Goal: Use online tool/utility: Utilize a website feature to perform a specific function

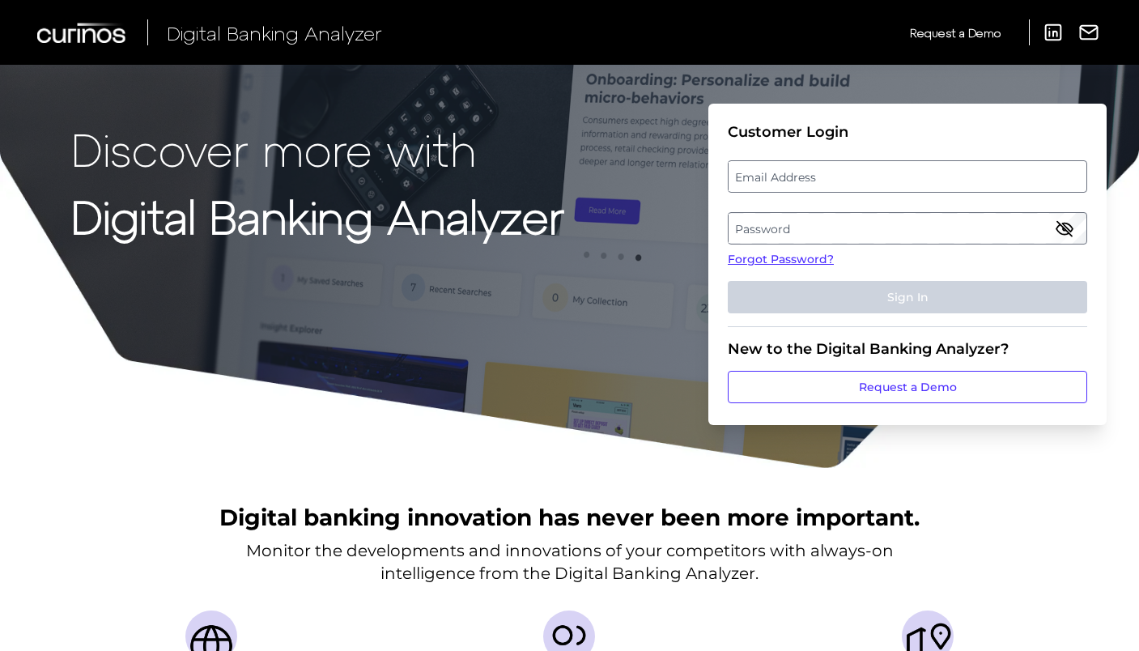
click at [777, 182] on label "Email Address" at bounding box center [907, 176] width 357 height 29
click at [777, 182] on input "email" at bounding box center [907, 176] width 359 height 32
type input "[DOMAIN_NAME][EMAIL_ADDRESS][DOMAIN_NAME]"
click at [769, 229] on label "Password" at bounding box center [907, 228] width 357 height 29
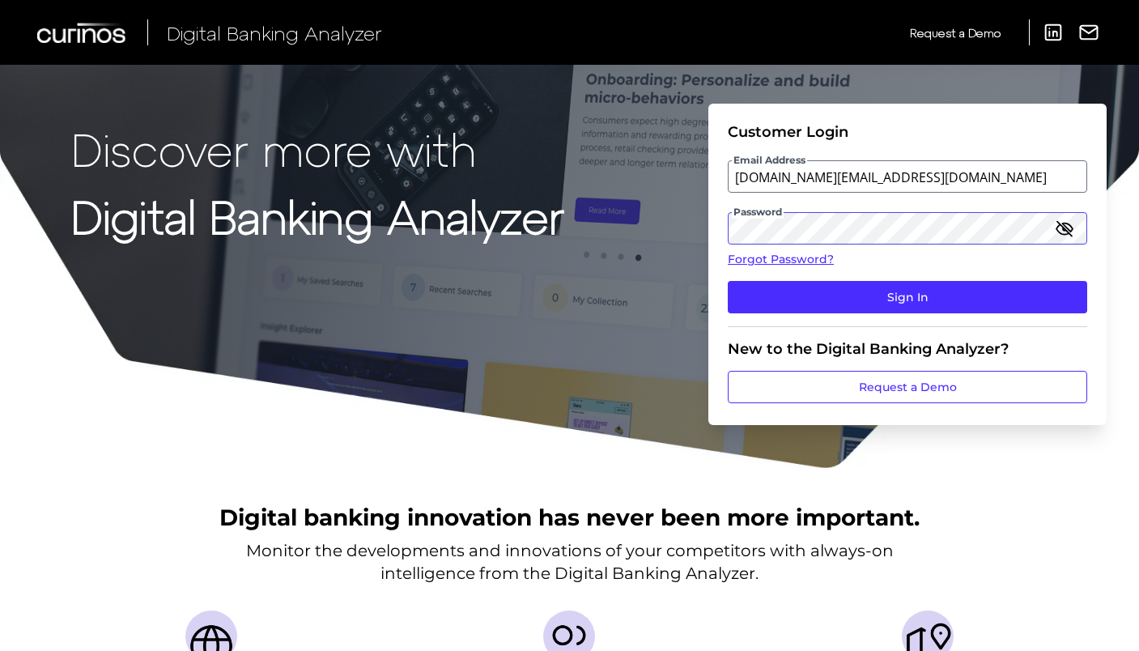
click at [728, 281] on button "Sign In" at bounding box center [907, 297] width 359 height 32
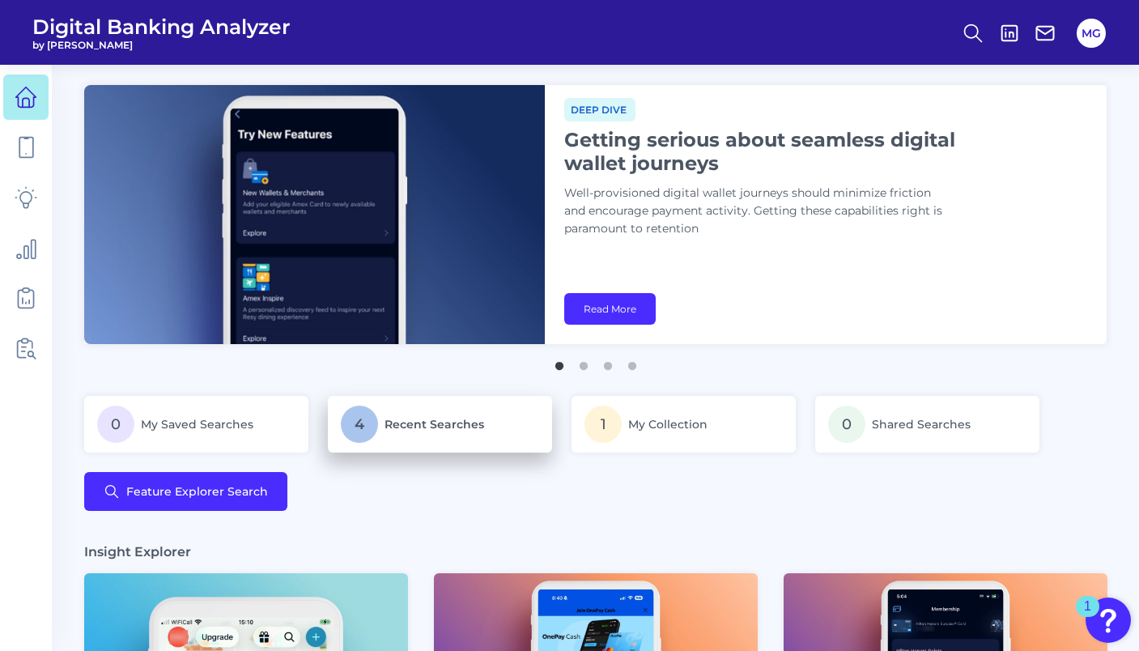
click at [396, 445] on link "4 Recent Searches" at bounding box center [440, 424] width 224 height 57
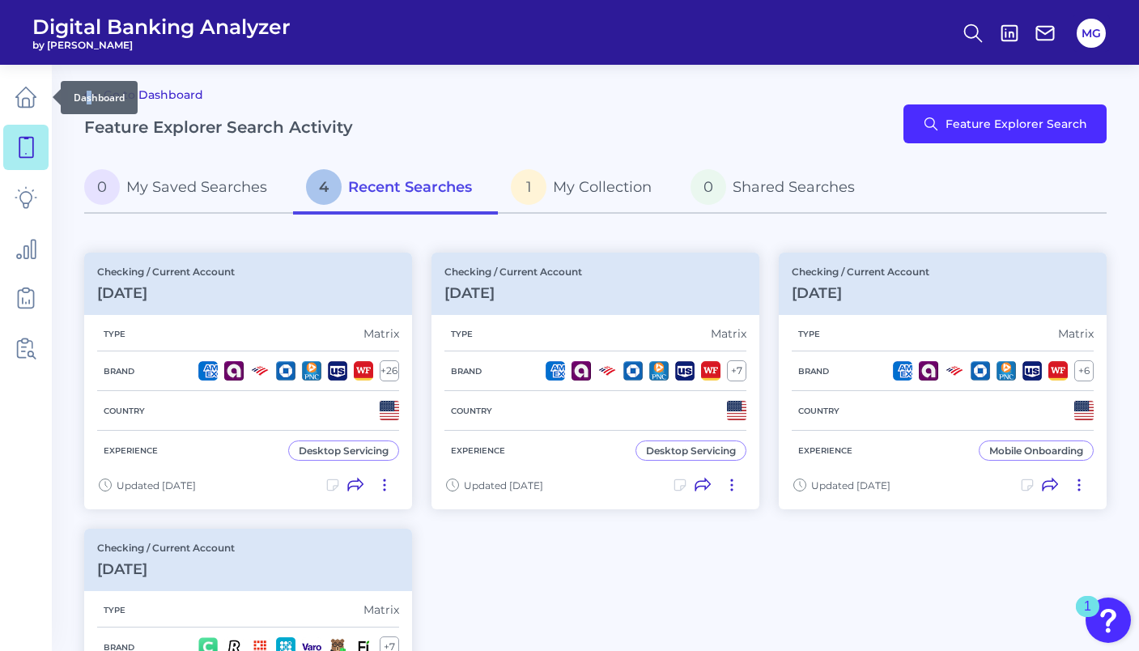
click at [88, 96] on div "Dashboard" at bounding box center [99, 97] width 77 height 33
click at [156, 81] on main "Go to Dashboard Feature Explorer Search Activity Feature Explorer Search 0 My S…" at bounding box center [569, 519] width 1139 height 1038
click at [155, 85] on link "Go to Dashboard" at bounding box center [143, 94] width 119 height 19
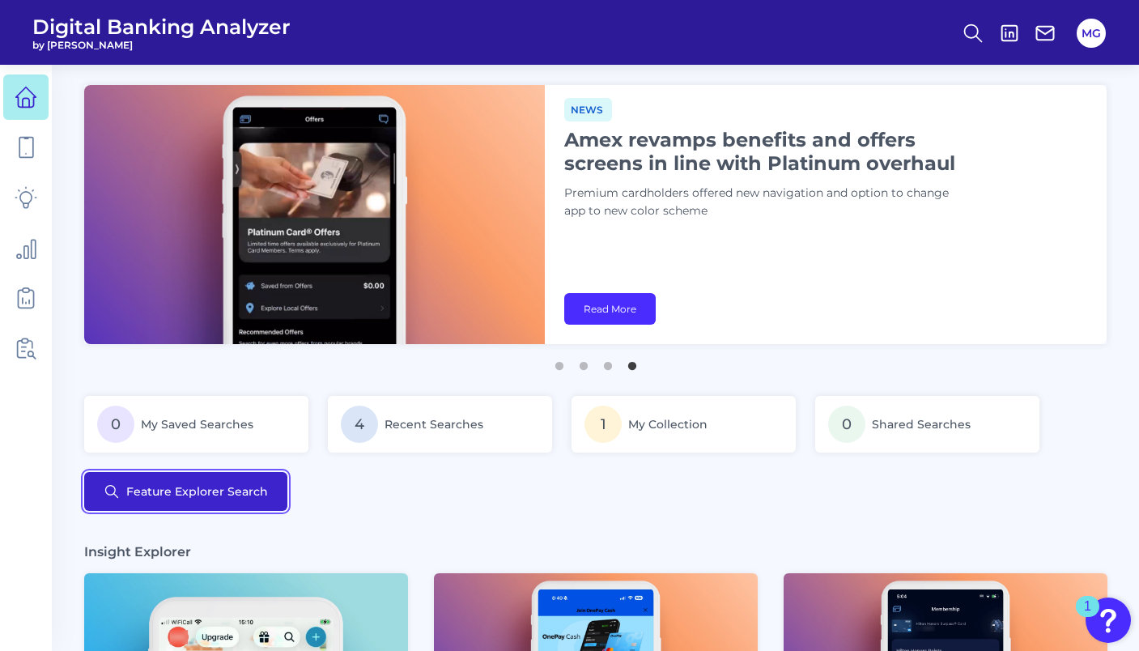
click at [200, 505] on button "Feature Explorer Search" at bounding box center [185, 491] width 203 height 39
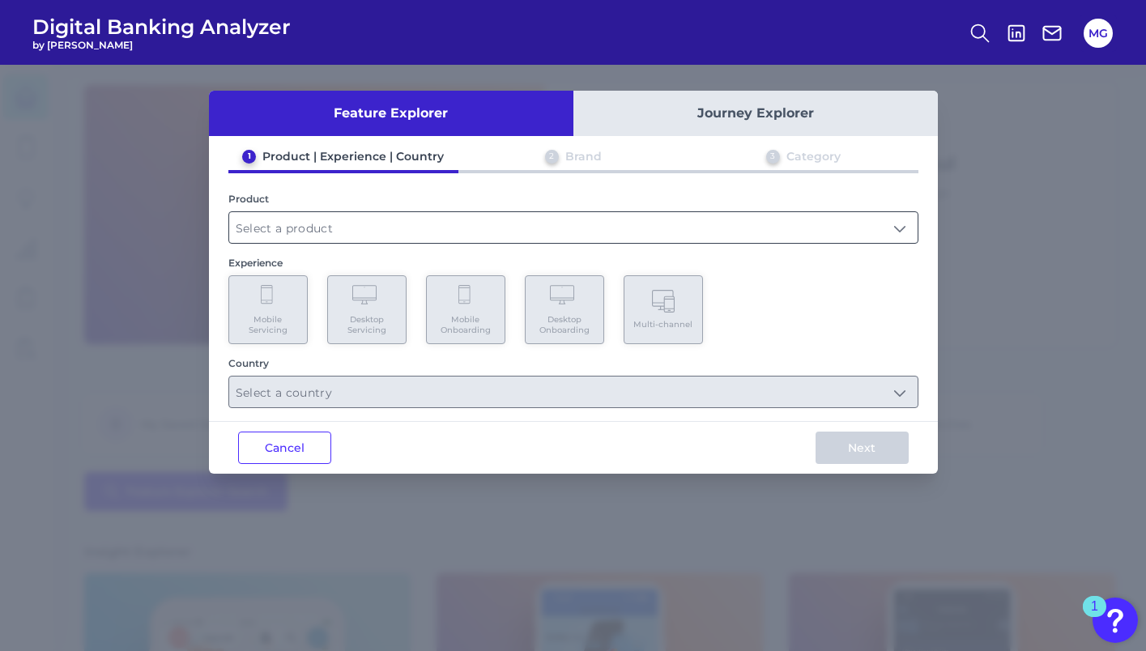
click at [335, 225] on input "text" at bounding box center [573, 227] width 688 height 31
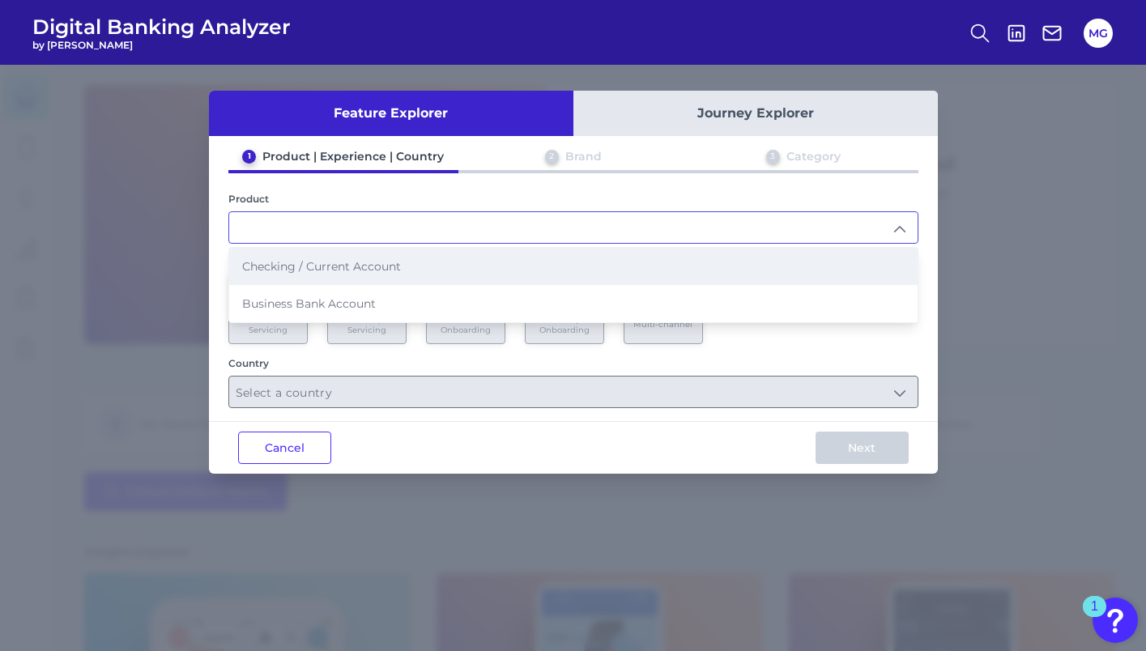
click at [330, 257] on li "Checking / Current Account" at bounding box center [573, 266] width 688 height 37
type input "Checking / Current Account"
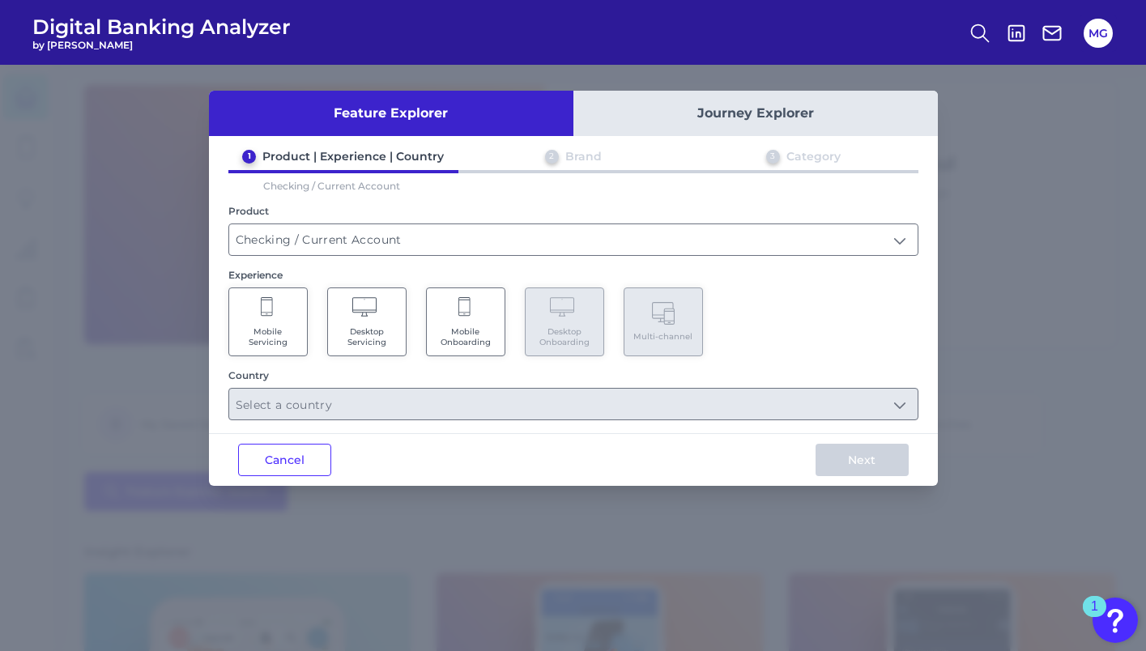
click at [342, 333] on span "Desktop Servicing" at bounding box center [367, 336] width 62 height 21
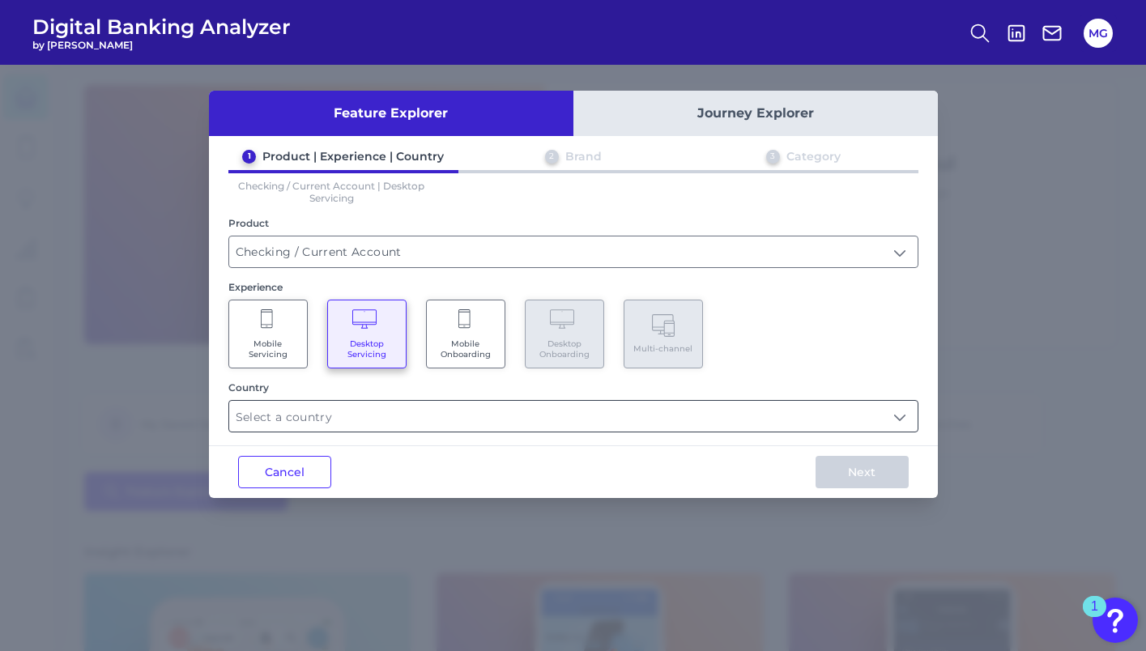
click at [326, 401] on input "text" at bounding box center [573, 416] width 688 height 31
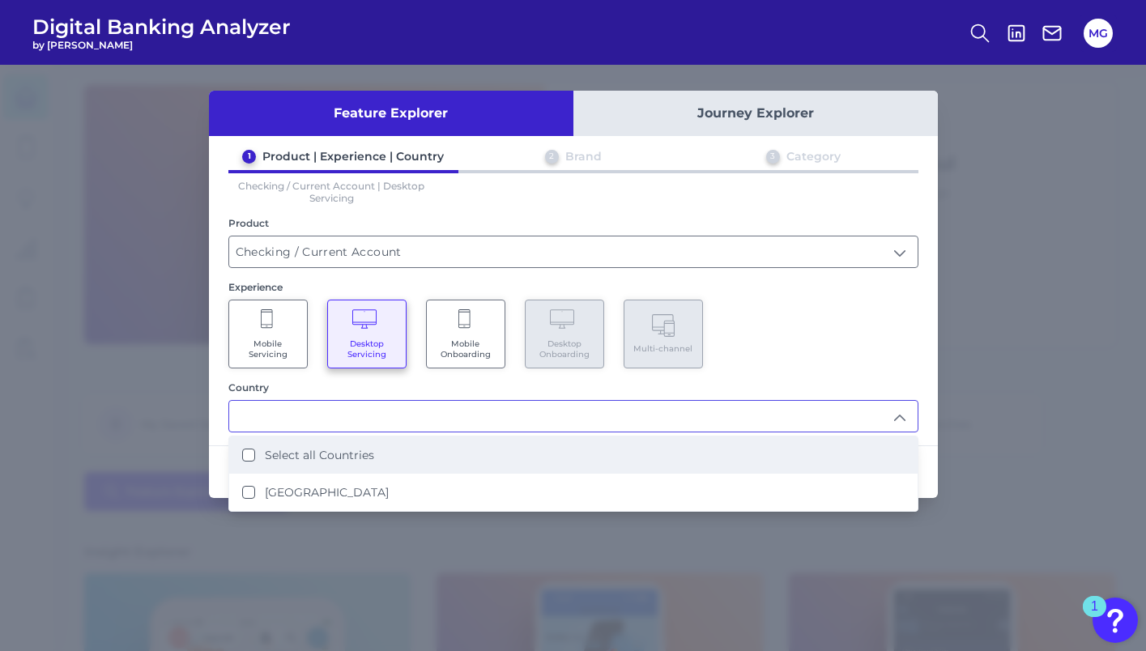
click at [315, 462] on li "Select all Countries" at bounding box center [573, 454] width 688 height 37
type input "Select all Countries"
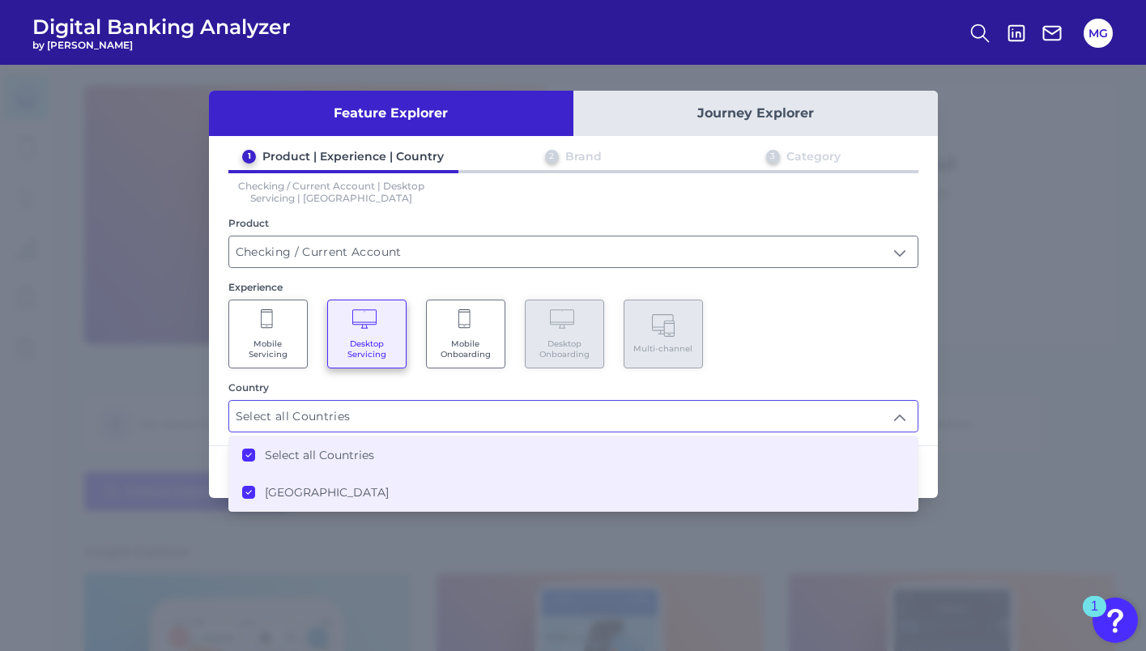
click at [891, 318] on div "Mobile Servicing Desktop Servicing Mobile Onboarding Desktop Onboarding Multi-c…" at bounding box center [573, 334] width 690 height 69
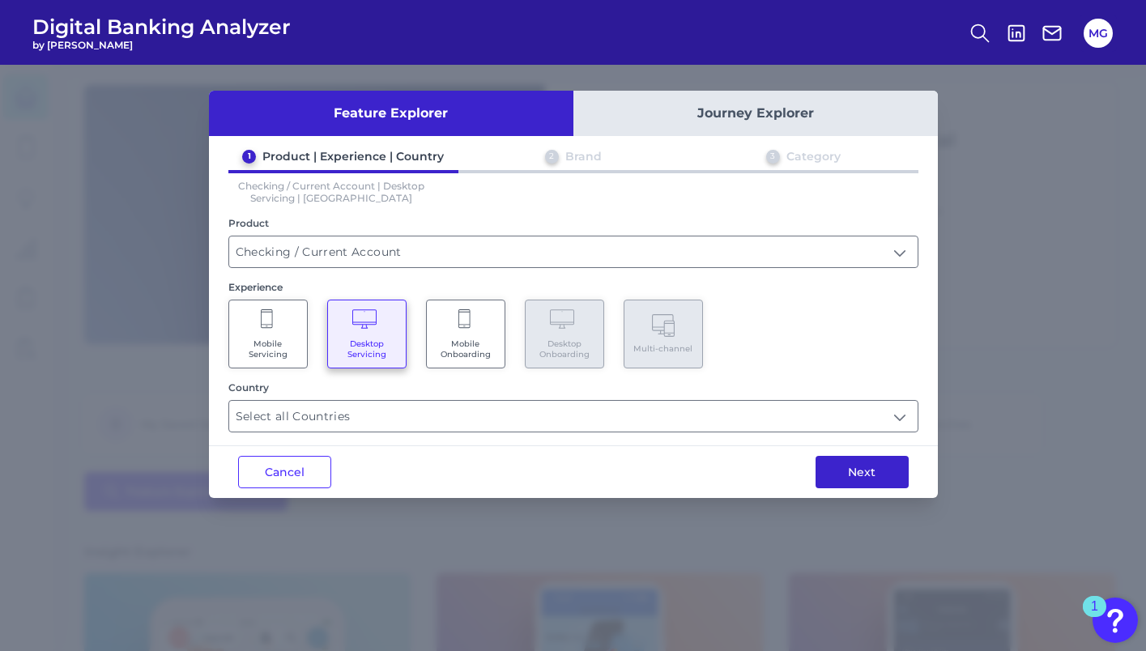
click at [865, 458] on button "Next" at bounding box center [861, 472] width 93 height 32
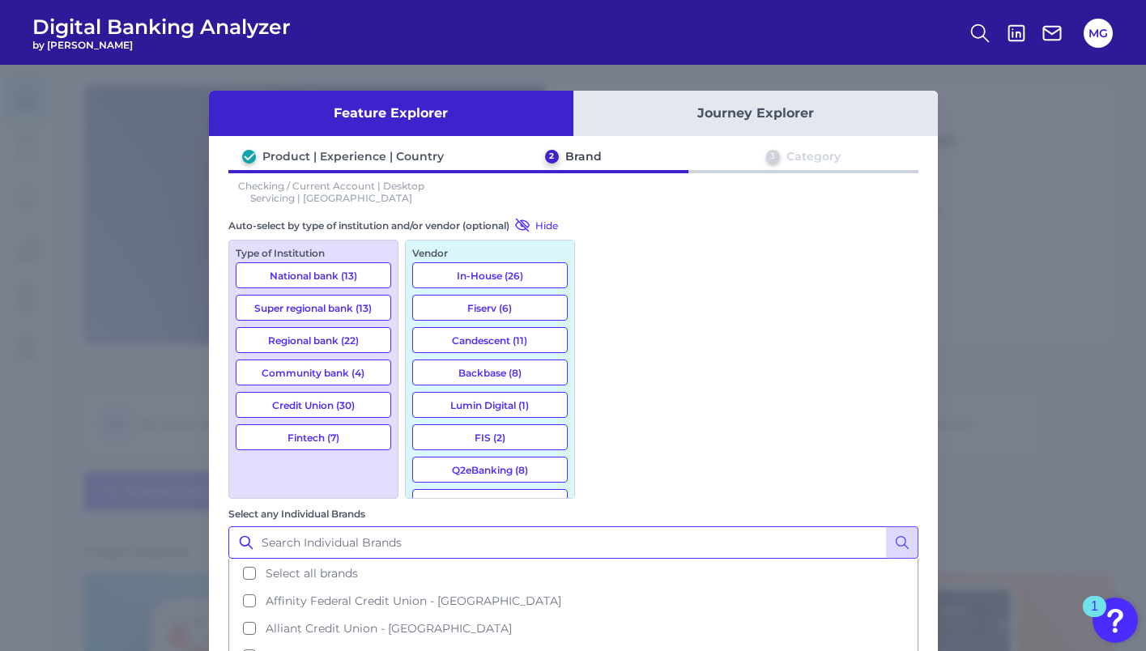
click at [630, 526] on input "Select any Individual Brands" at bounding box center [573, 542] width 690 height 32
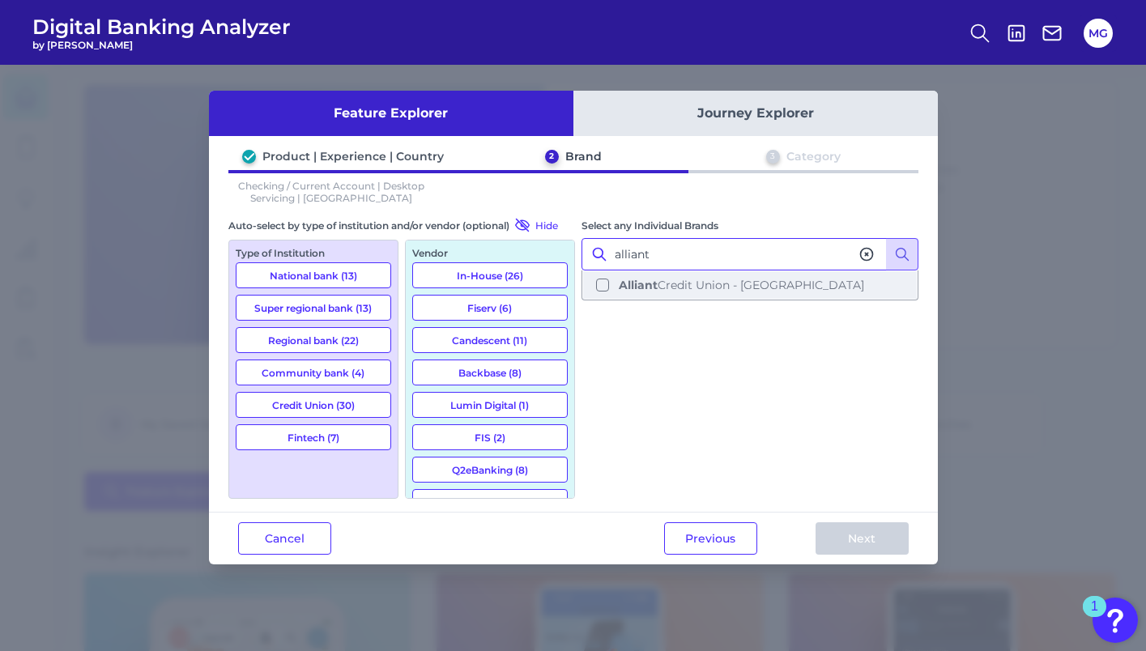
click at [604, 274] on button "Alliant Credit Union - [GEOGRAPHIC_DATA]" at bounding box center [750, 285] width 334 height 28
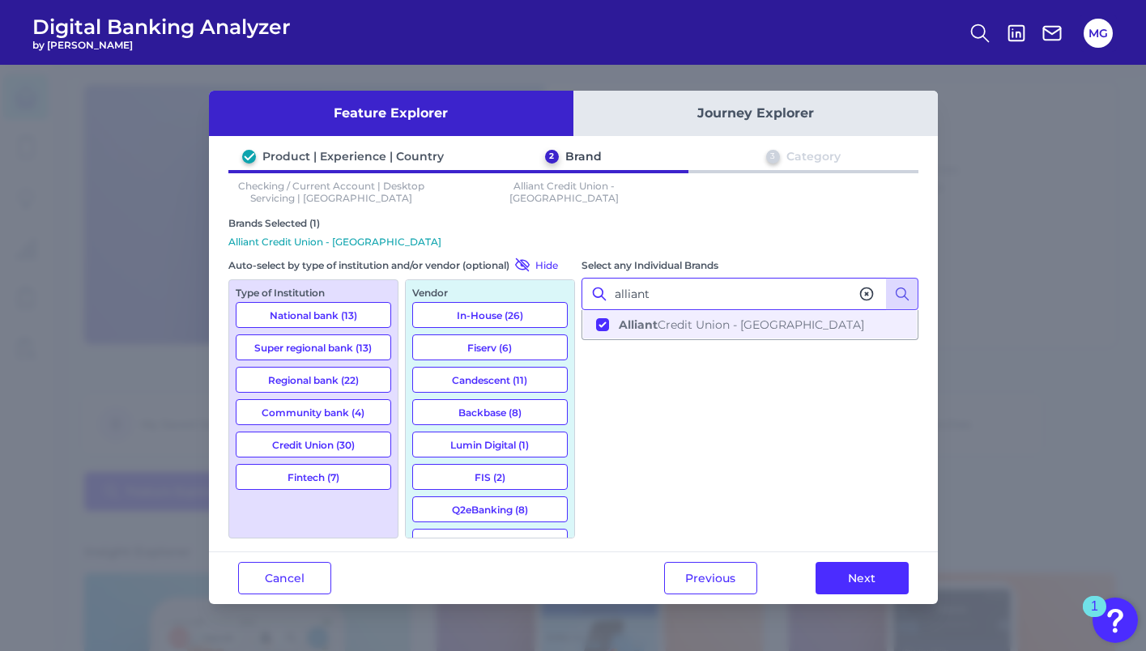
click at [657, 291] on input "alliant" at bounding box center [749, 294] width 337 height 32
click at [636, 317] on b "Bank of America" at bounding box center [669, 324] width 100 height 15
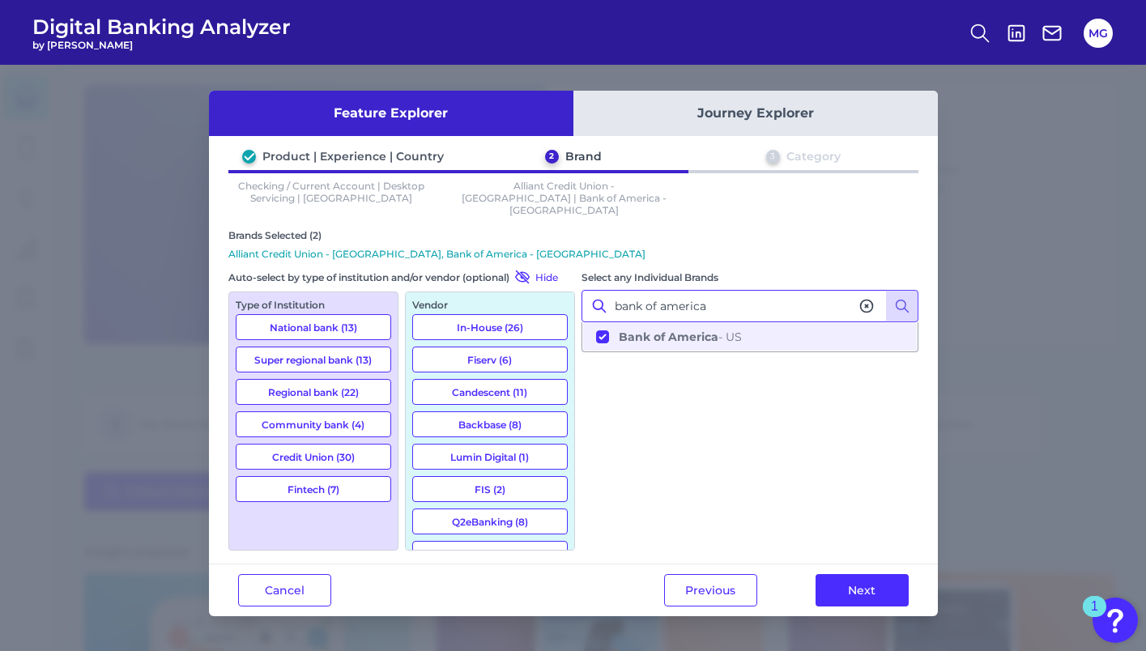
click at [700, 296] on input "bank of america" at bounding box center [749, 306] width 337 height 32
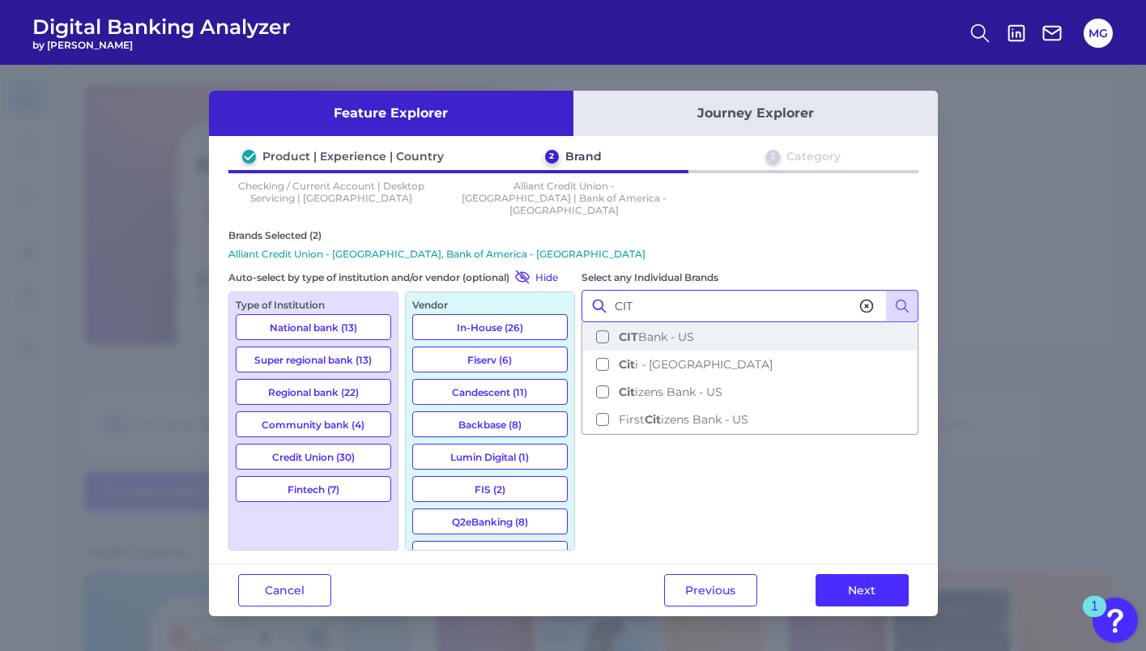
click at [592, 323] on button "CIT Bank - US" at bounding box center [750, 337] width 334 height 28
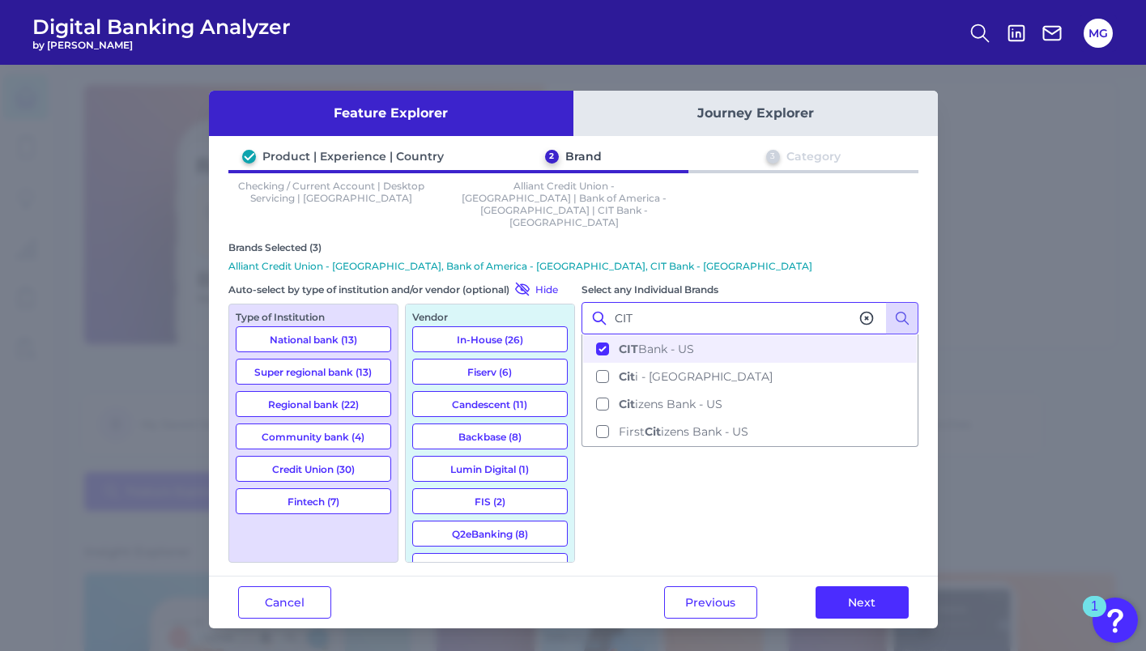
click at [677, 302] on input "CIT" at bounding box center [749, 318] width 337 height 32
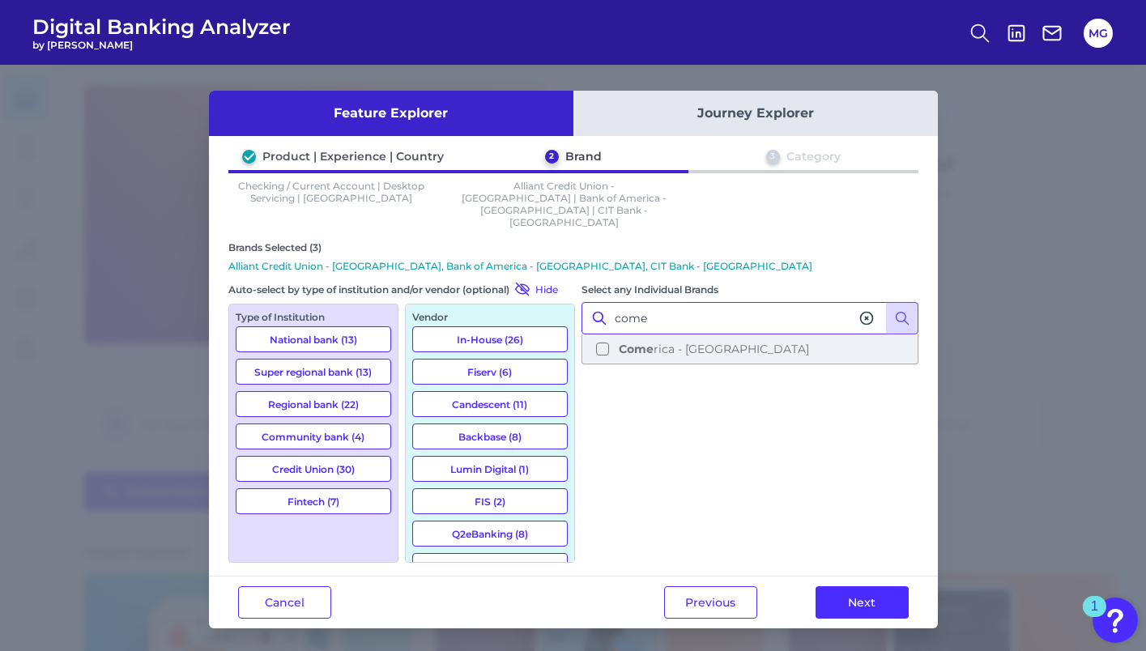
click at [625, 342] on b "Come" at bounding box center [636, 349] width 35 height 15
click at [651, 302] on input "come" at bounding box center [749, 318] width 337 height 32
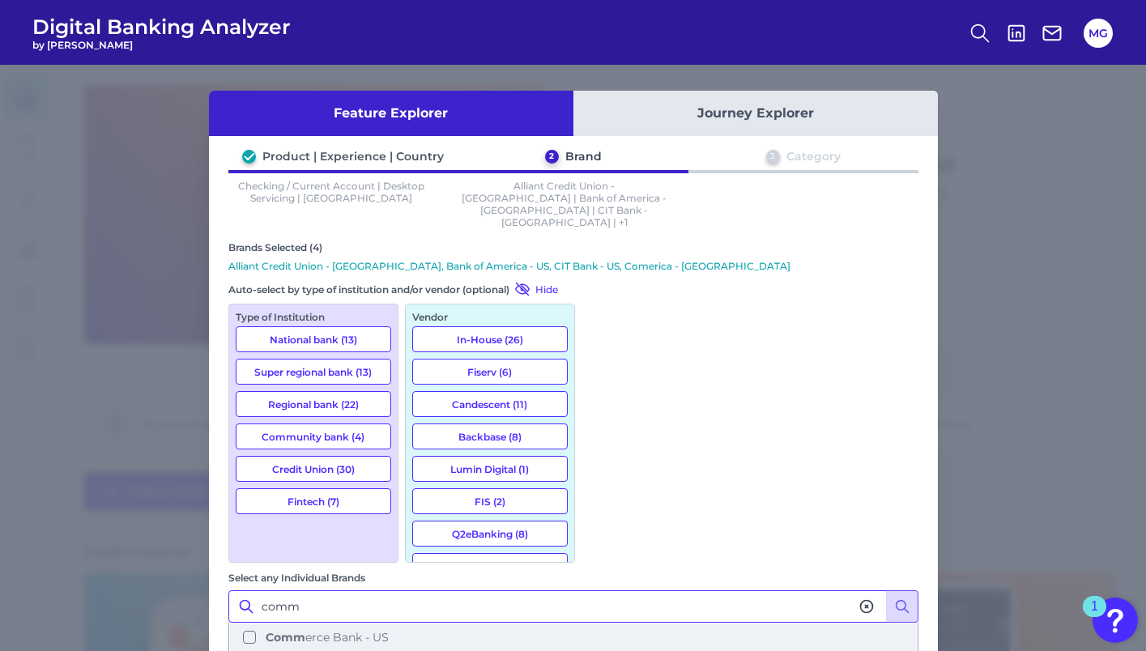
click at [630, 623] on button "Comm erce Bank - US" at bounding box center [573, 637] width 687 height 28
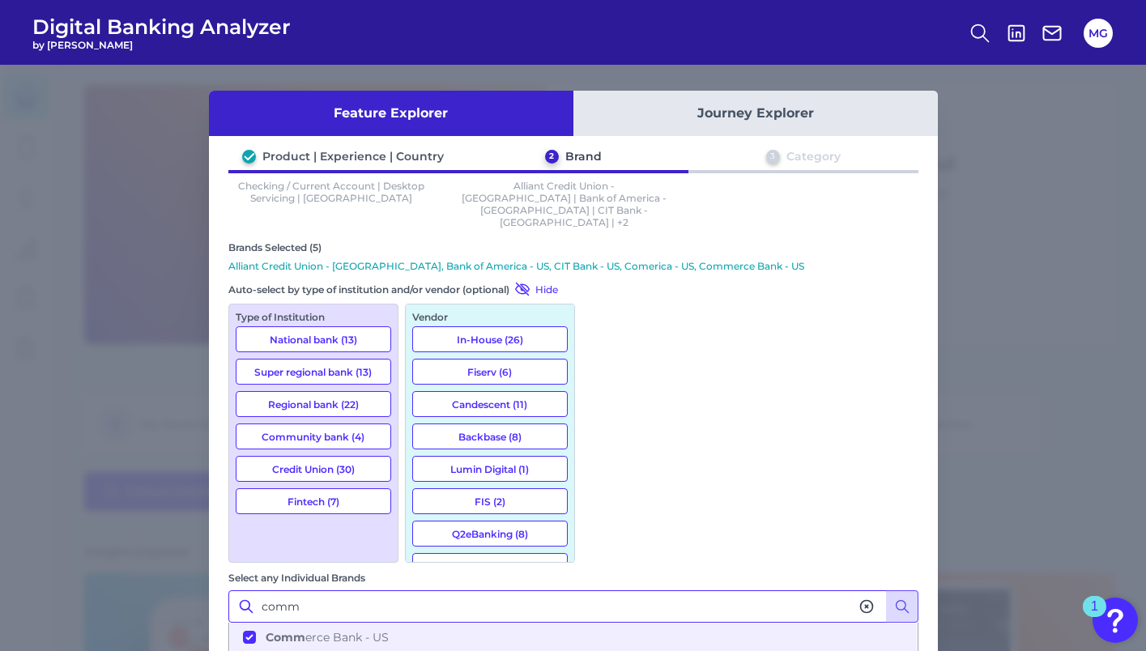
click at [669, 590] on input "comm" at bounding box center [573, 606] width 690 height 32
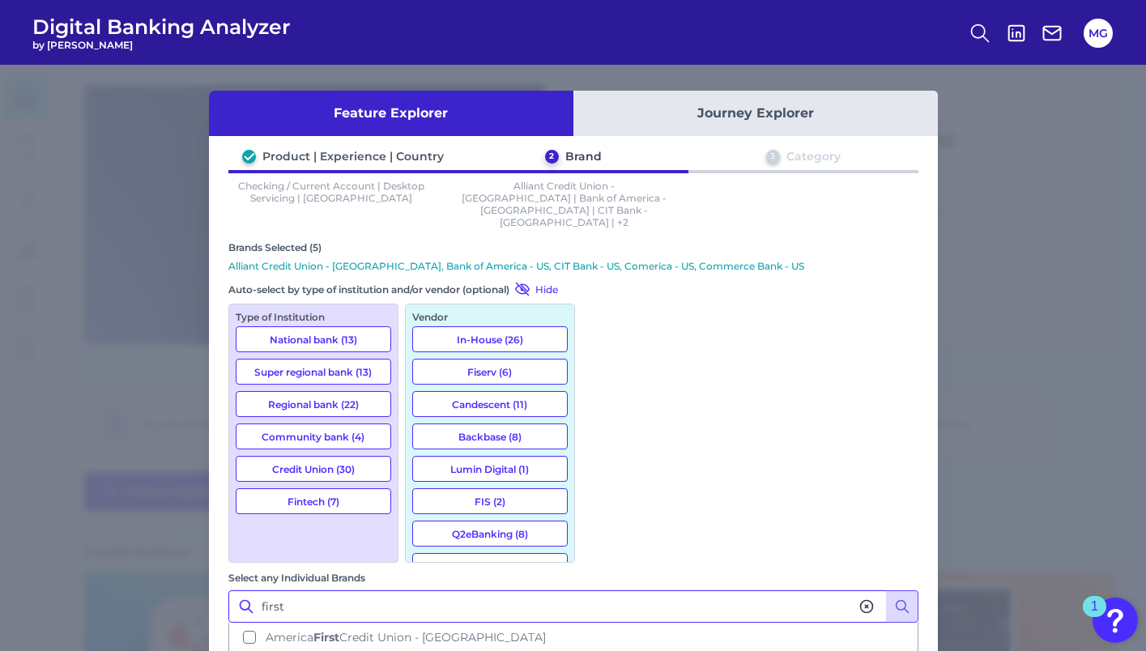
scroll to position [8, 0]
click at [673, 590] on input "first" at bounding box center [573, 606] width 690 height 32
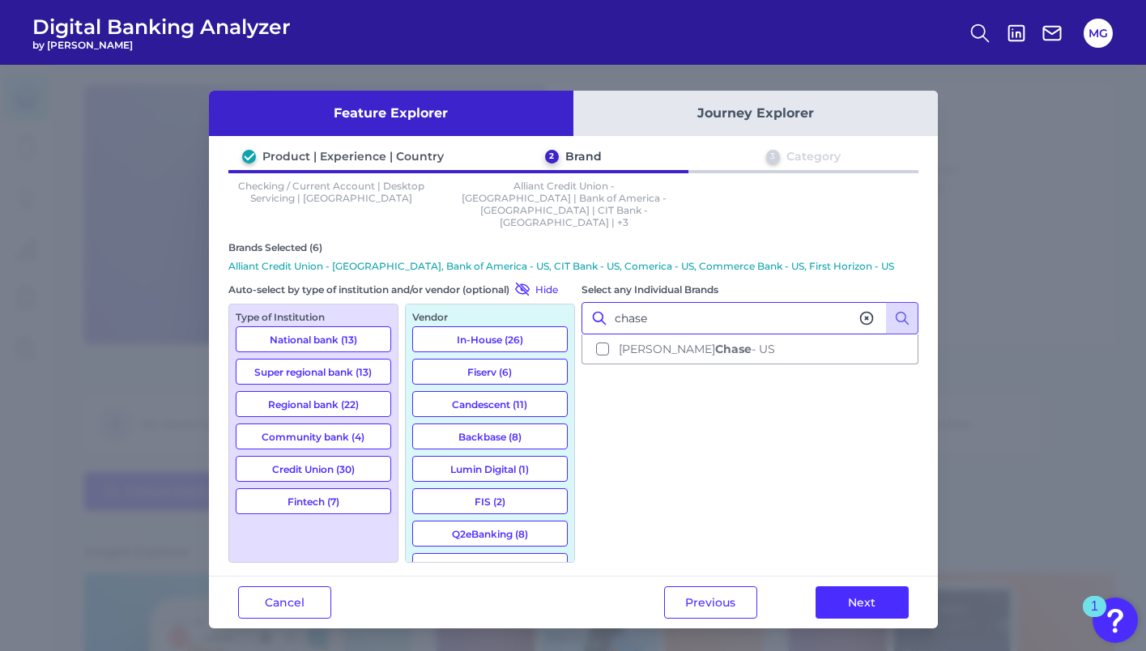
scroll to position [0, 0]
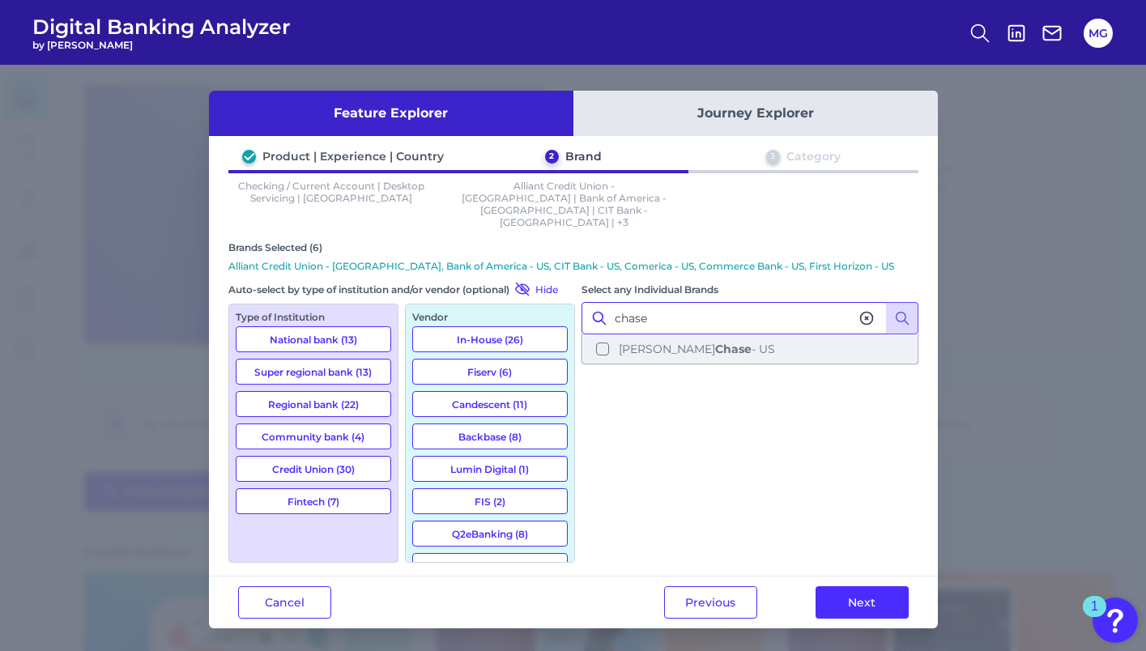
click at [595, 335] on button "[PERSON_NAME] [PERSON_NAME] - [GEOGRAPHIC_DATA]" at bounding box center [750, 349] width 334 height 28
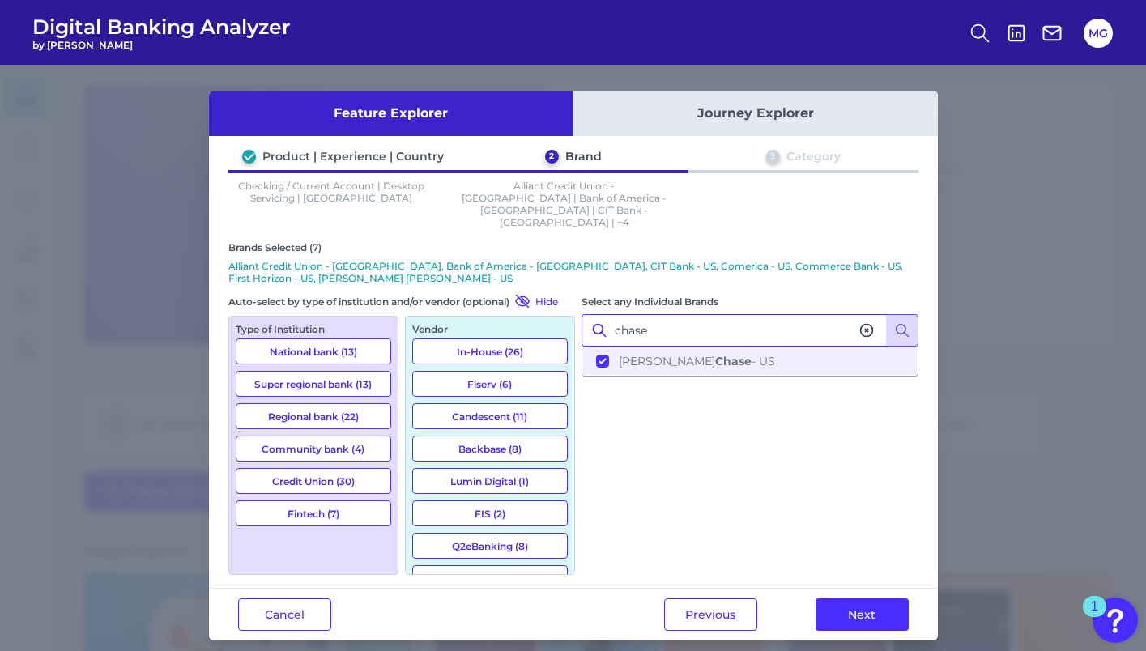
click at [678, 314] on input "chase" at bounding box center [749, 330] width 337 height 32
click at [605, 347] on button "PNC Bank - [GEOGRAPHIC_DATA]" at bounding box center [750, 361] width 334 height 28
click at [691, 314] on input "pnc" at bounding box center [749, 330] width 337 height 32
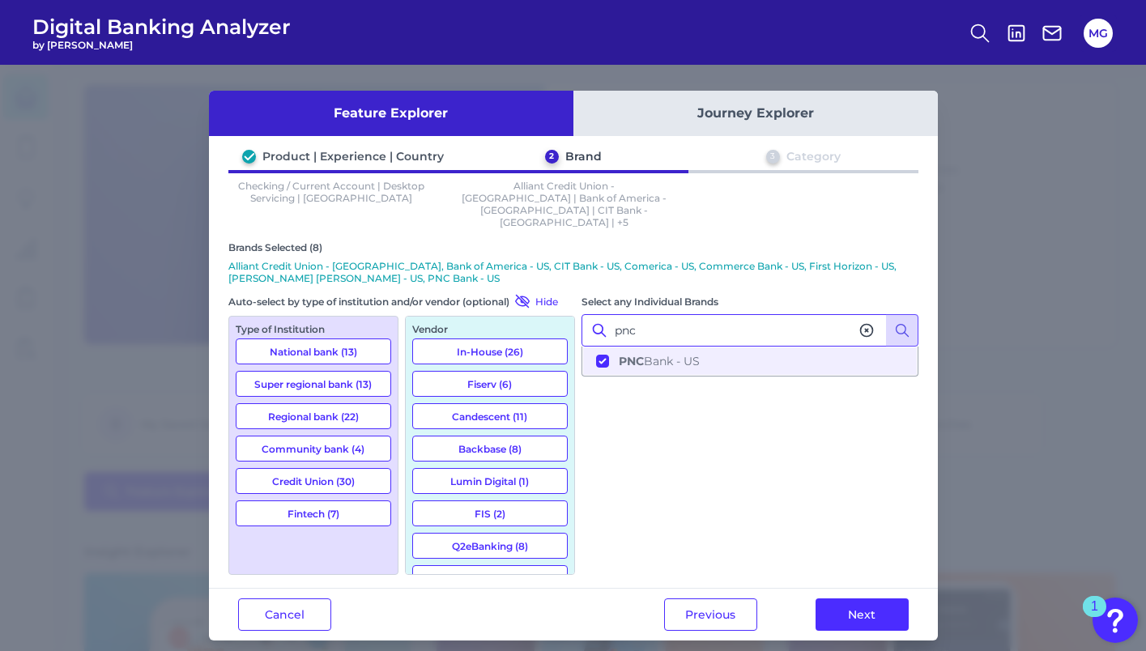
click at [691, 314] on input "pnc" at bounding box center [749, 330] width 337 height 32
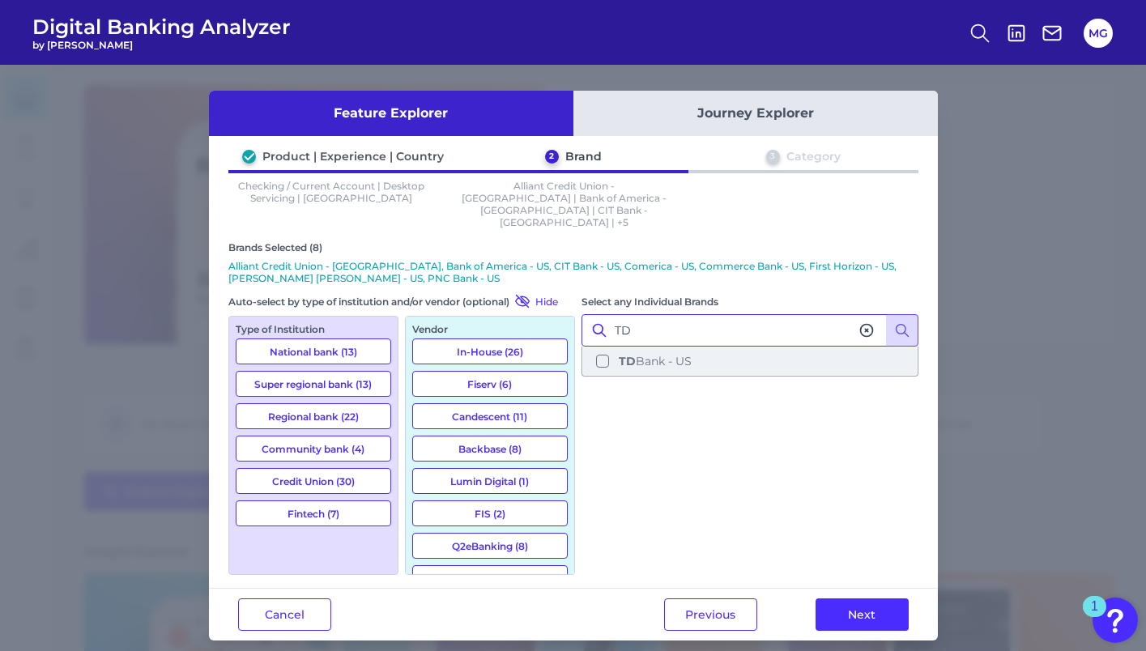
click at [638, 354] on span "TD Bank - US" at bounding box center [655, 361] width 73 height 15
type input "TD"
click at [862, 612] on div "Feature Explorer Journey Explorer Product | Experience | Country 2 Brand 3 Cate…" at bounding box center [573, 358] width 1146 height 586
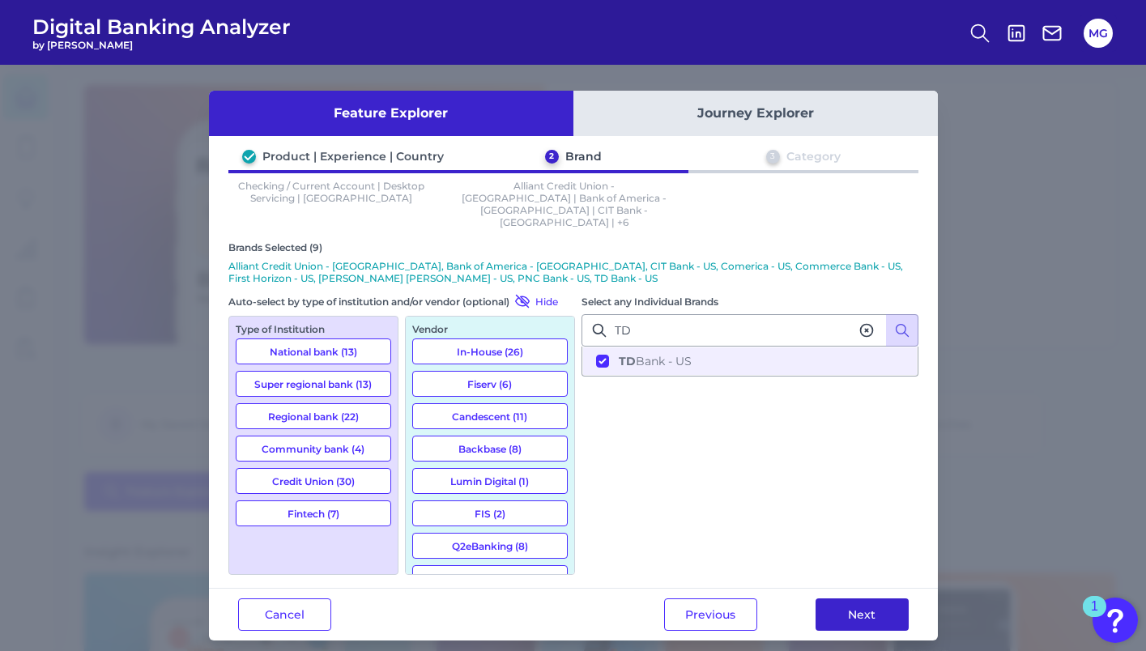
click at [880, 598] on button "Next" at bounding box center [861, 614] width 93 height 32
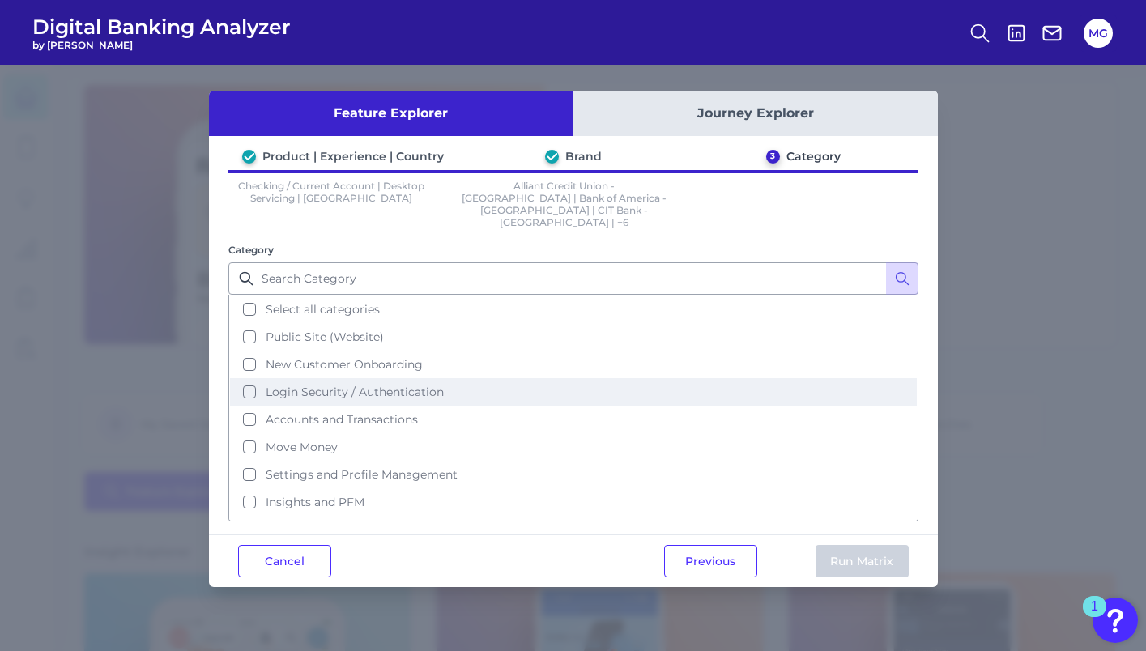
click at [333, 385] on span "Login Security / Authentication" at bounding box center [355, 392] width 178 height 15
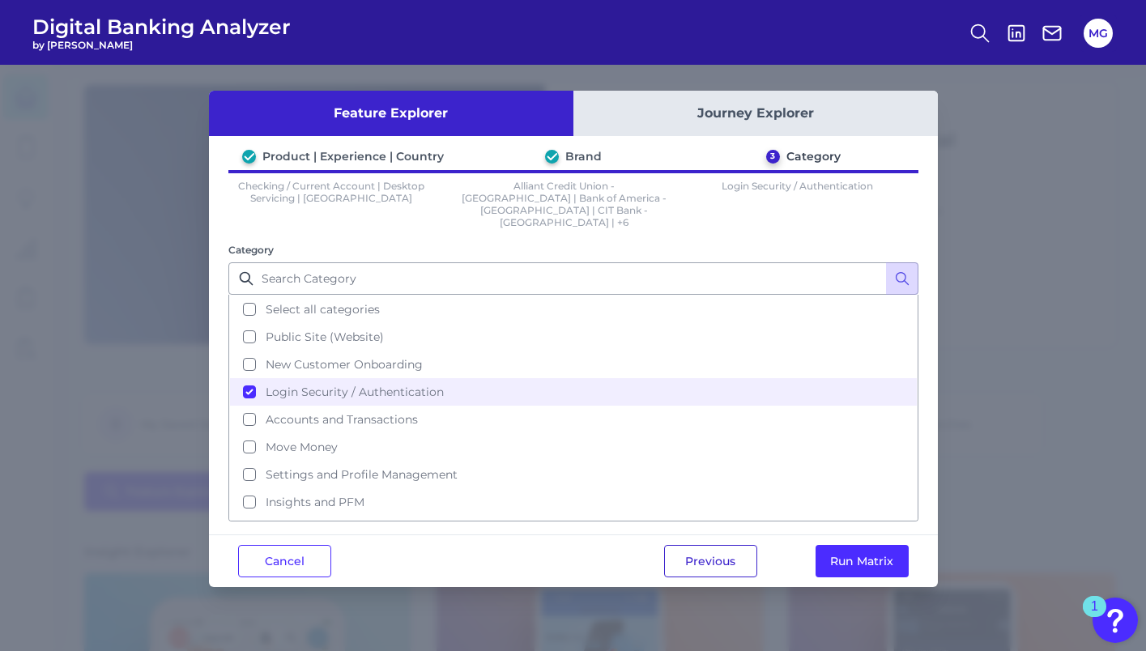
click at [683, 545] on button "Previous" at bounding box center [710, 561] width 93 height 32
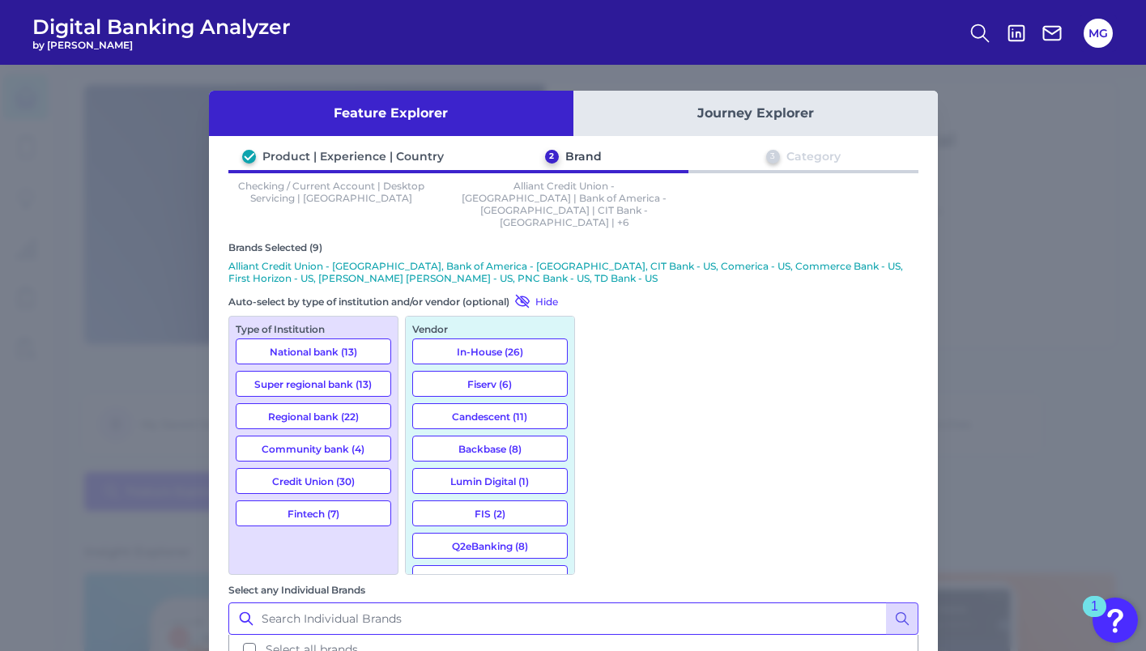
click at [686, 602] on input "Select any Individual Brands" at bounding box center [573, 618] width 690 height 32
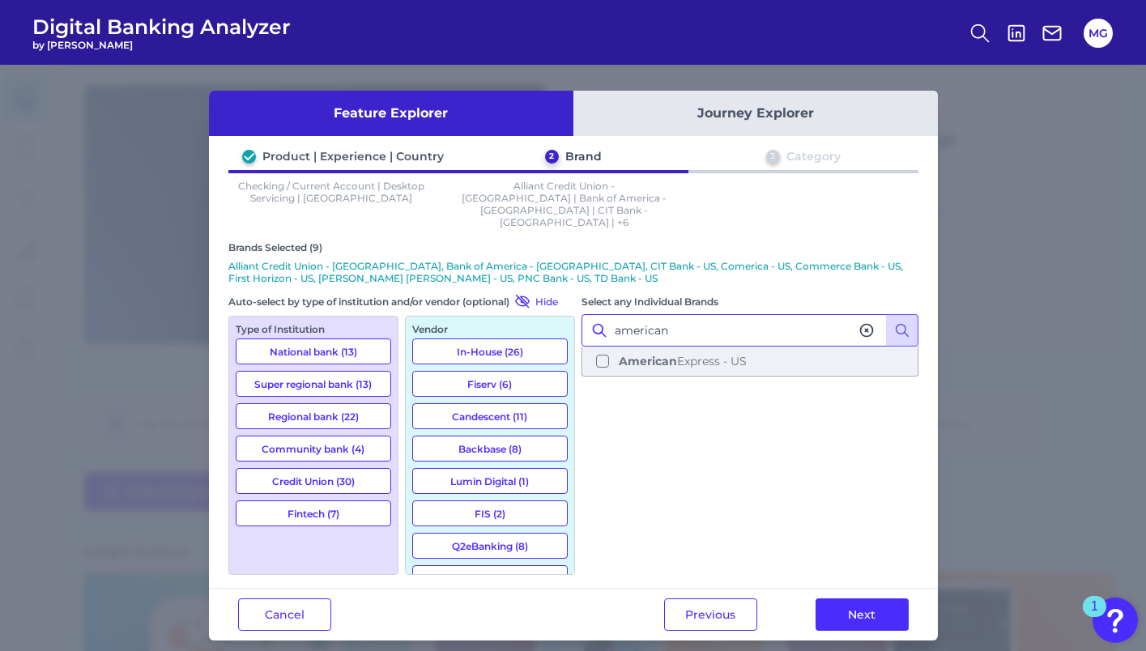
click at [653, 354] on b "American" at bounding box center [648, 361] width 58 height 15
type input "american"
click at [834, 605] on div "Previous Next" at bounding box center [786, 615] width 303 height 52
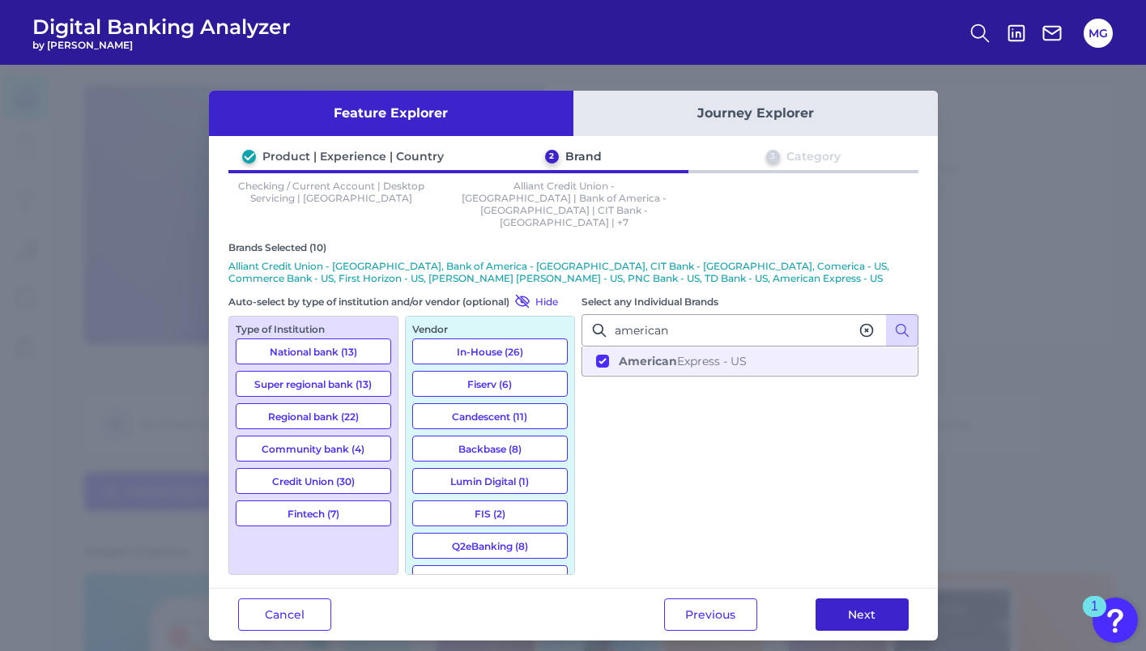
click at [837, 598] on button "Next" at bounding box center [861, 614] width 93 height 32
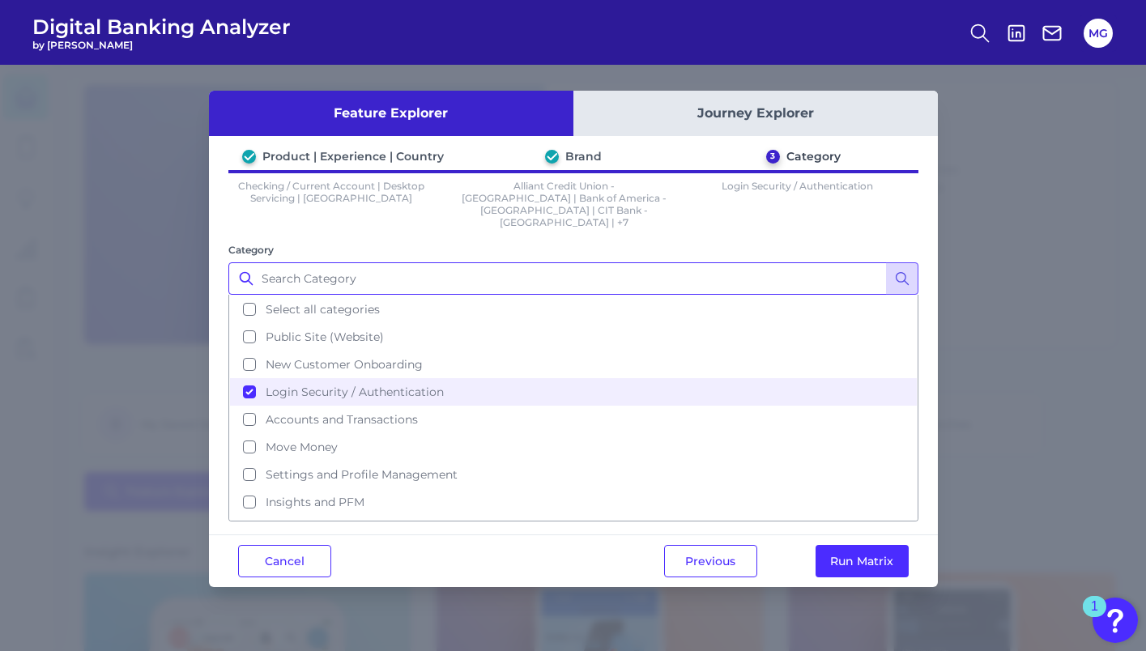
click at [657, 262] on input "Category" at bounding box center [573, 278] width 690 height 32
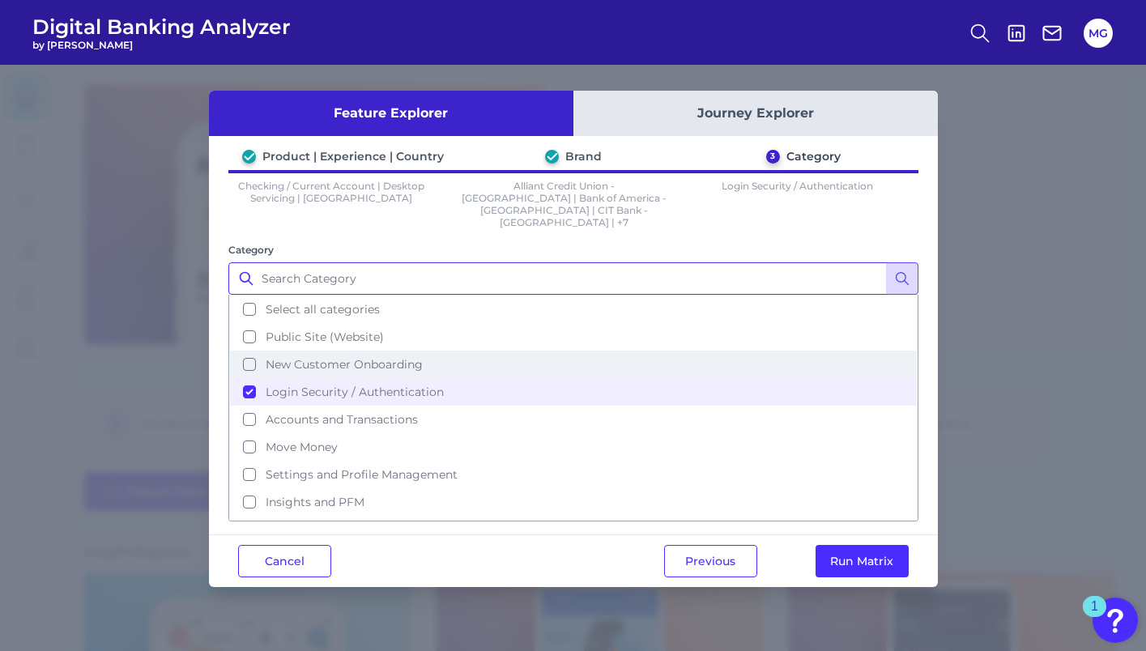
click at [244, 351] on button "New Customer Onboarding" at bounding box center [573, 365] width 687 height 28
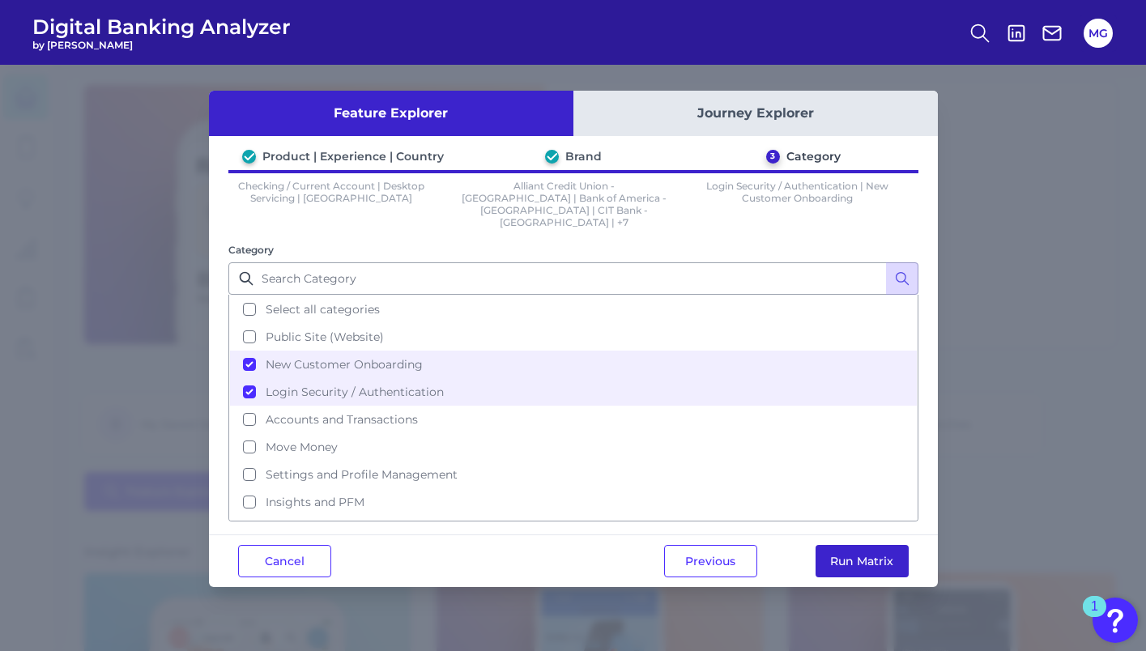
click at [868, 546] on button "Run Matrix" at bounding box center [861, 561] width 93 height 32
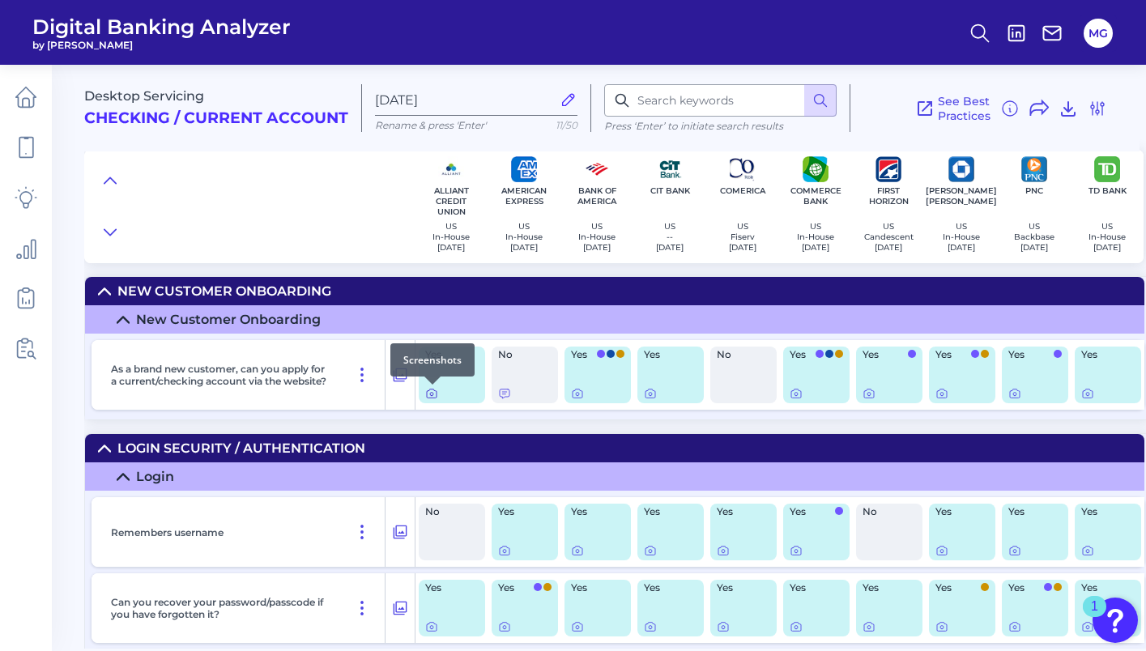
click at [427, 393] on icon at bounding box center [431, 393] width 13 height 13
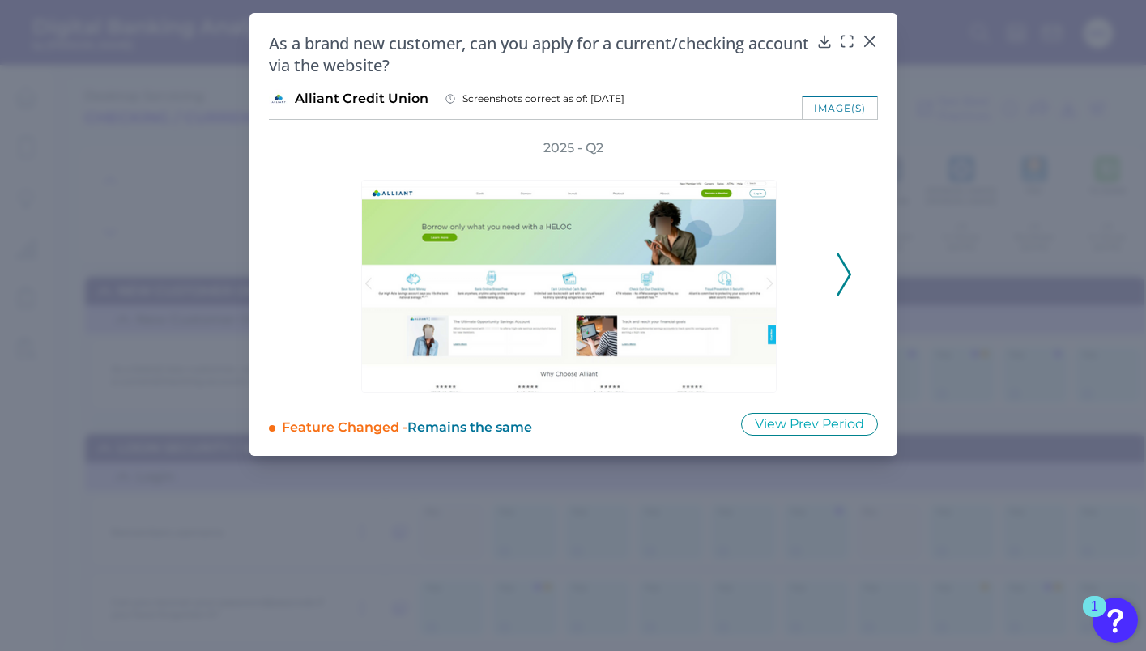
click at [838, 261] on icon at bounding box center [843, 275] width 15 height 44
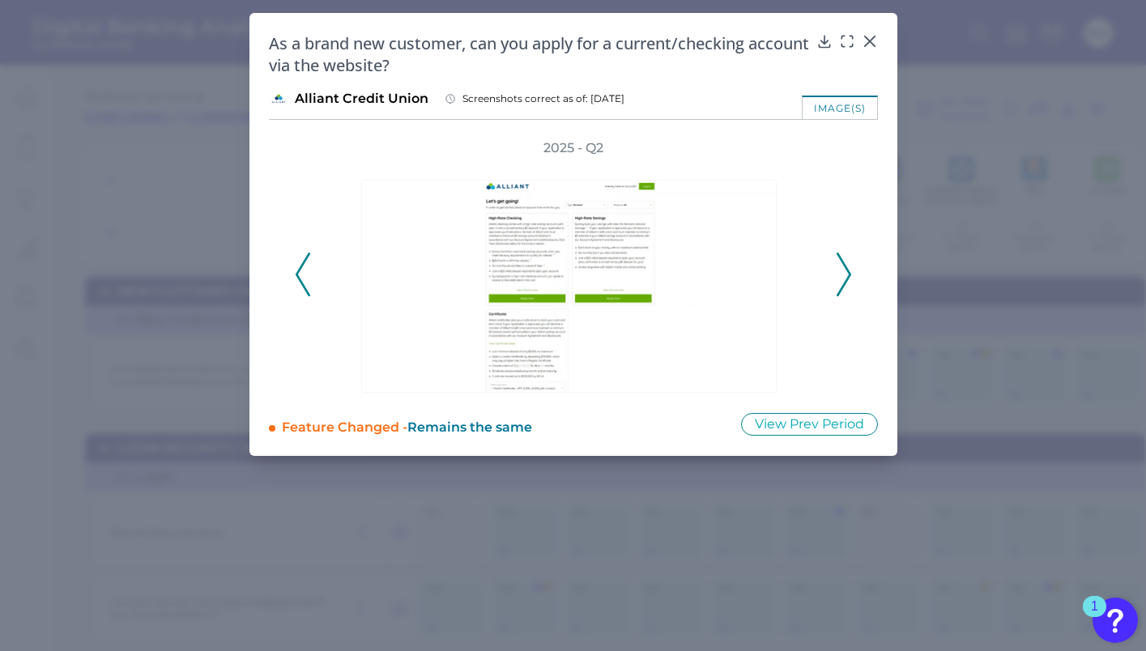
click at [838, 261] on icon at bounding box center [843, 275] width 15 height 44
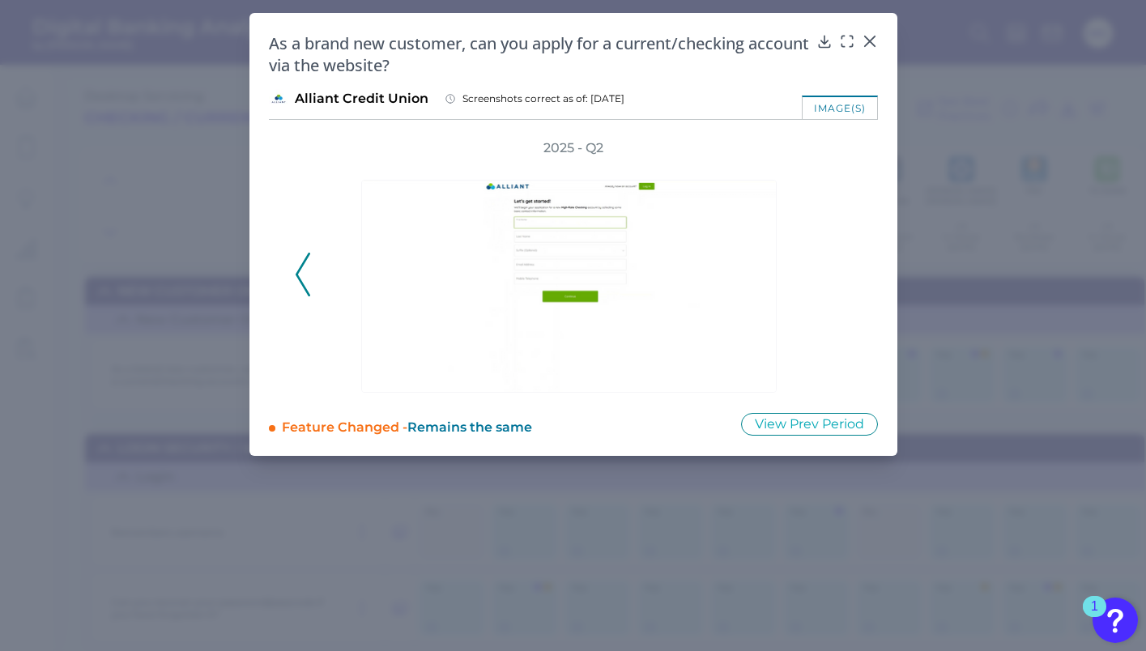
click at [838, 261] on div "2025 - Q2" at bounding box center [573, 265] width 557 height 253
click at [870, 38] on icon at bounding box center [869, 41] width 16 height 16
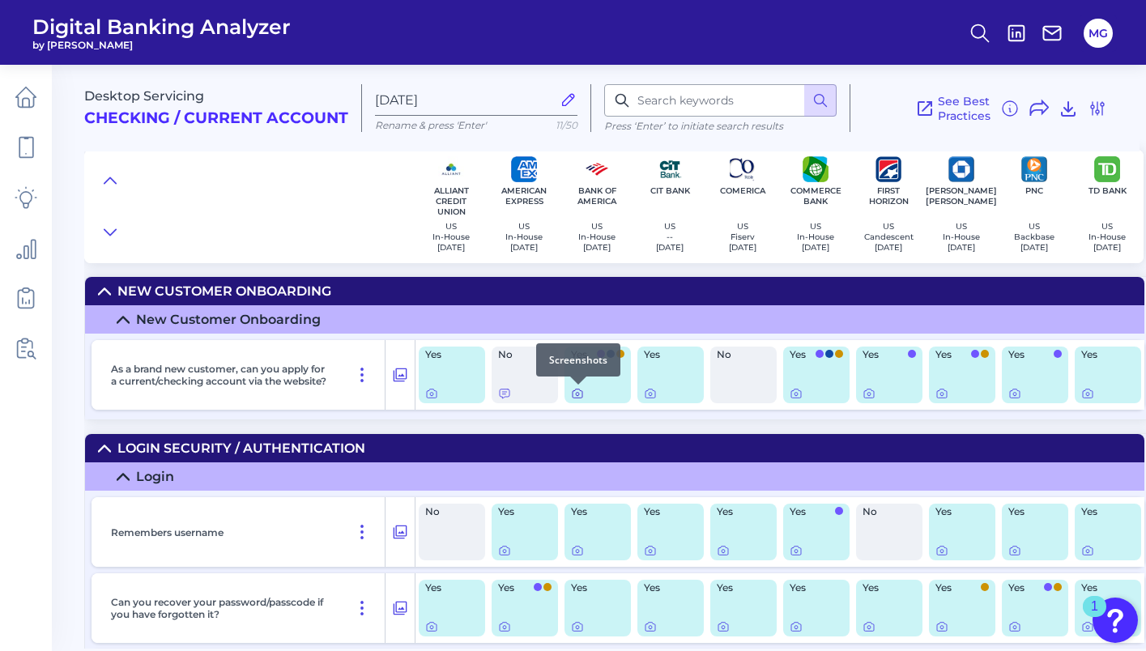
click at [581, 390] on div at bounding box center [578, 384] width 16 height 16
click at [578, 391] on div at bounding box center [578, 384] width 16 height 16
click at [606, 373] on div "Yes" at bounding box center [597, 374] width 66 height 57
click at [578, 401] on div "Yes" at bounding box center [597, 374] width 66 height 57
click at [578, 396] on icon at bounding box center [577, 394] width 3 height 3
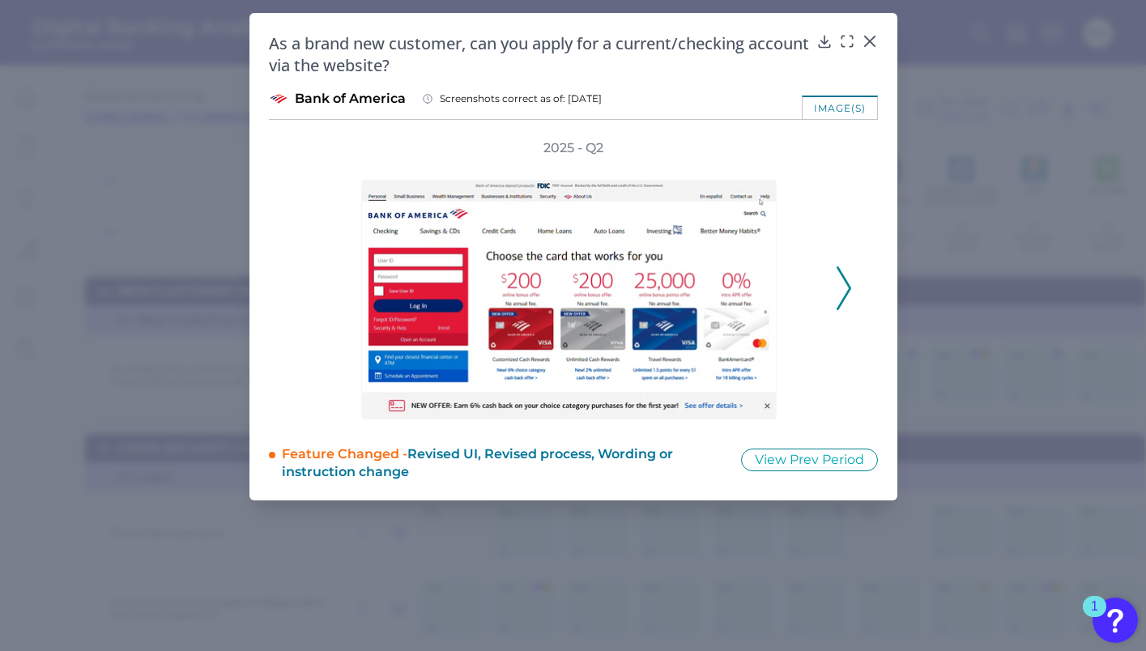
click at [850, 274] on button at bounding box center [843, 288] width 16 height 44
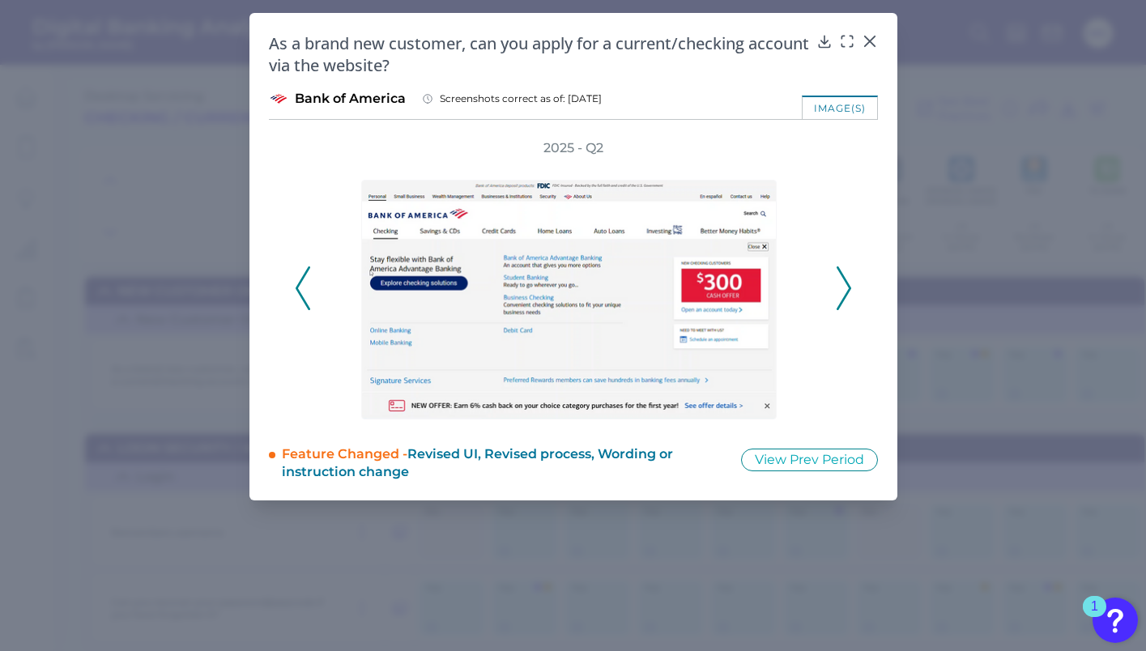
click at [850, 274] on button at bounding box center [843, 288] width 16 height 44
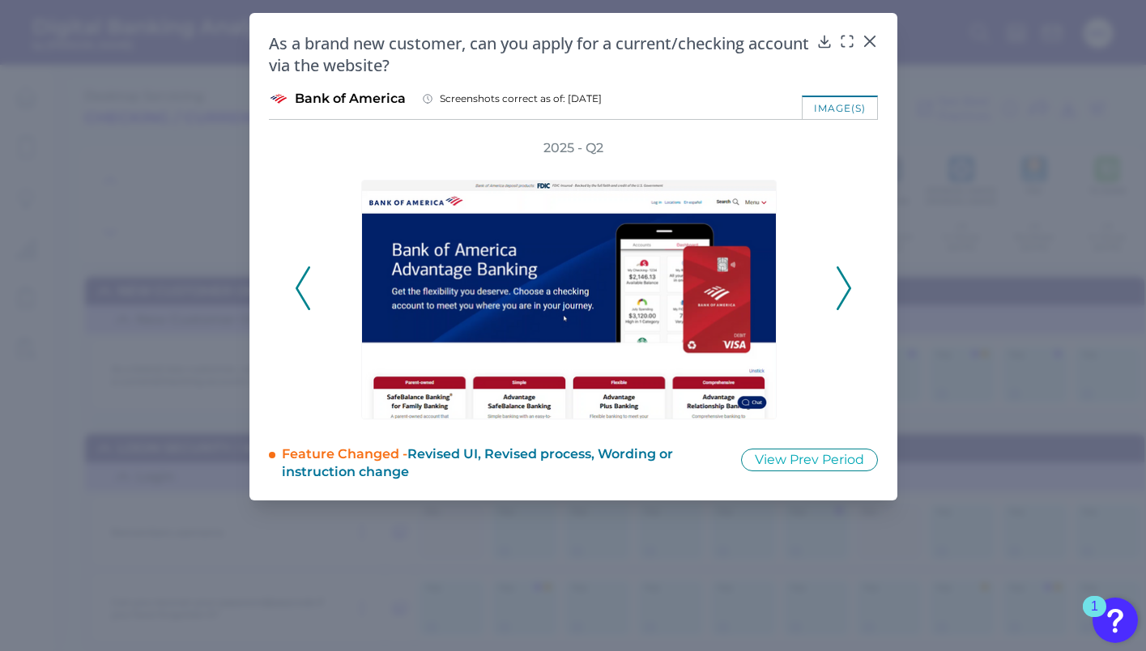
click at [850, 274] on button at bounding box center [843, 288] width 16 height 44
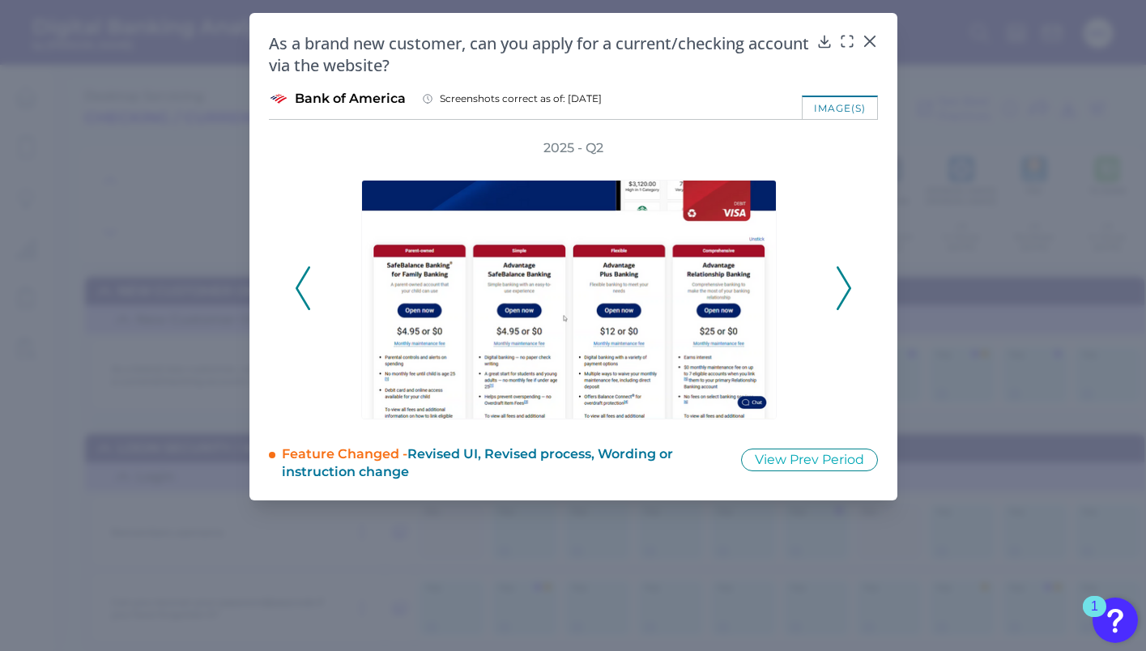
click at [850, 274] on icon at bounding box center [843, 288] width 15 height 44
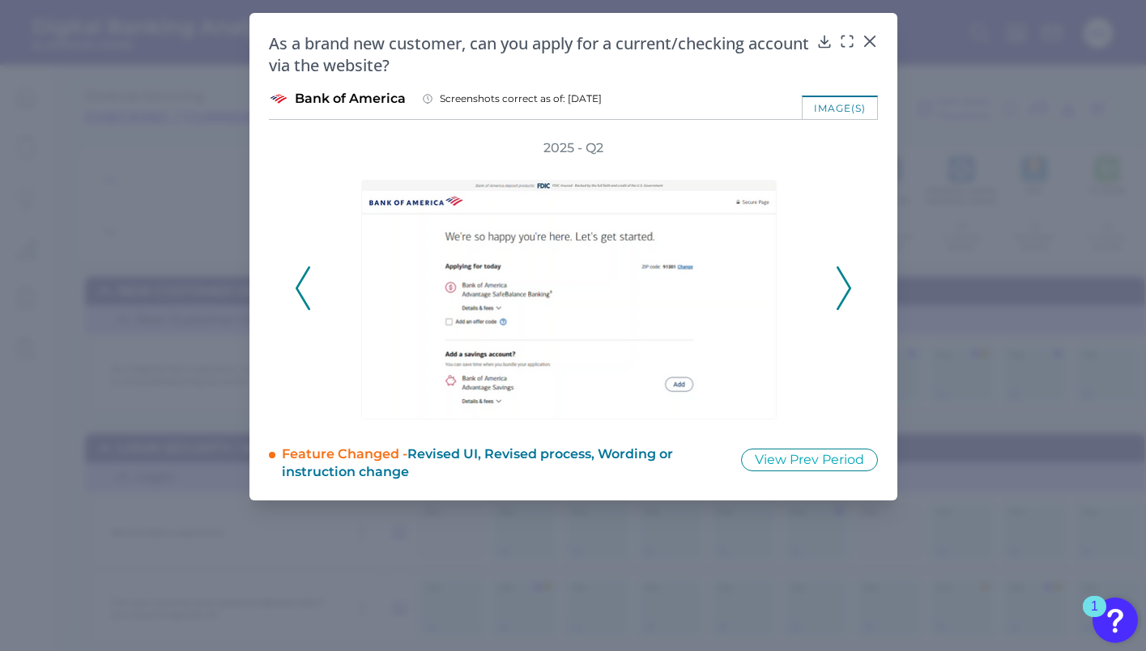
click at [850, 273] on icon at bounding box center [843, 288] width 15 height 44
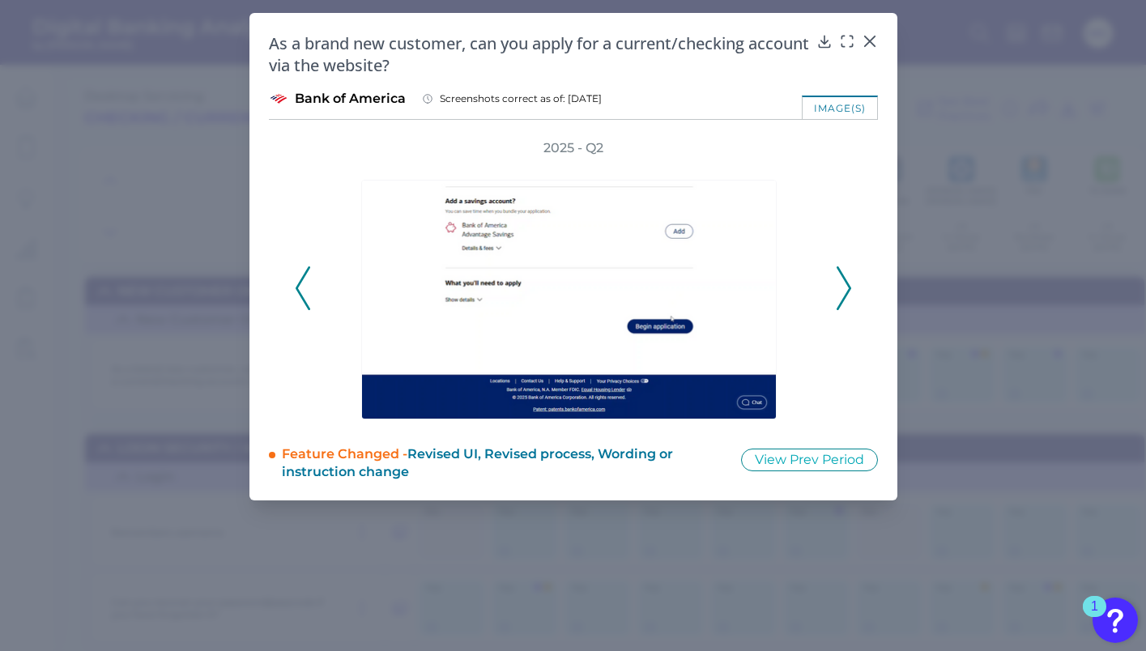
click at [850, 273] on icon at bounding box center [843, 288] width 15 height 44
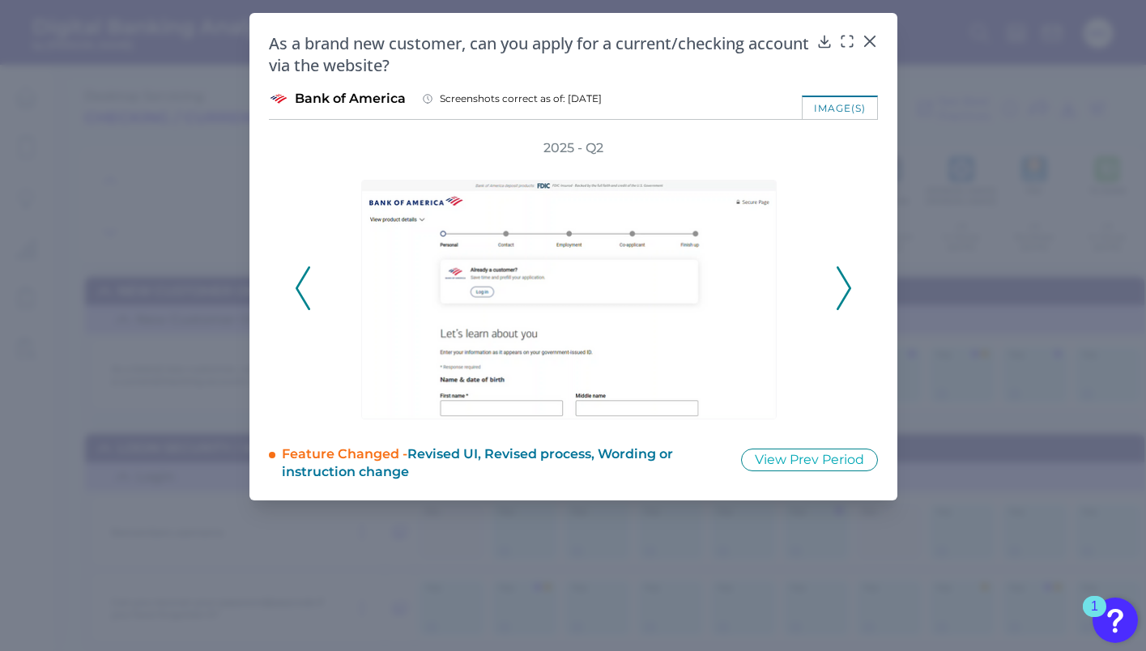
click at [850, 273] on icon at bounding box center [843, 288] width 15 height 44
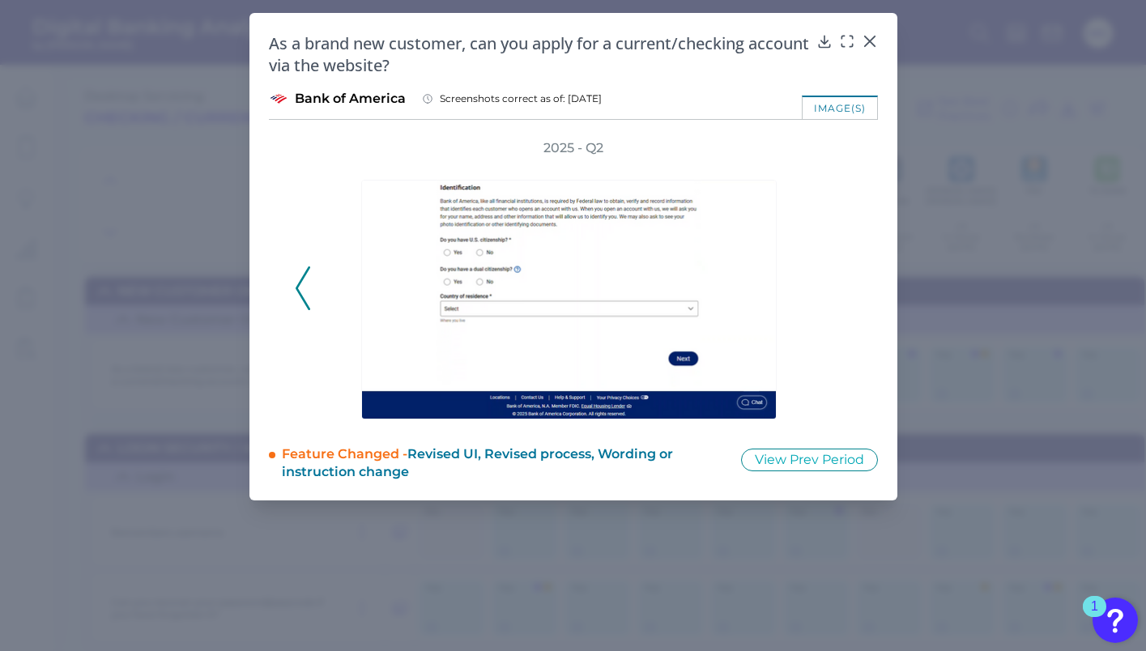
click at [850, 273] on div "2025 - Q2" at bounding box center [573, 279] width 557 height 280
click at [869, 45] on div at bounding box center [869, 53] width 16 height 16
click at [869, 32] on button at bounding box center [869, 40] width 16 height 16
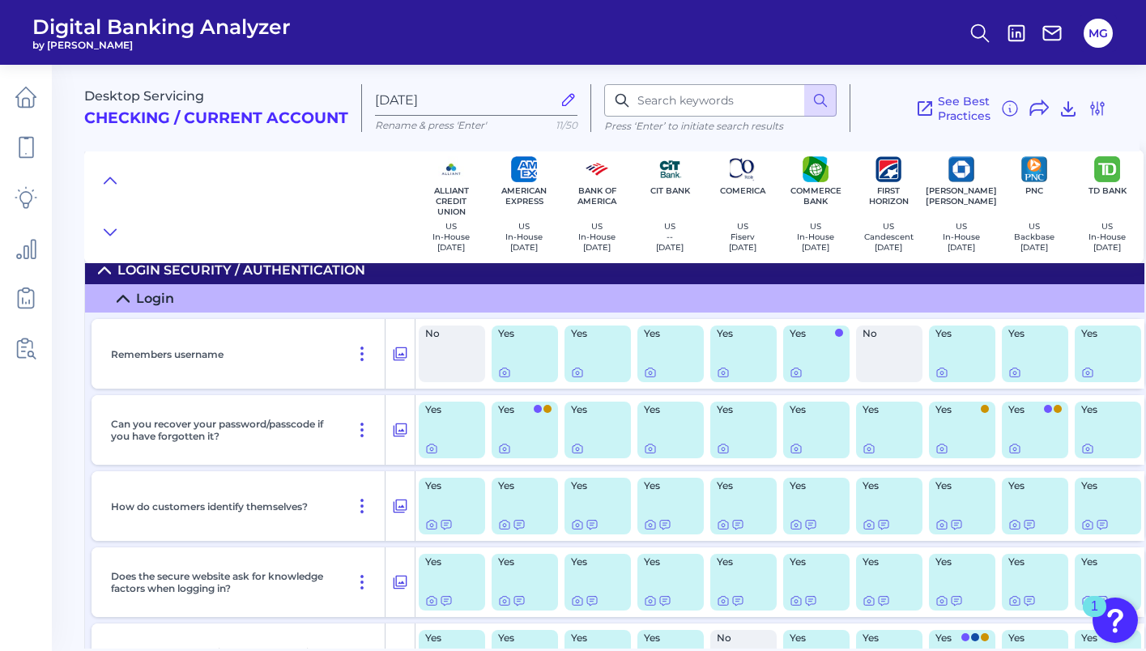
scroll to position [176, 0]
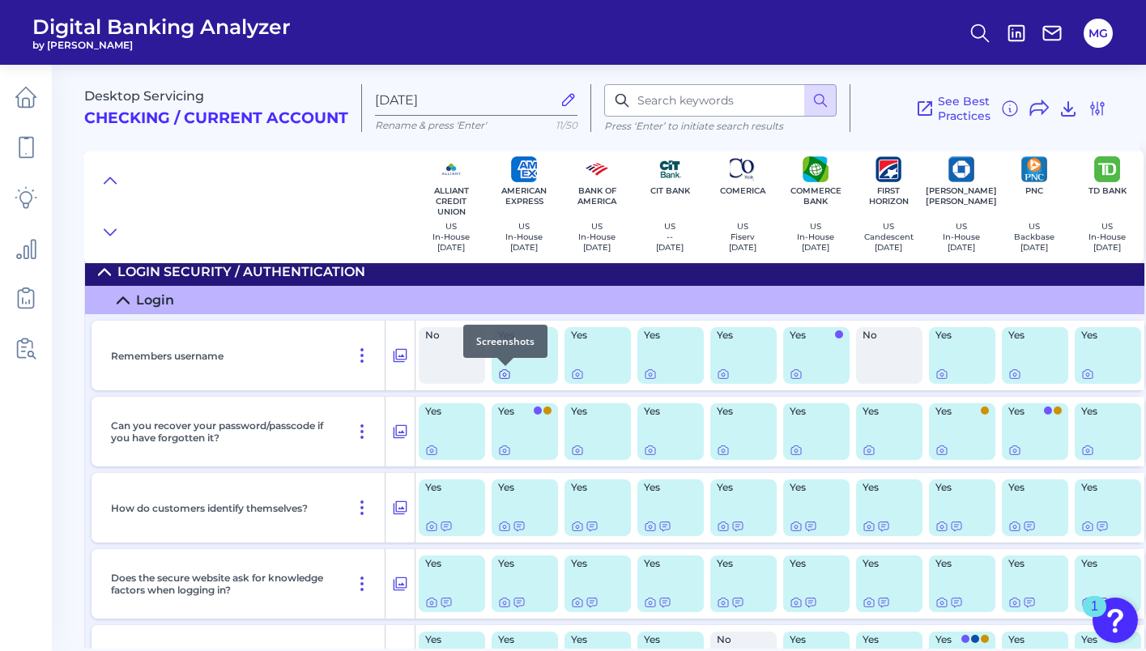
click at [505, 377] on icon at bounding box center [504, 374] width 13 height 13
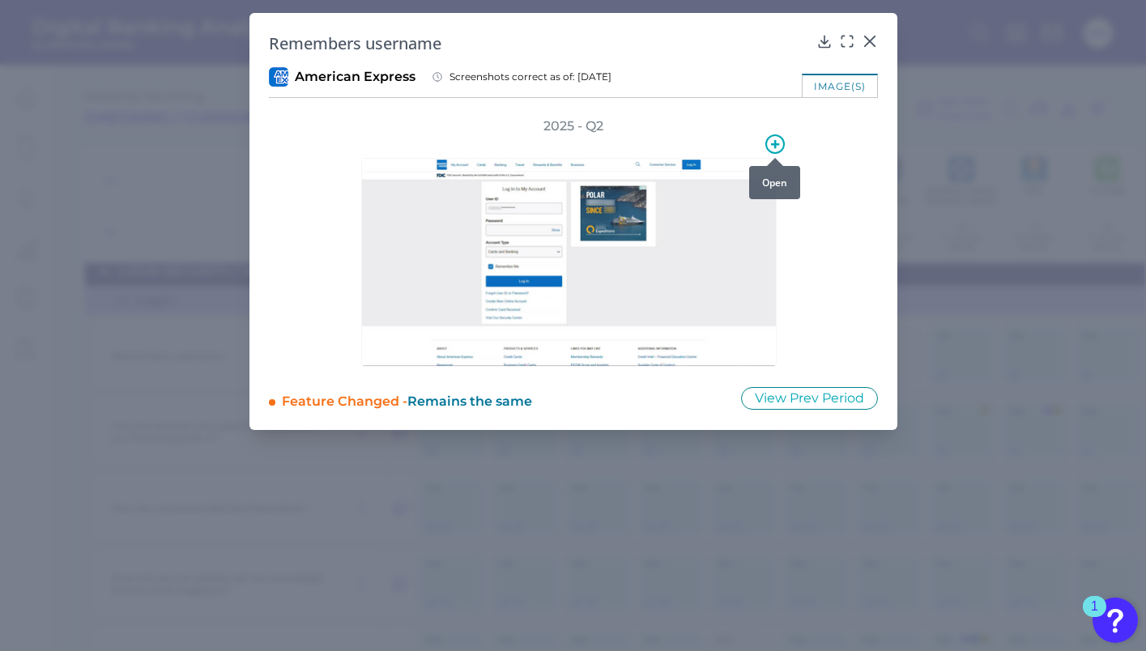
click at [772, 144] on icon at bounding box center [775, 144] width 8 height 8
click at [819, 196] on div at bounding box center [573, 251] width 502 height 232
click at [774, 148] on icon at bounding box center [774, 143] width 19 height 19
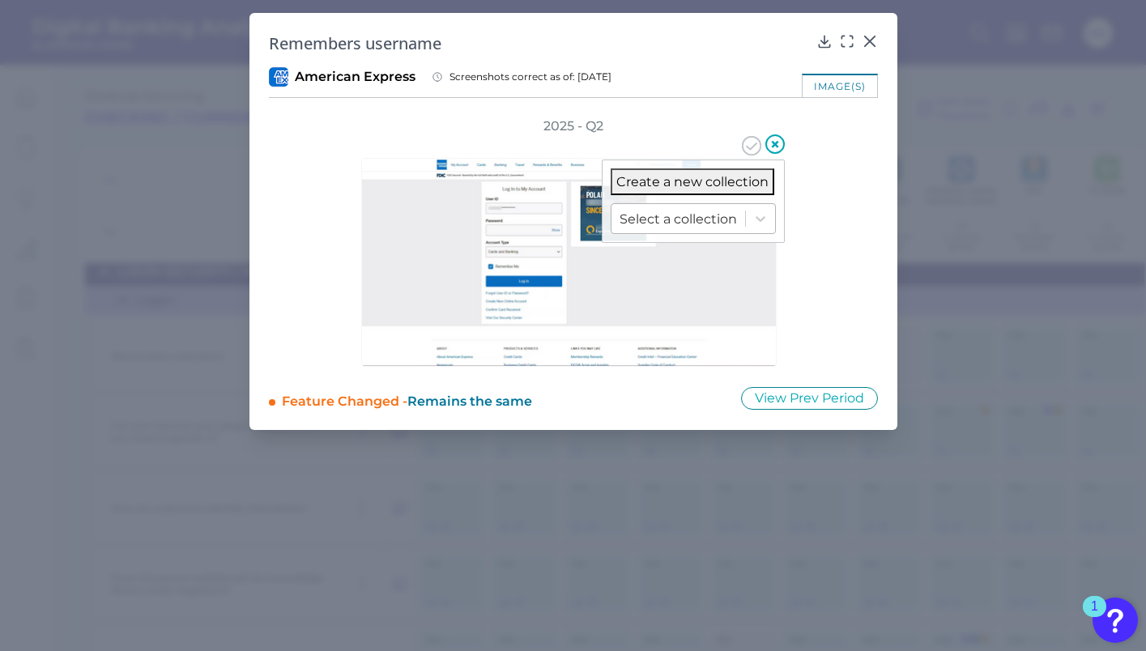
click at [721, 210] on div at bounding box center [677, 219] width 117 height 19
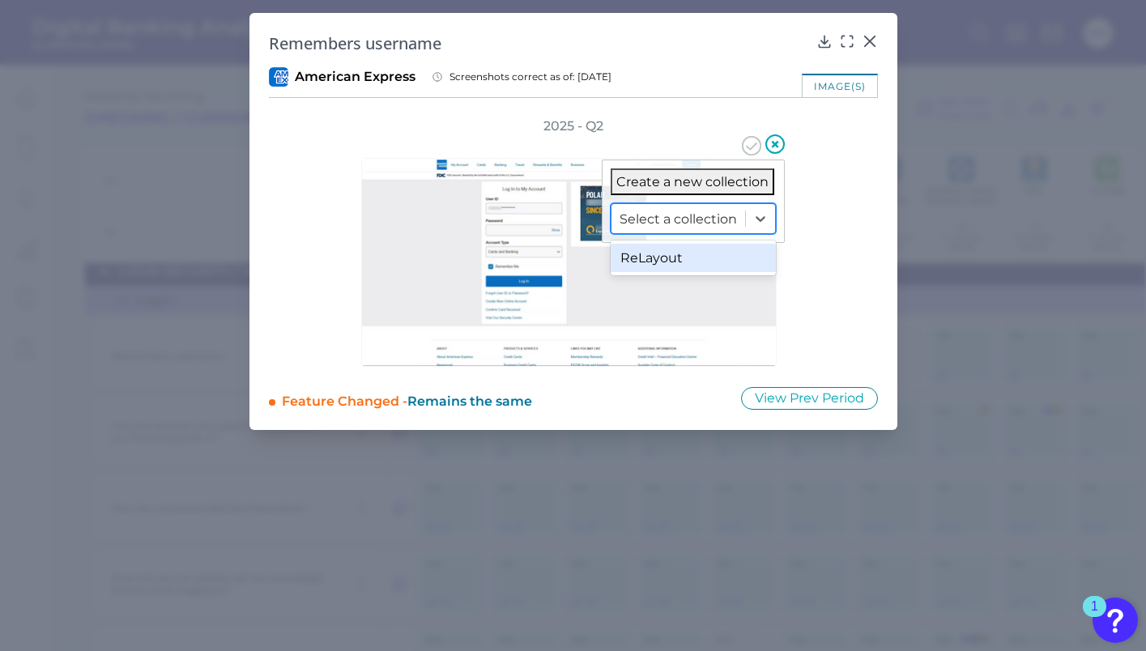
click at [691, 265] on div "ReLayout" at bounding box center [692, 258] width 165 height 28
click at [751, 150] on icon at bounding box center [751, 145] width 19 height 19
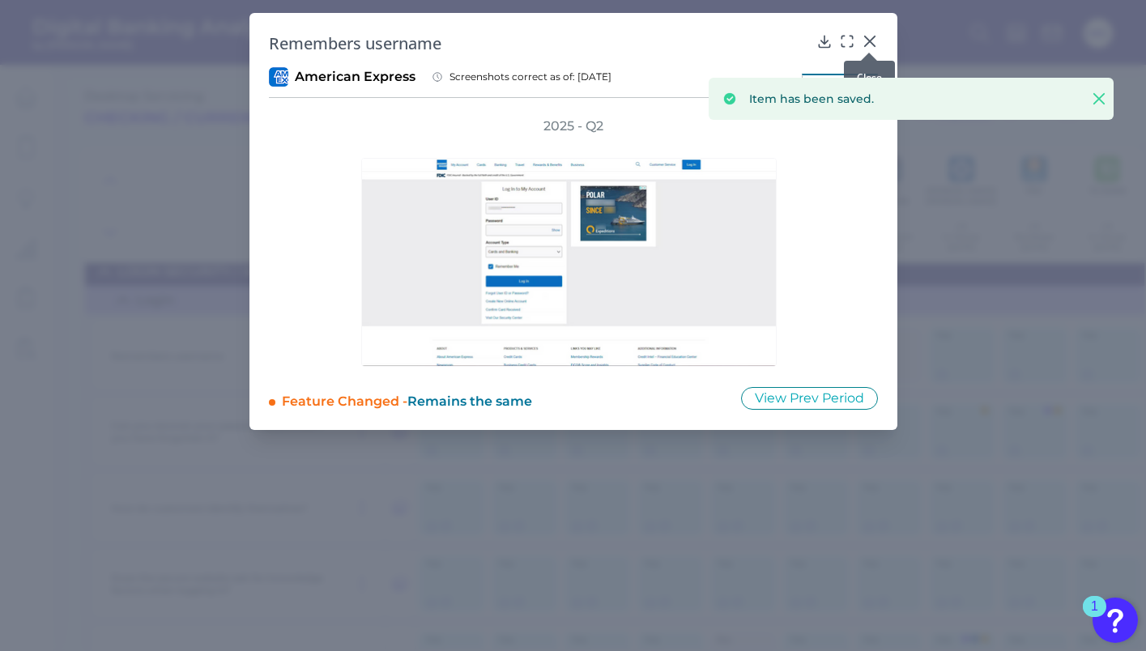
click at [875, 36] on icon at bounding box center [869, 41] width 16 height 16
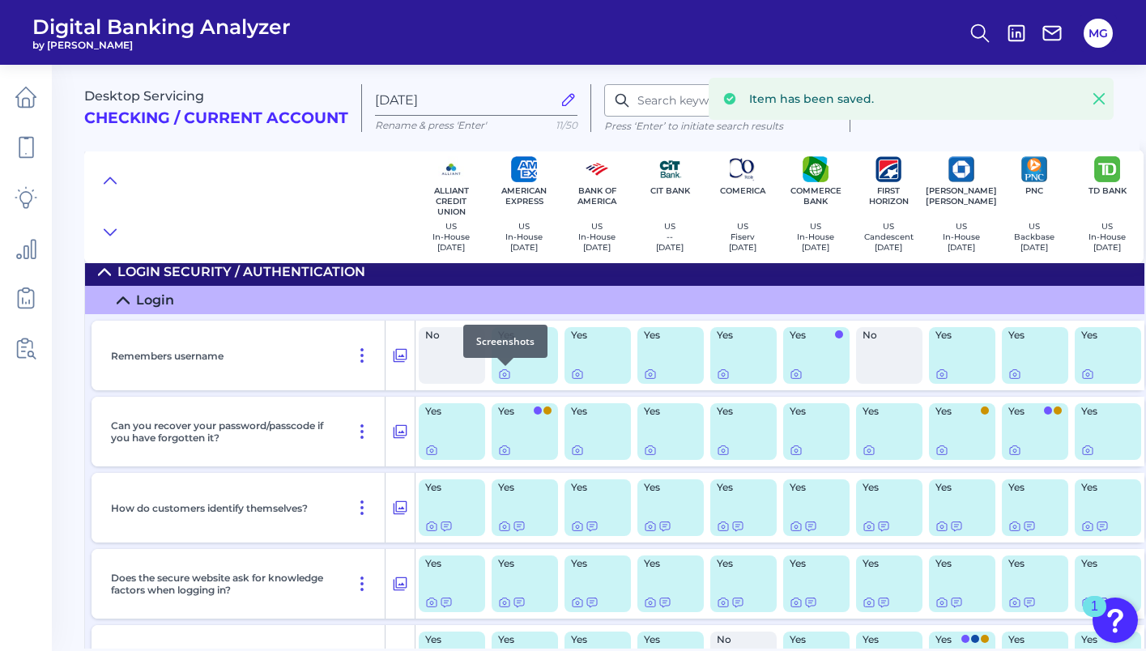
click at [503, 372] on div at bounding box center [505, 366] width 16 height 16
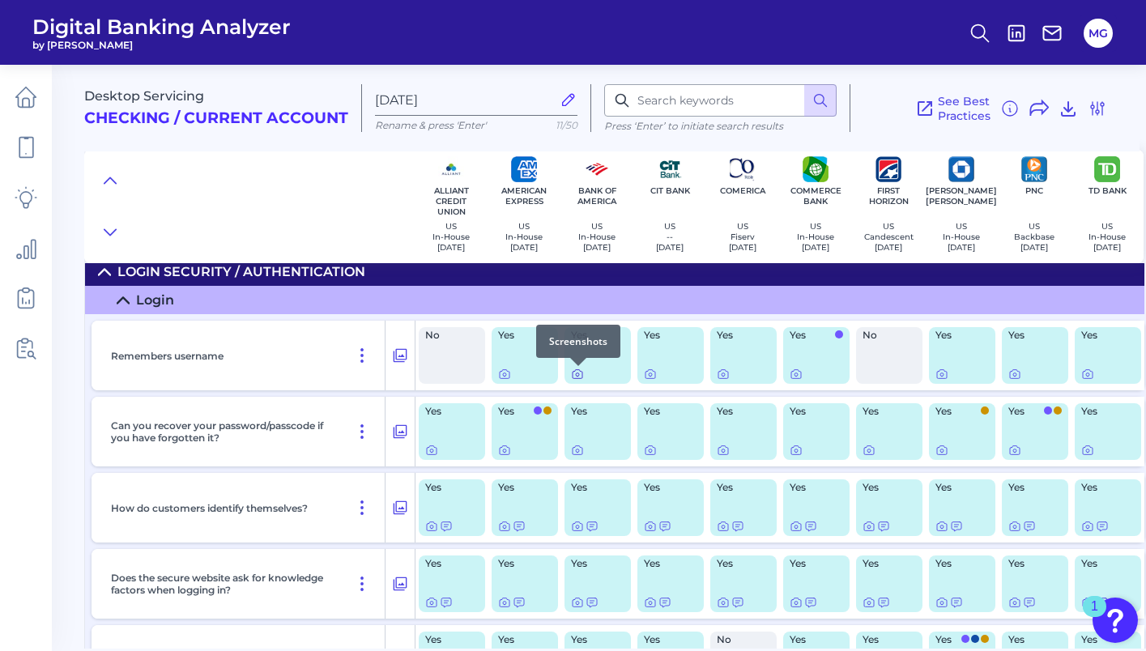
click at [572, 375] on icon at bounding box center [577, 374] width 13 height 13
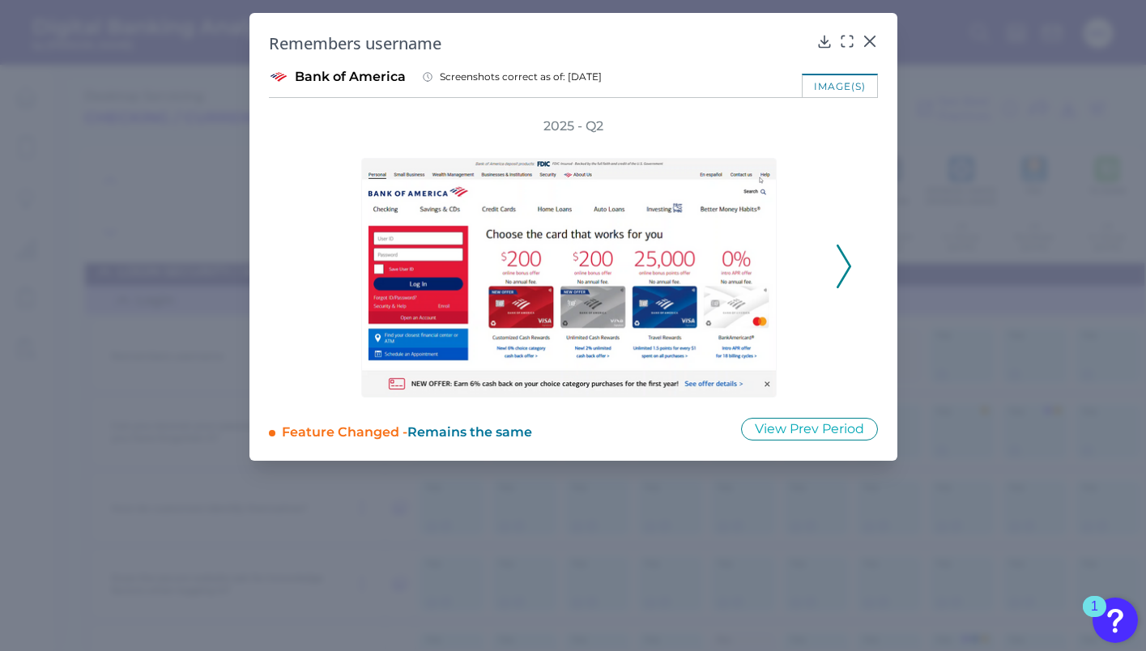
click at [844, 243] on div "2025 - Q2" at bounding box center [573, 257] width 557 height 280
click at [844, 260] on polyline at bounding box center [843, 265] width 12 height 41
click at [844, 260] on div "2025 - Q2" at bounding box center [573, 257] width 557 height 280
click at [290, 263] on div "2025 - Q2" at bounding box center [573, 257] width 609 height 280
click at [776, 142] on icon at bounding box center [775, 144] width 8 height 8
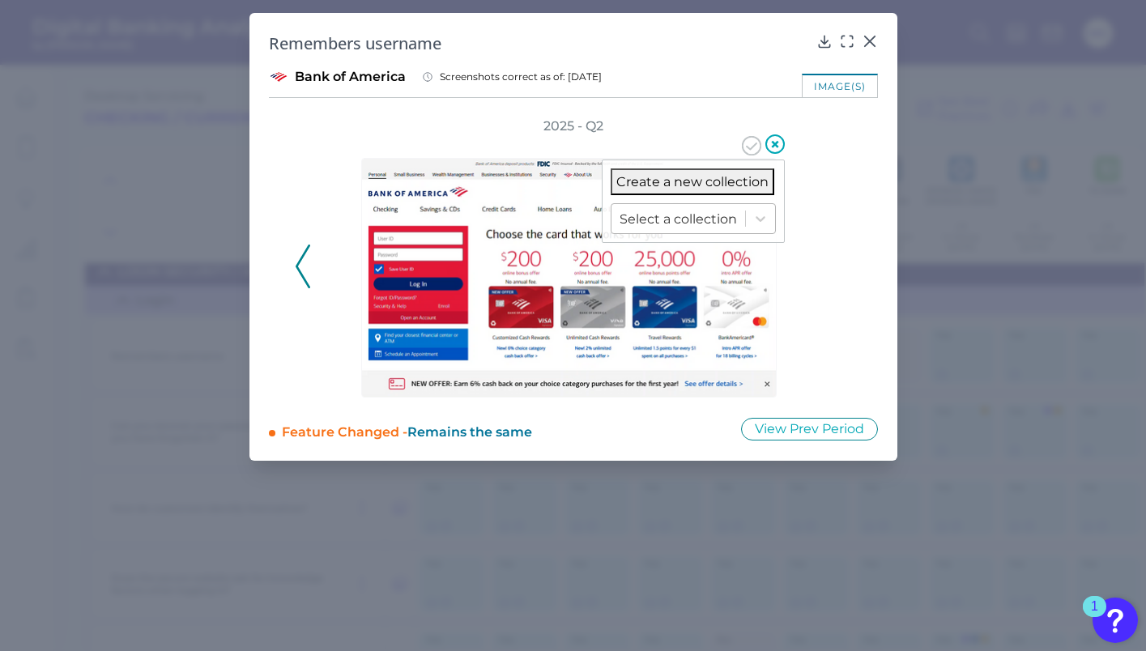
click at [722, 225] on div at bounding box center [677, 219] width 117 height 19
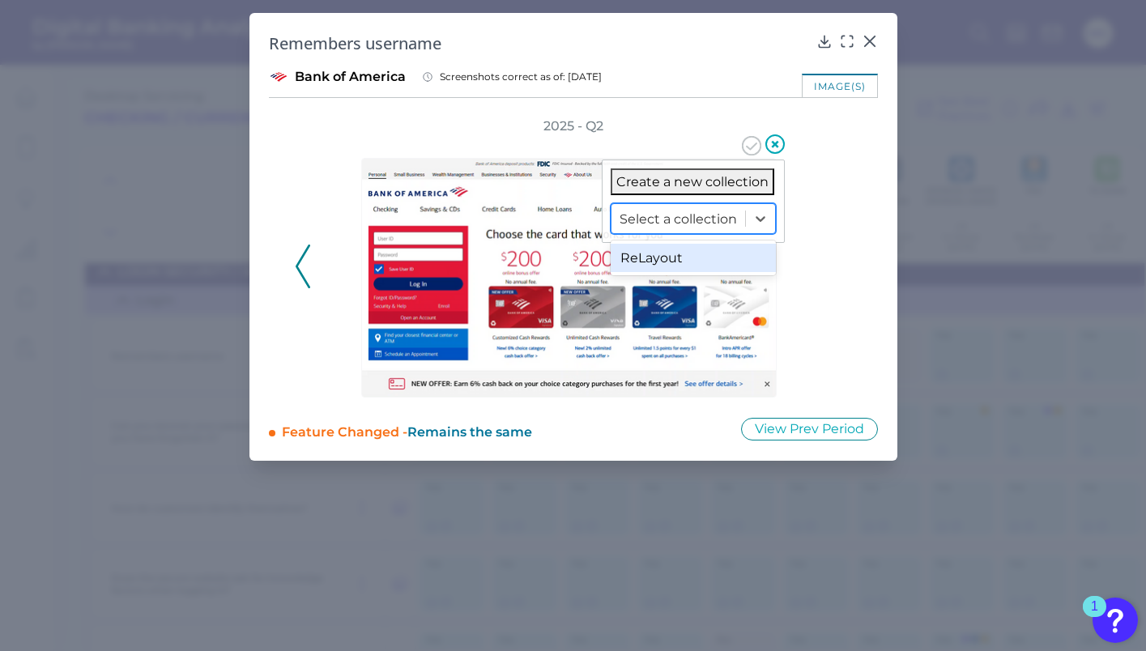
click at [721, 253] on div "ReLayout" at bounding box center [692, 258] width 165 height 28
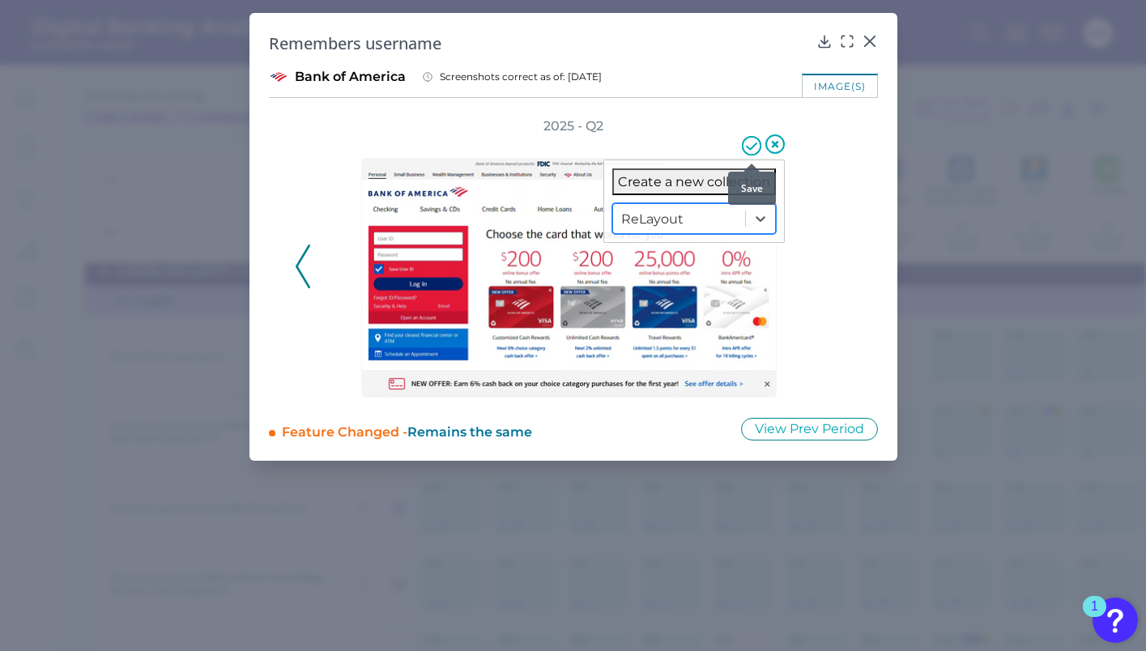
click at [745, 146] on icon at bounding box center [751, 145] width 19 height 19
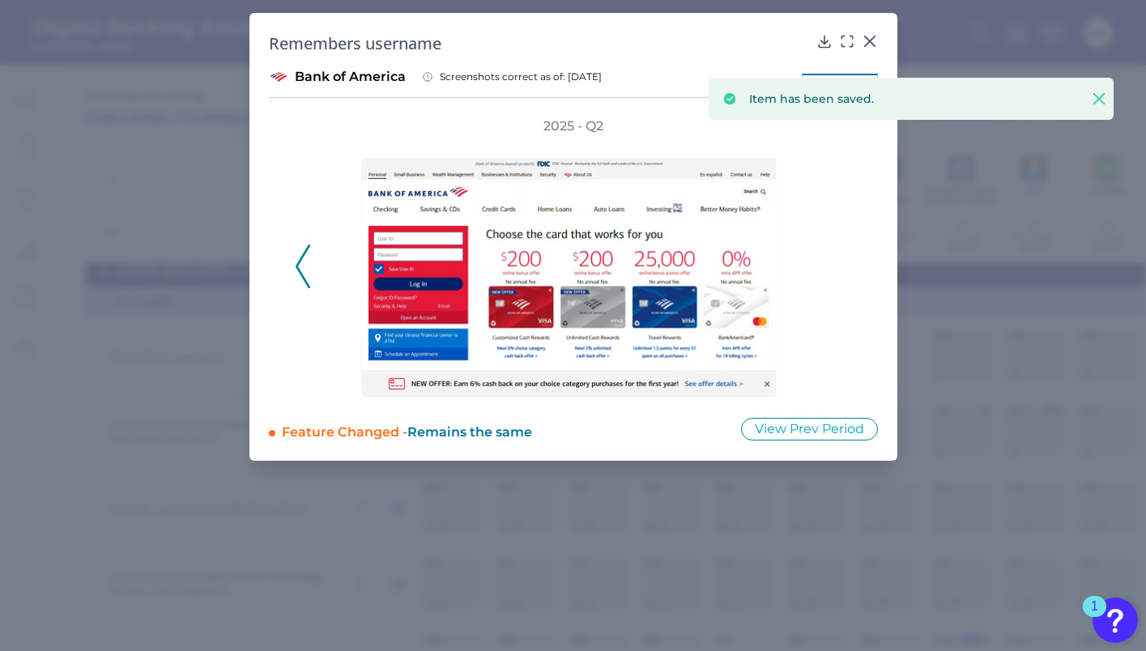
click at [876, 183] on div "2025 - Q2" at bounding box center [573, 257] width 609 height 280
click at [871, 43] on icon at bounding box center [869, 41] width 10 height 10
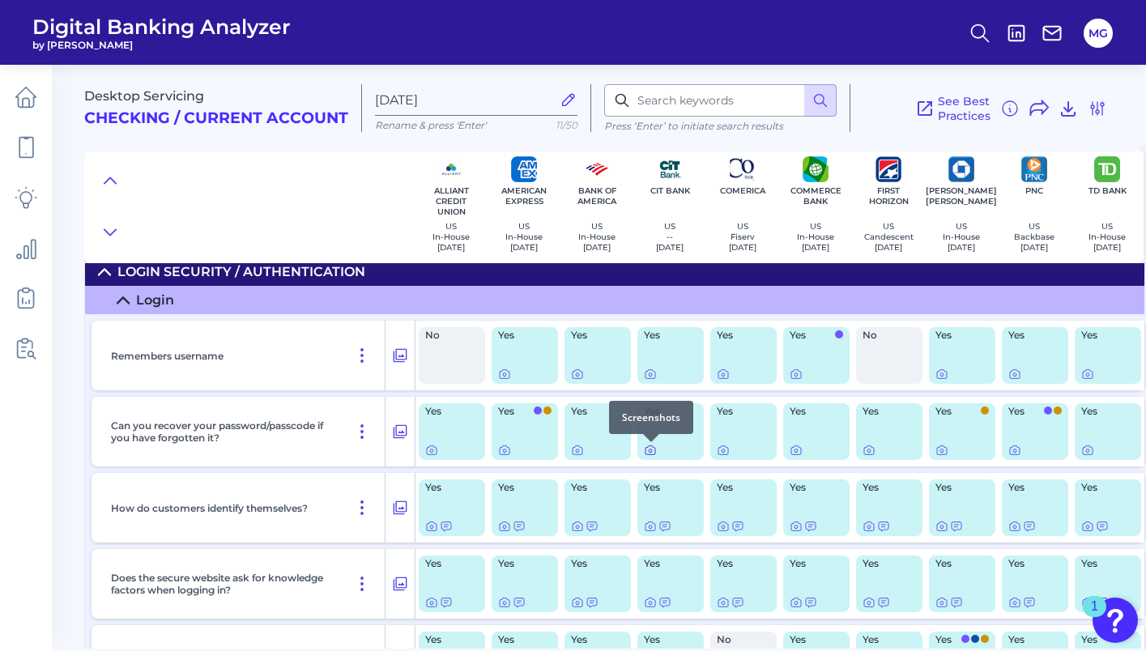
click at [652, 452] on icon at bounding box center [649, 450] width 3 height 3
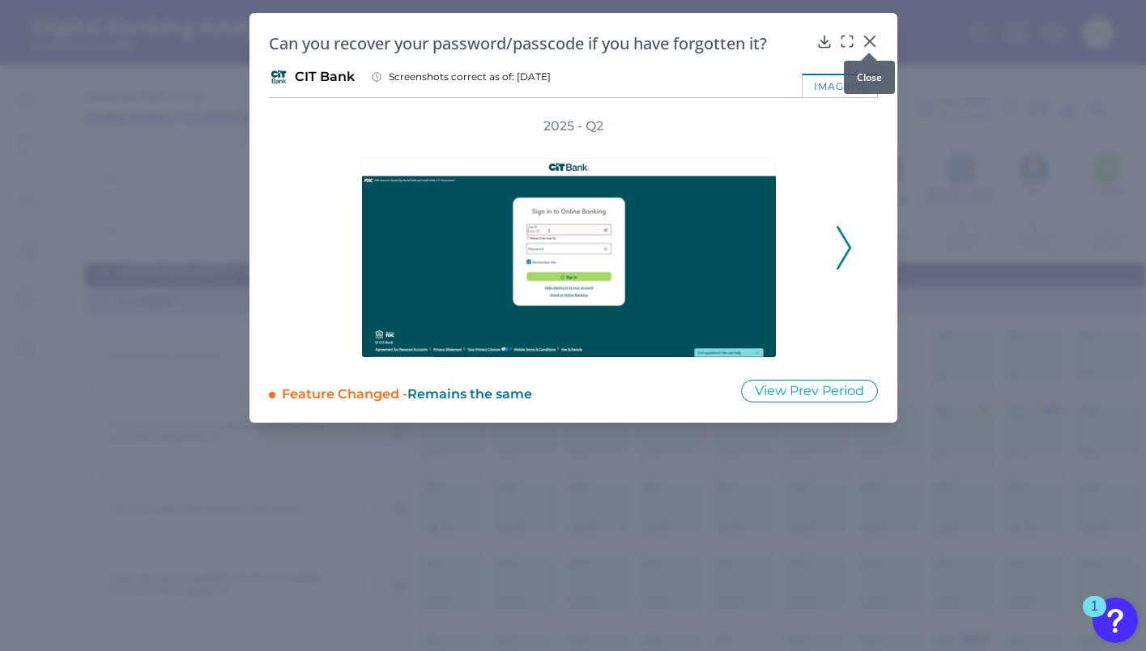
click at [865, 37] on icon at bounding box center [869, 41] width 10 height 10
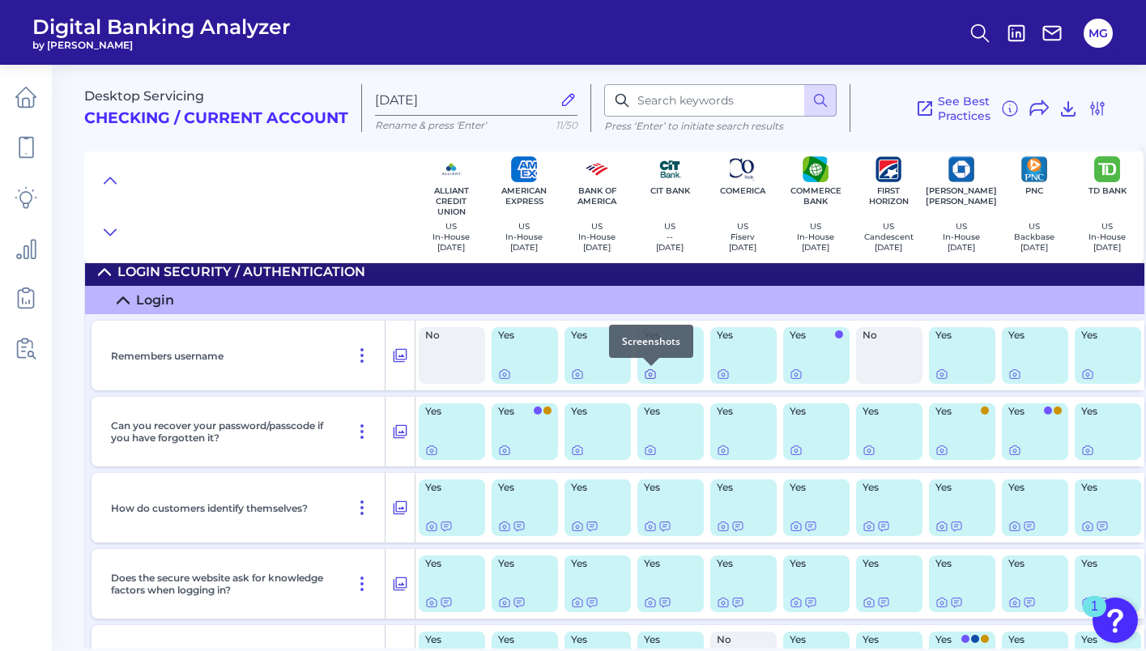
click at [649, 379] on icon at bounding box center [650, 374] width 10 height 9
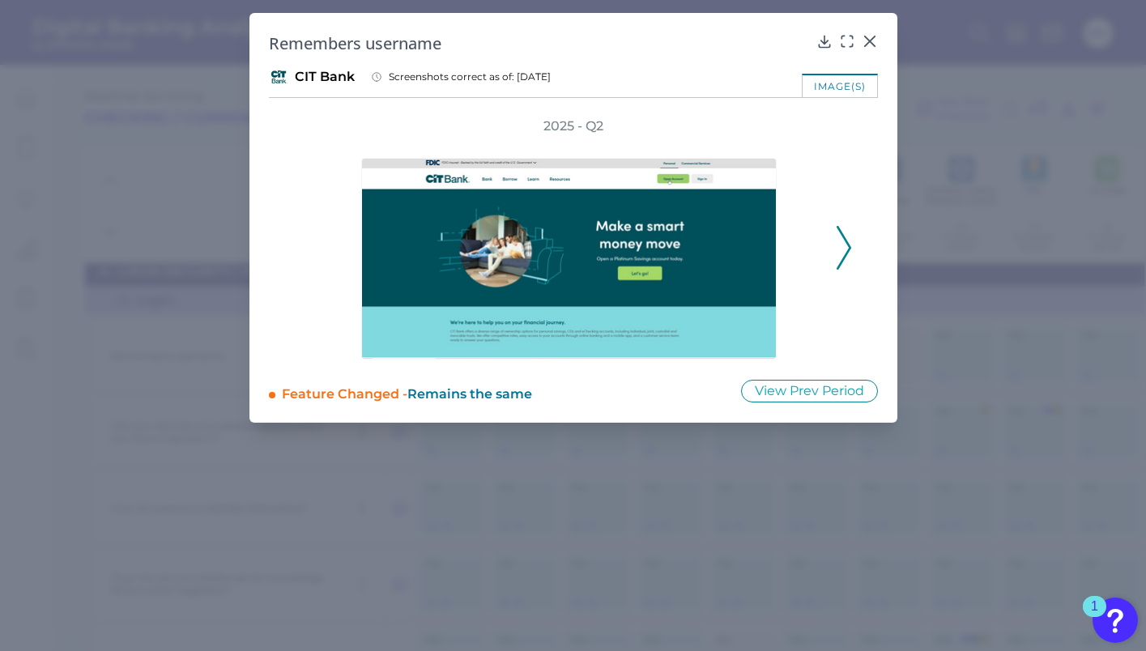
click at [842, 242] on icon at bounding box center [843, 248] width 15 height 44
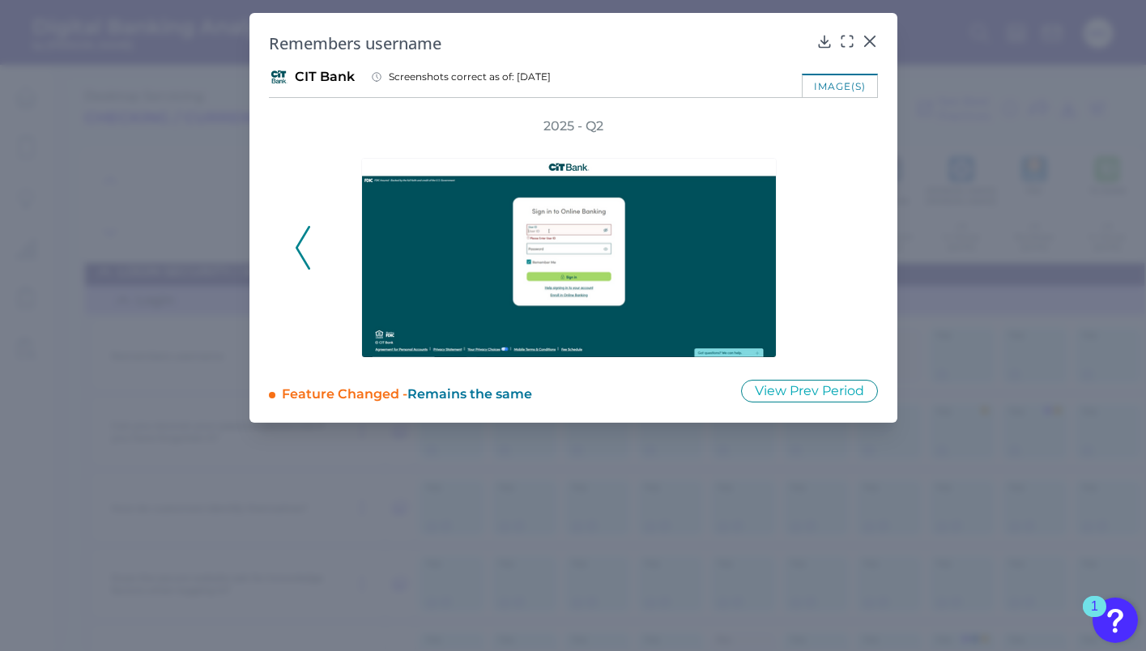
click at [842, 242] on div "2025 - Q2" at bounding box center [573, 238] width 557 height 242
click at [872, 41] on icon at bounding box center [869, 41] width 16 height 16
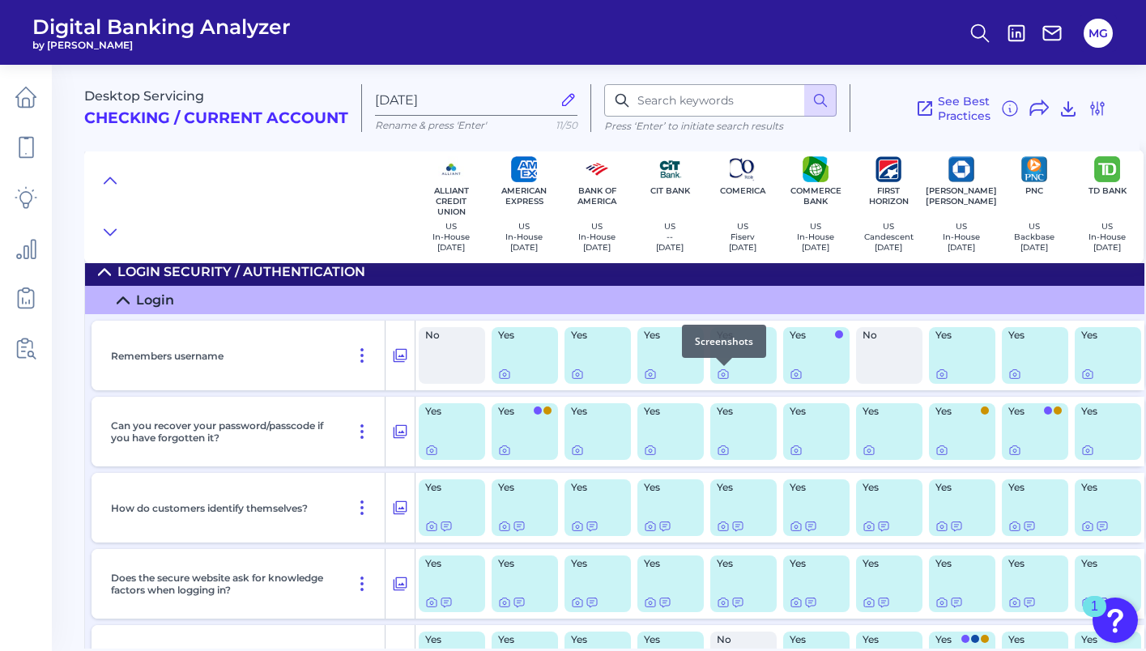
click at [718, 372] on div at bounding box center [724, 366] width 16 height 16
click at [653, 376] on icon at bounding box center [650, 374] width 13 height 13
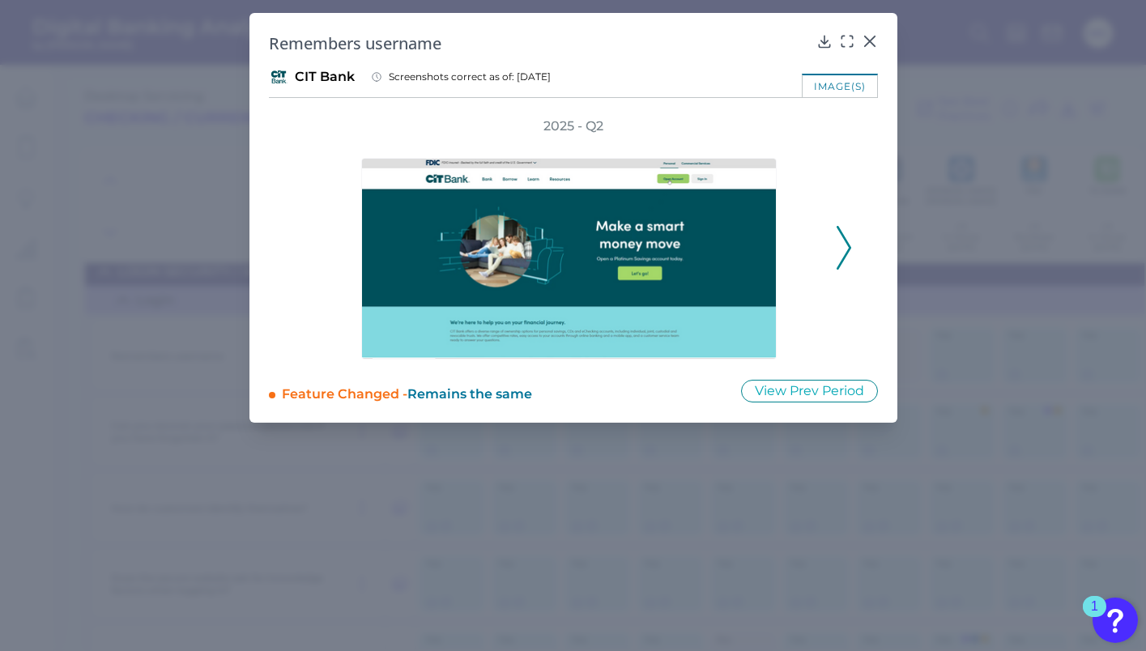
click at [842, 237] on icon at bounding box center [843, 248] width 15 height 44
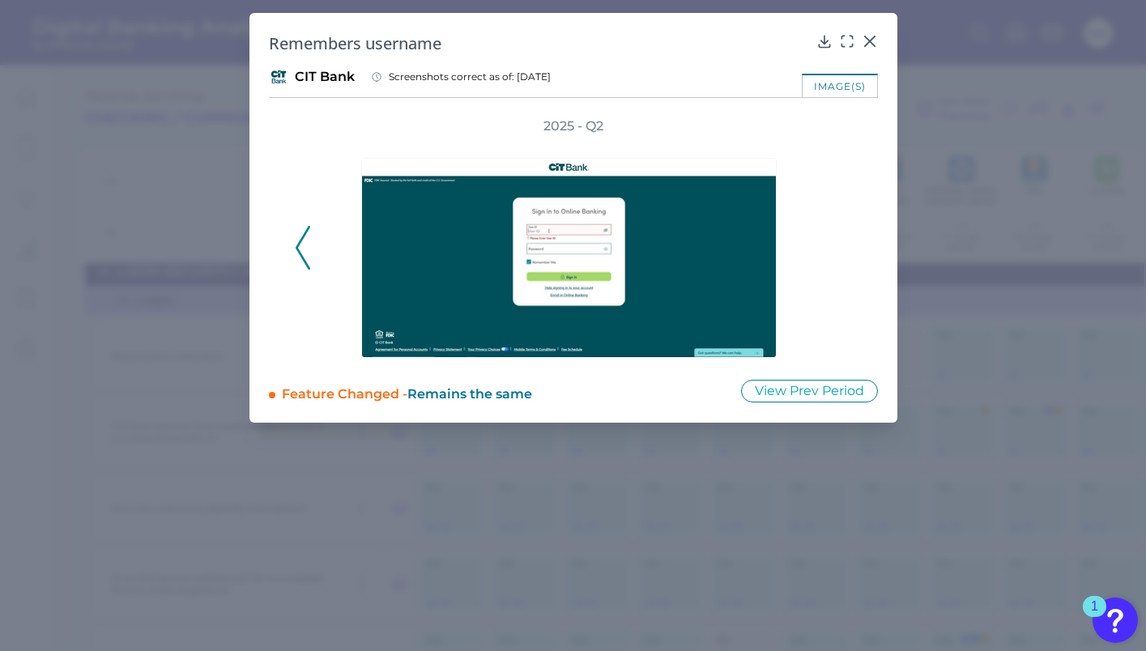
click at [842, 237] on div "2025 - Q2" at bounding box center [573, 238] width 557 height 242
click at [776, 144] on icon at bounding box center [775, 144] width 8 height 8
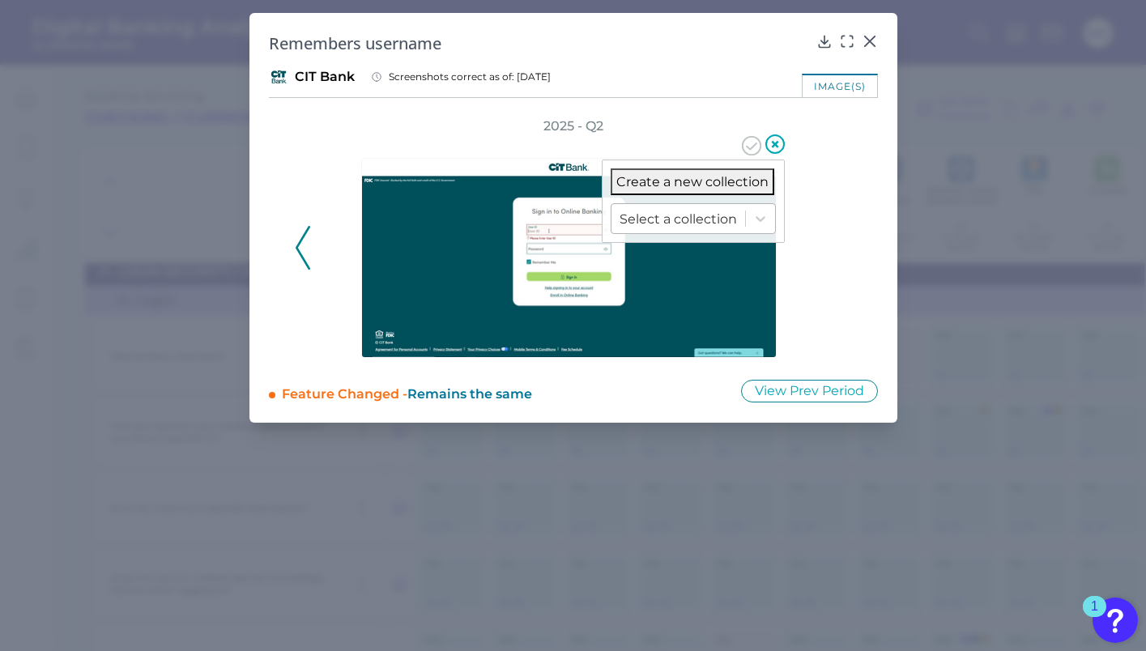
click at [703, 211] on div at bounding box center [677, 219] width 117 height 19
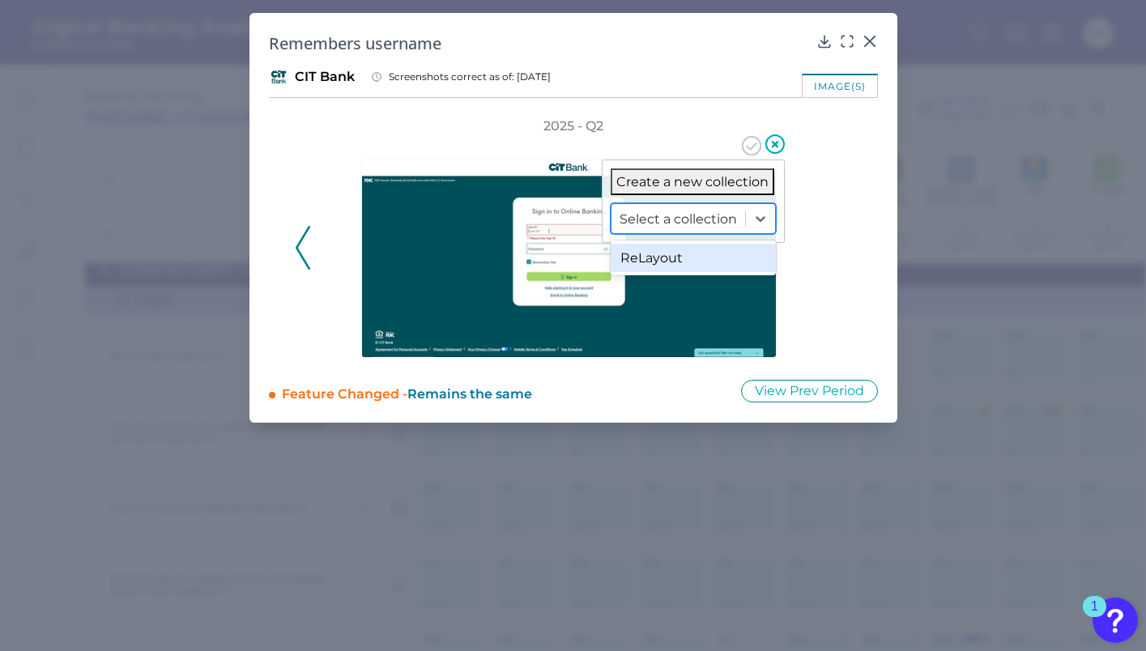
click at [662, 267] on div "ReLayout" at bounding box center [692, 258] width 165 height 28
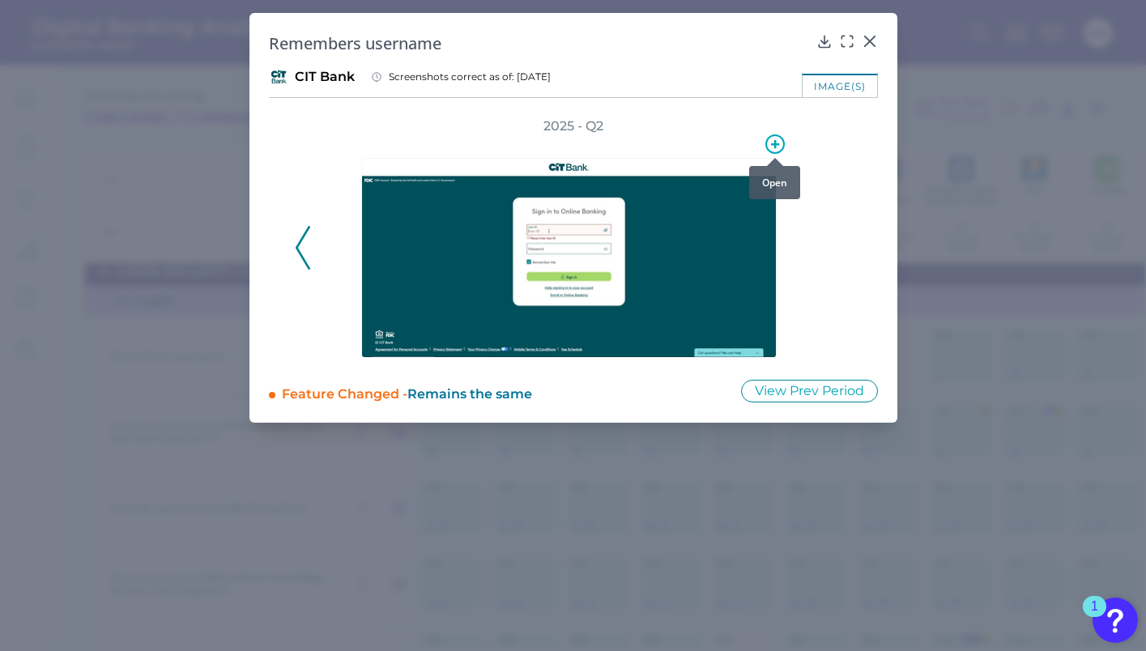
click at [782, 140] on circle at bounding box center [775, 144] width 18 height 18
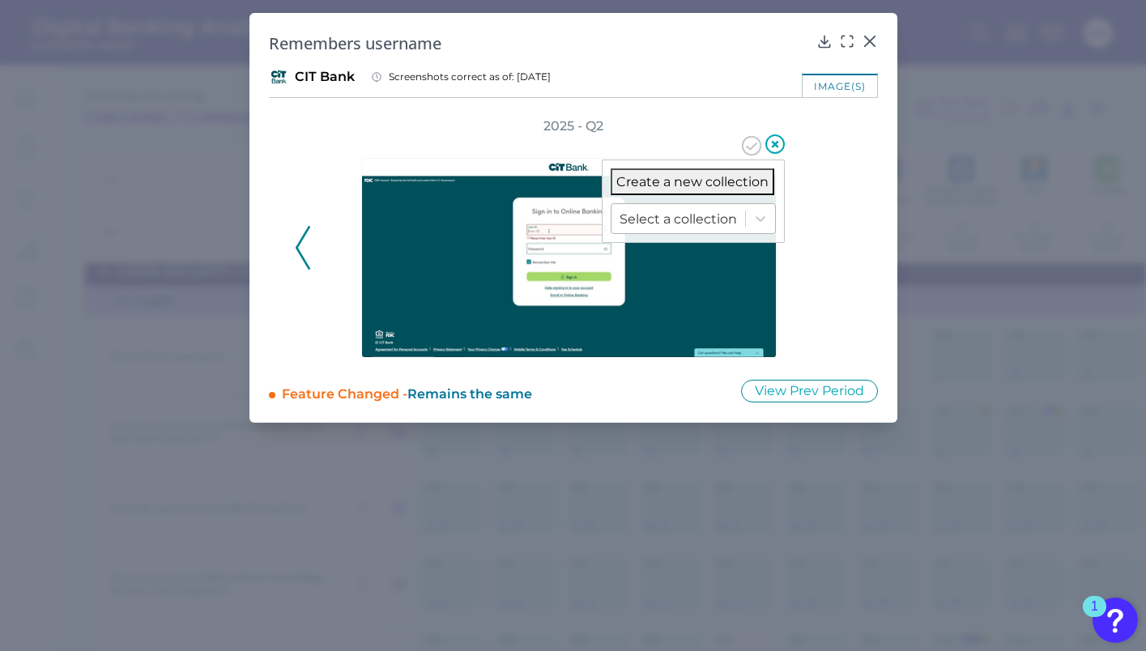
click at [722, 211] on div at bounding box center [677, 219] width 117 height 19
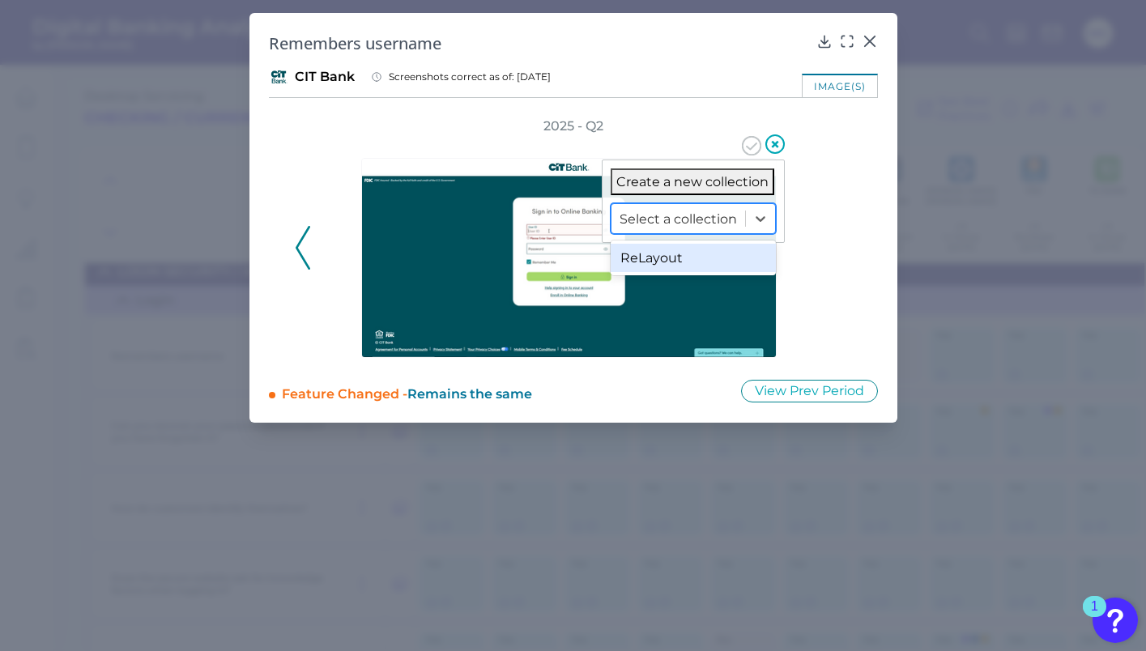
click at [691, 259] on div "ReLayout" at bounding box center [692, 258] width 165 height 28
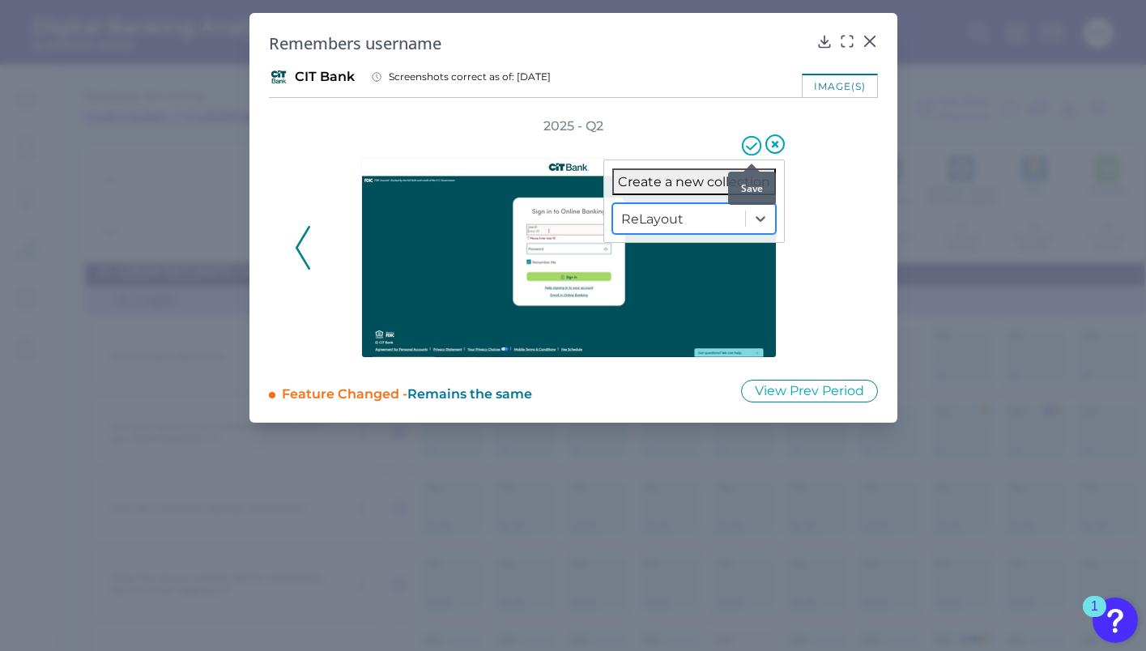
click at [754, 141] on icon at bounding box center [751, 145] width 19 height 19
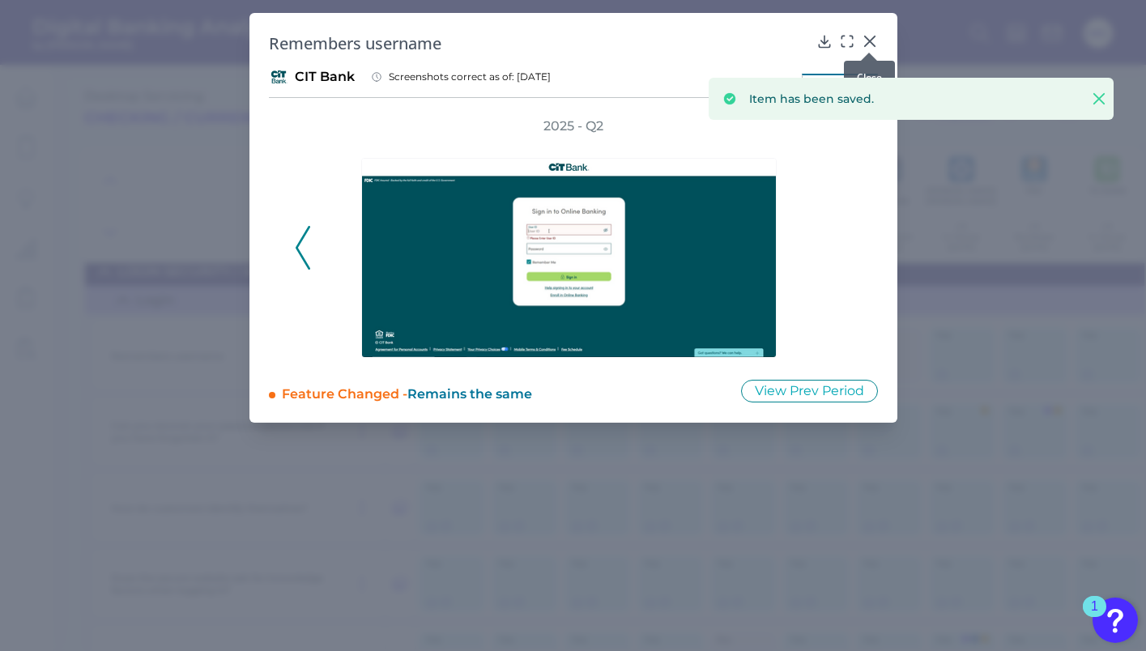
click at [868, 43] on icon at bounding box center [869, 41] width 10 height 10
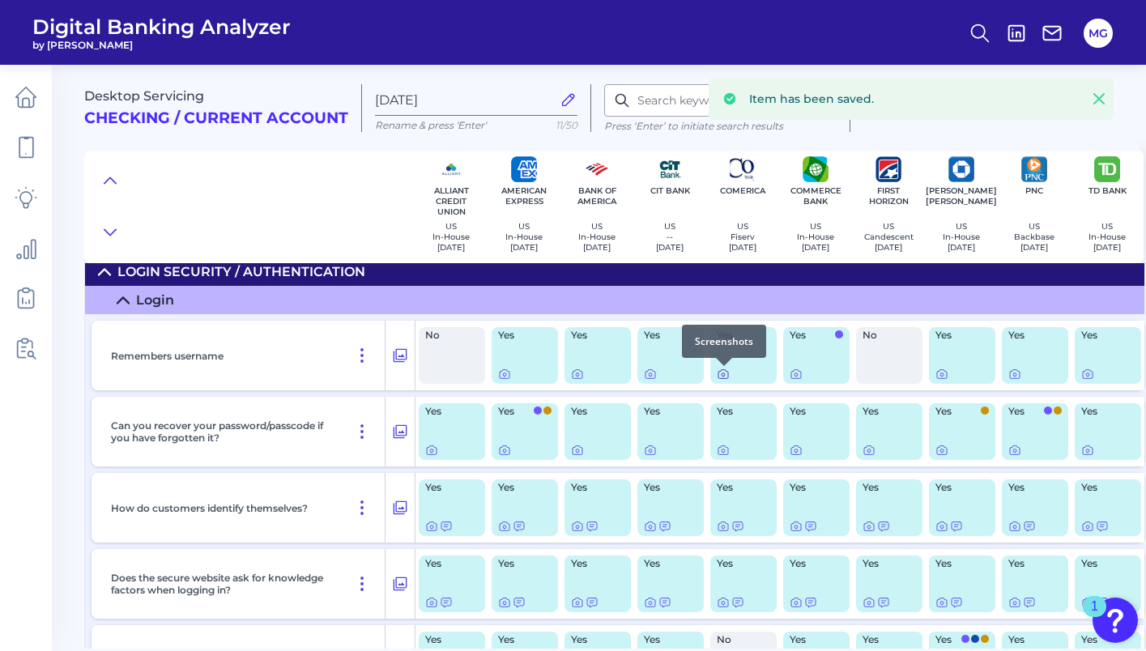
click at [721, 375] on icon at bounding box center [722, 374] width 13 height 13
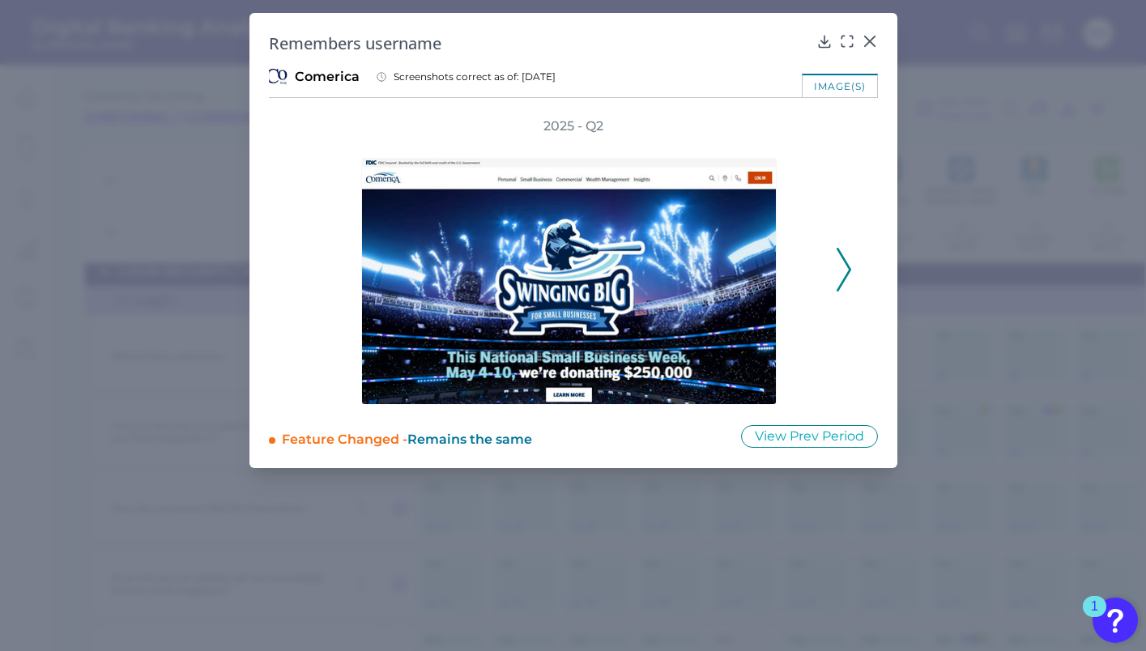
click at [852, 215] on div "2025 - Q2" at bounding box center [573, 260] width 609 height 287
click at [840, 266] on icon at bounding box center [843, 270] width 15 height 44
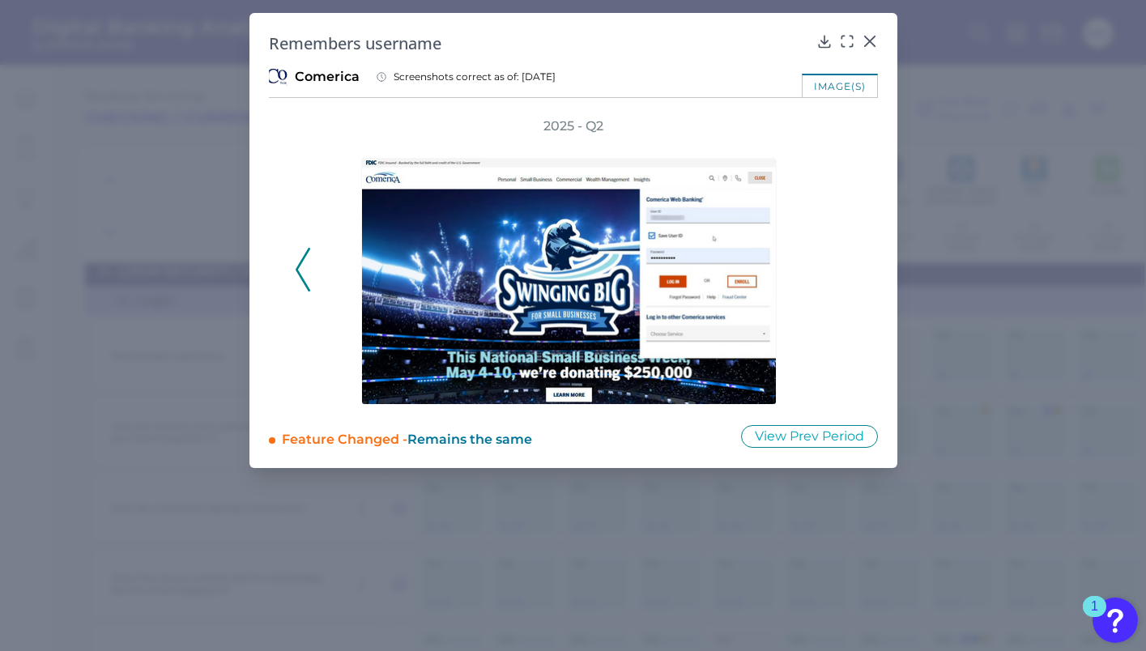
click at [840, 266] on div "2025 - Q2" at bounding box center [573, 260] width 557 height 287
click at [784, 144] on icon at bounding box center [774, 143] width 19 height 19
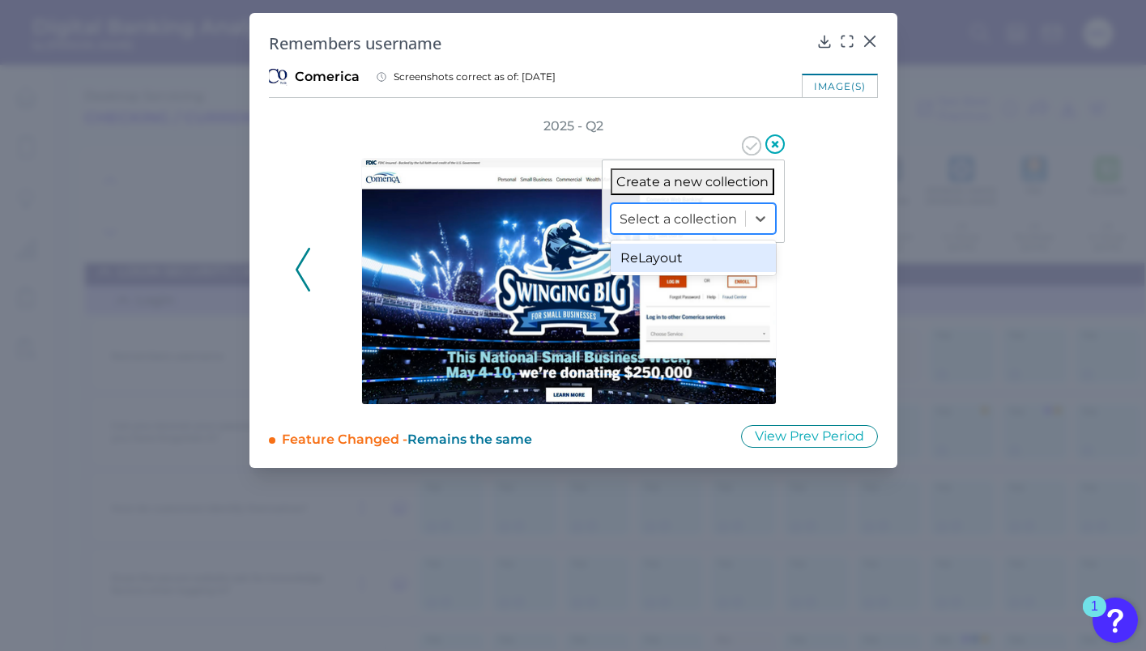
click at [708, 218] on div at bounding box center [677, 219] width 117 height 19
click at [688, 251] on div "ReLayout" at bounding box center [692, 258] width 165 height 28
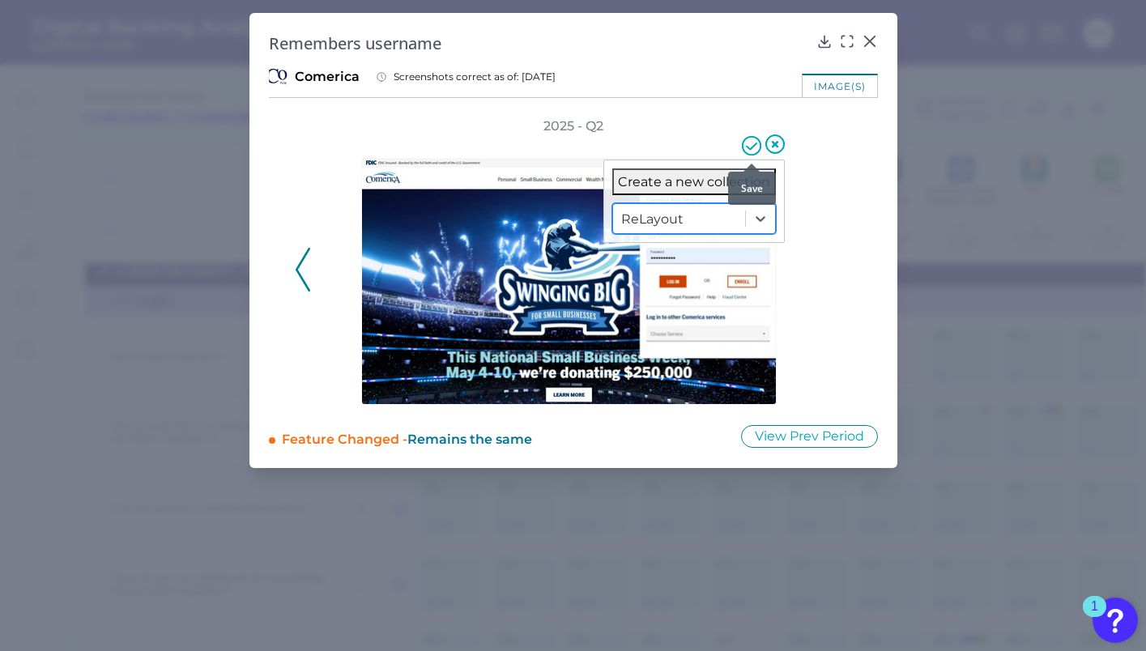
click at [750, 147] on icon at bounding box center [751, 145] width 19 height 19
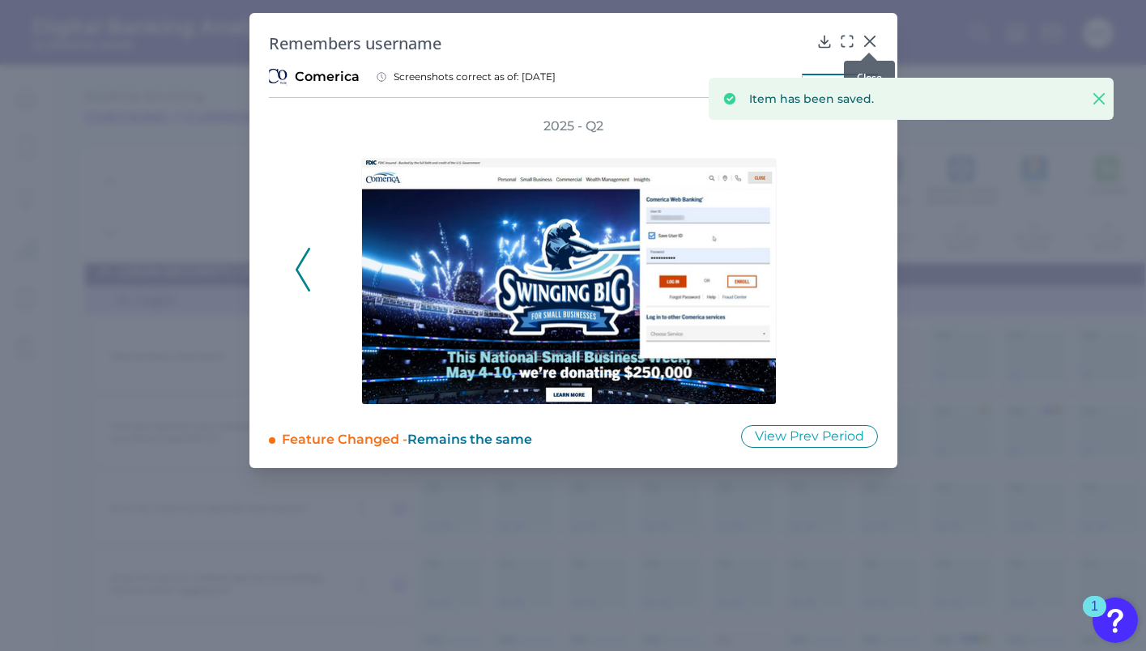
click at [869, 40] on icon at bounding box center [869, 41] width 10 height 10
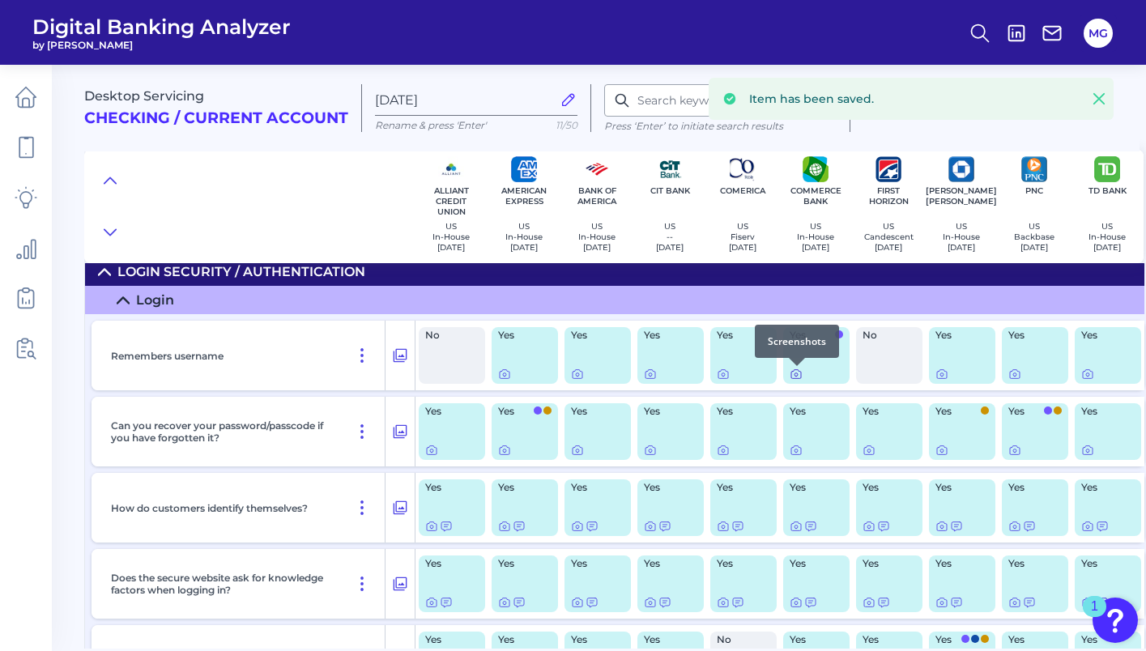
click at [789, 375] on icon at bounding box center [795, 374] width 13 height 13
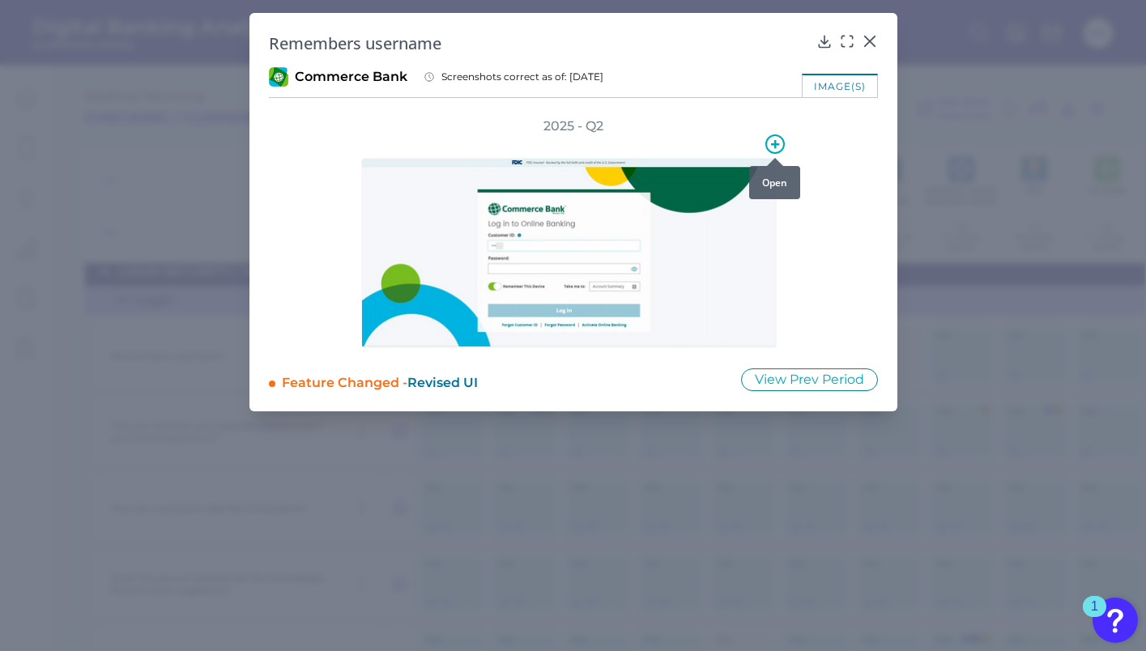
click at [767, 146] on icon at bounding box center [774, 143] width 19 height 19
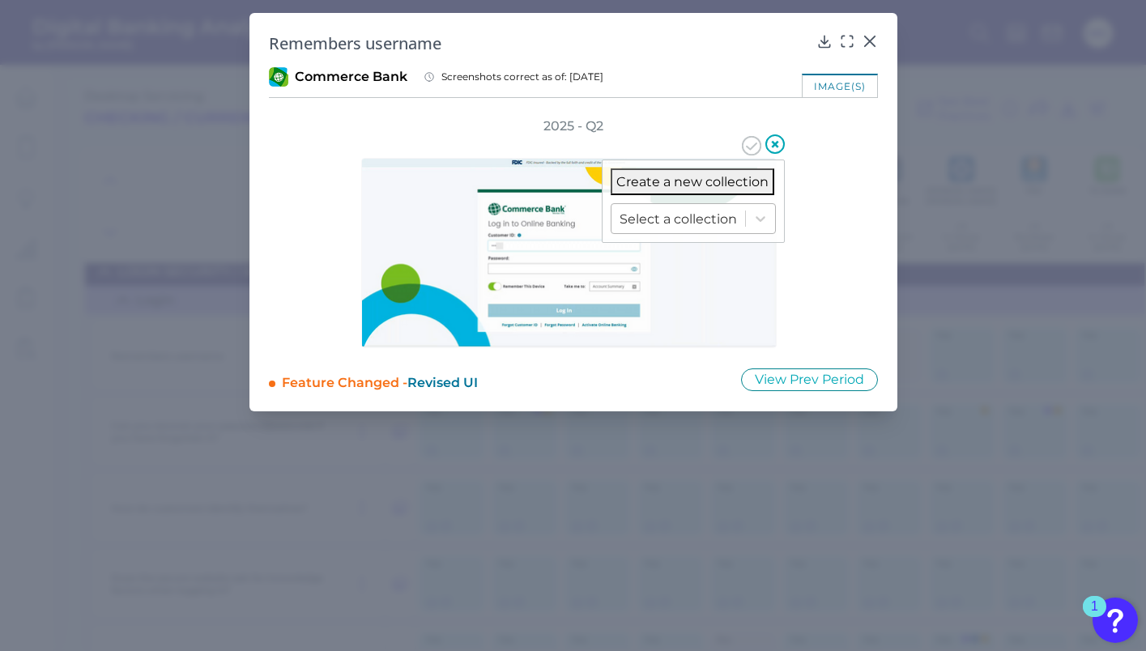
click at [683, 215] on div at bounding box center [677, 219] width 117 height 19
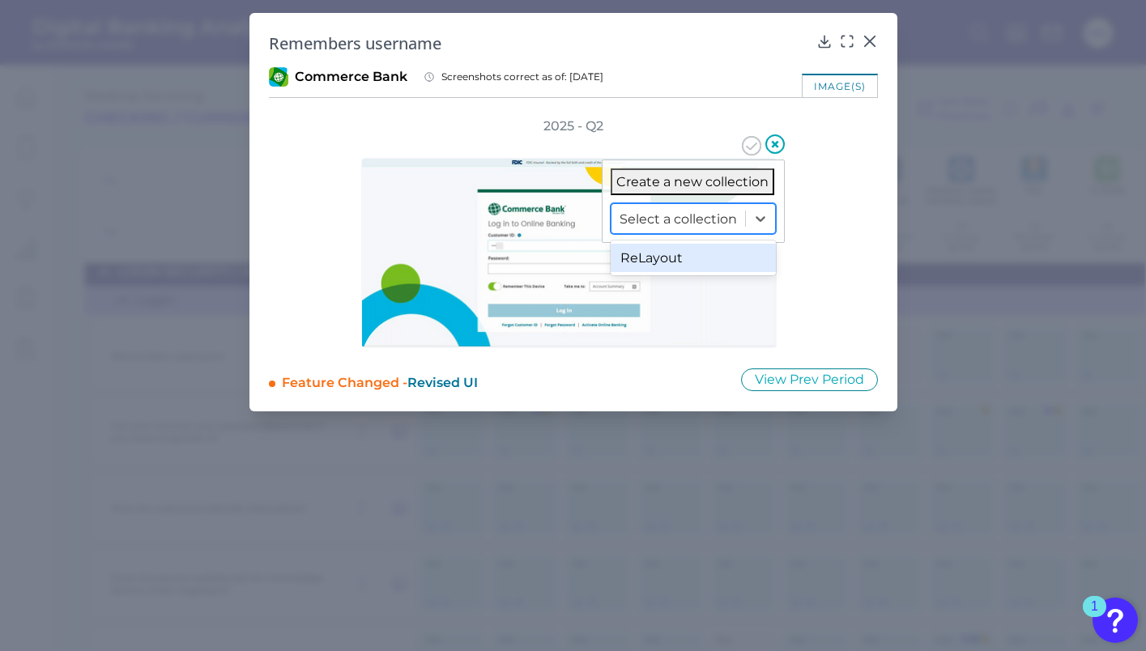
click at [677, 251] on div "ReLayout" at bounding box center [692, 258] width 165 height 28
click at [755, 147] on icon at bounding box center [751, 145] width 19 height 19
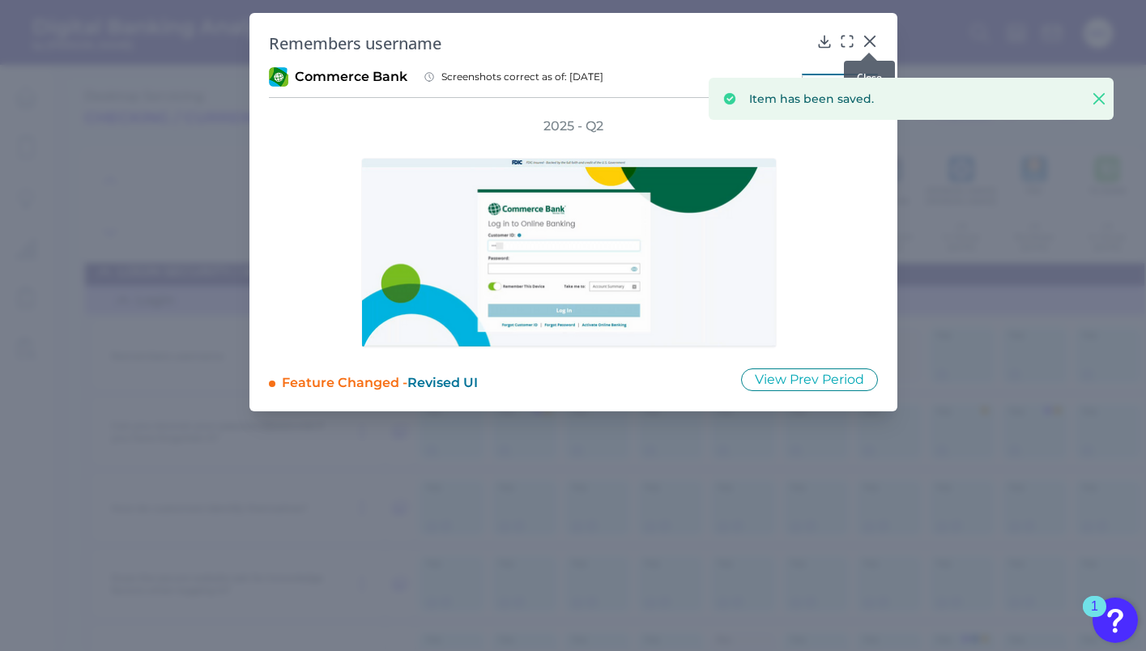
click at [870, 40] on icon at bounding box center [869, 41] width 10 height 10
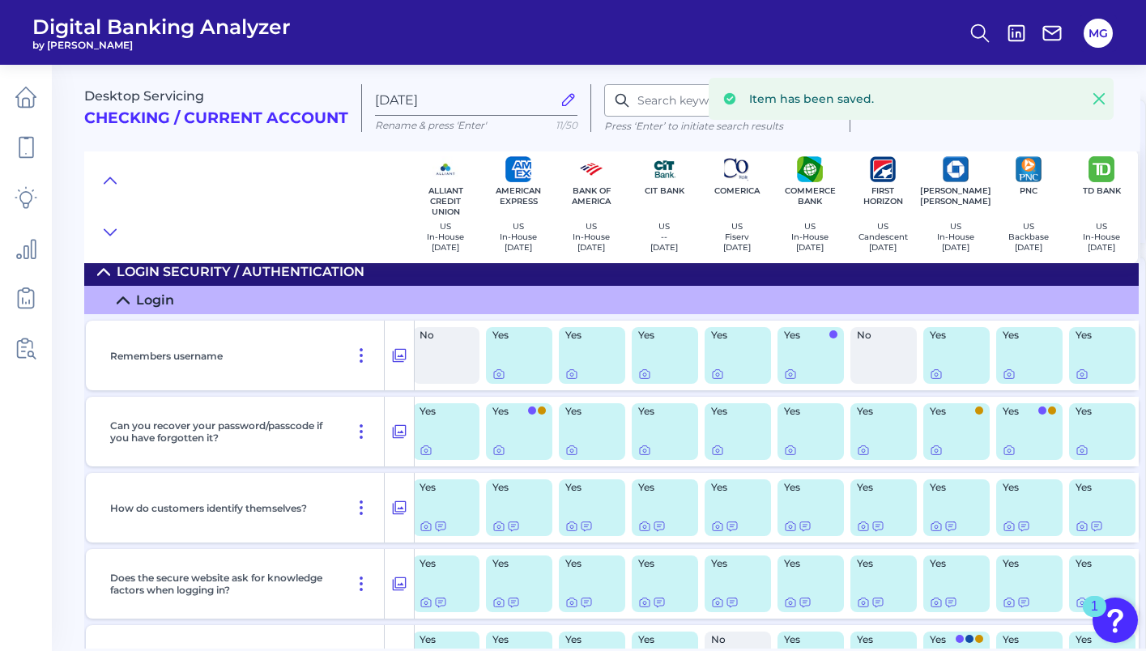
scroll to position [176, 12]
click at [937, 375] on div at bounding box center [955, 374] width 53 height 13
click at [929, 375] on icon at bounding box center [935, 374] width 13 height 13
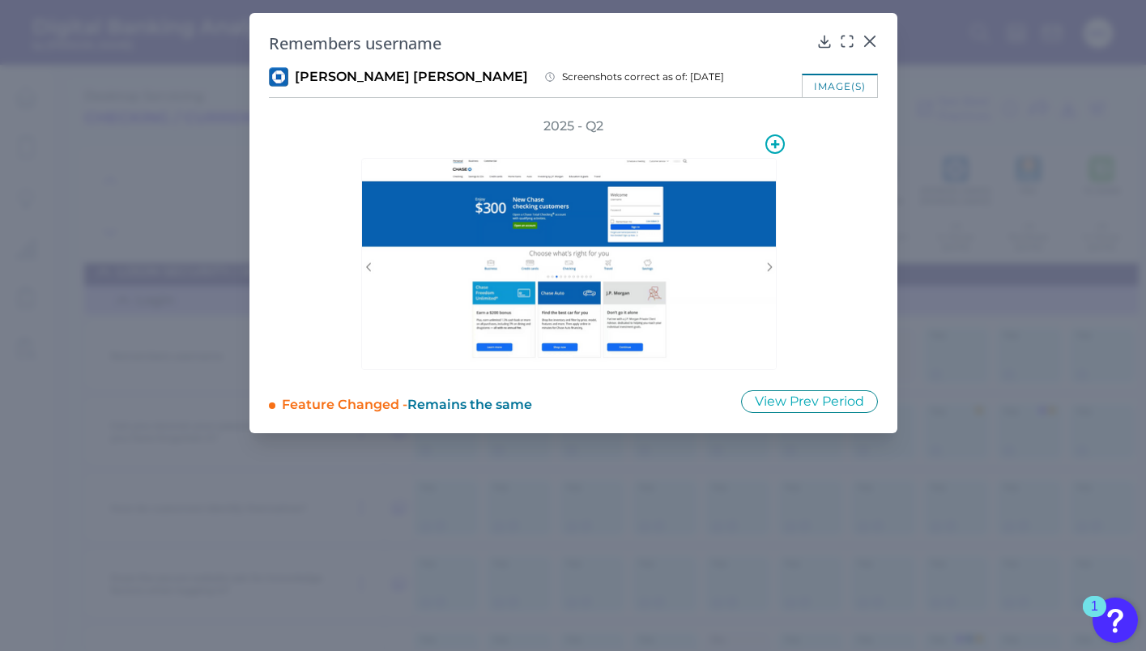
click at [766, 266] on img at bounding box center [568, 264] width 415 height 212
click at [775, 138] on icon at bounding box center [774, 143] width 19 height 19
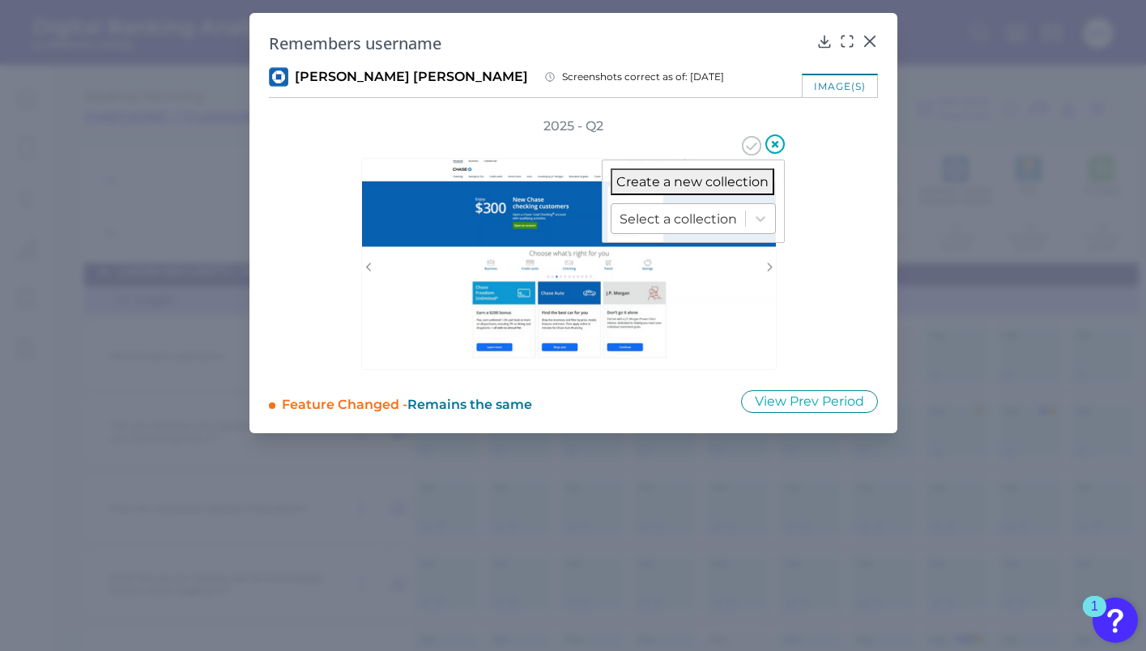
click at [731, 220] on div at bounding box center [677, 219] width 117 height 19
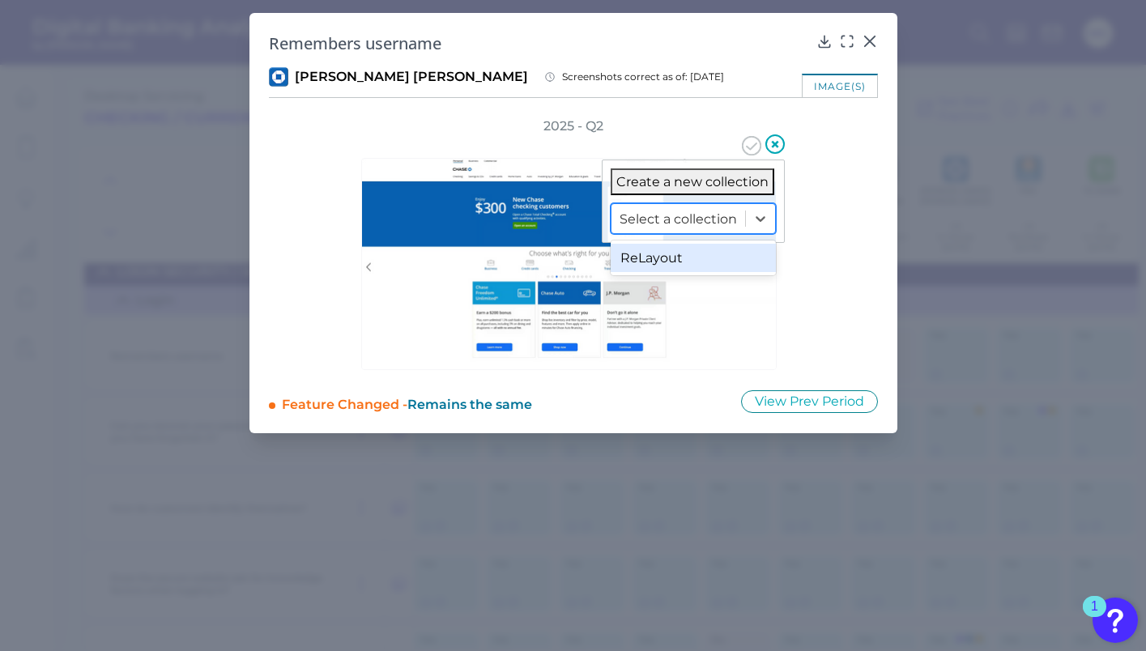
click at [692, 255] on div "ReLayout" at bounding box center [692, 258] width 165 height 28
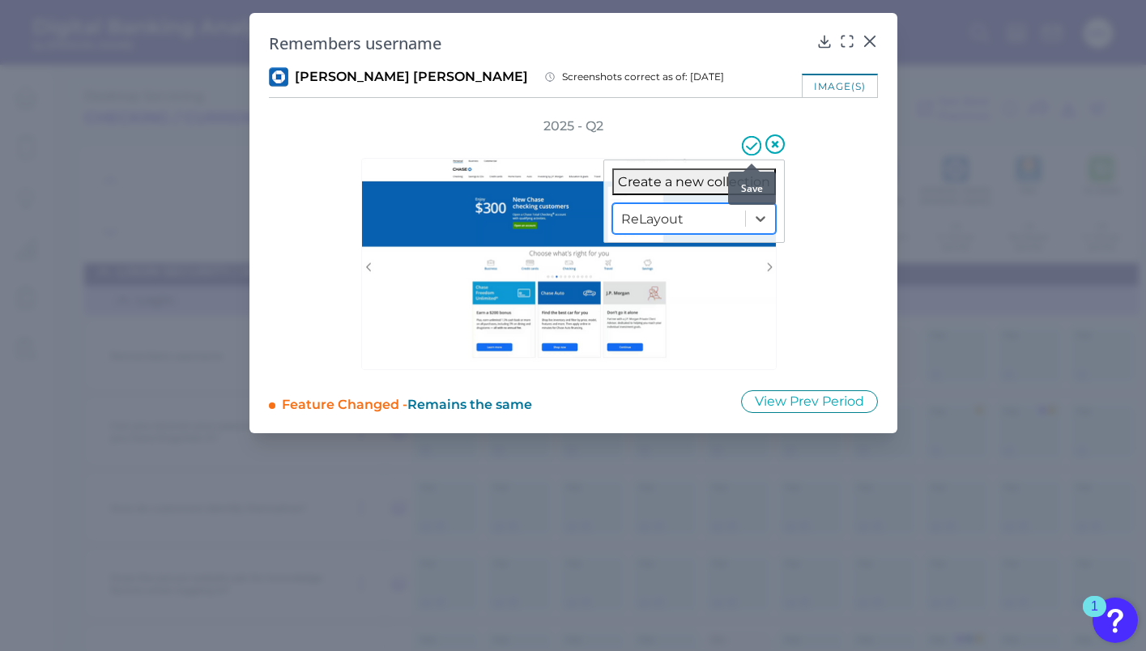
click at [747, 145] on icon at bounding box center [751, 145] width 19 height 19
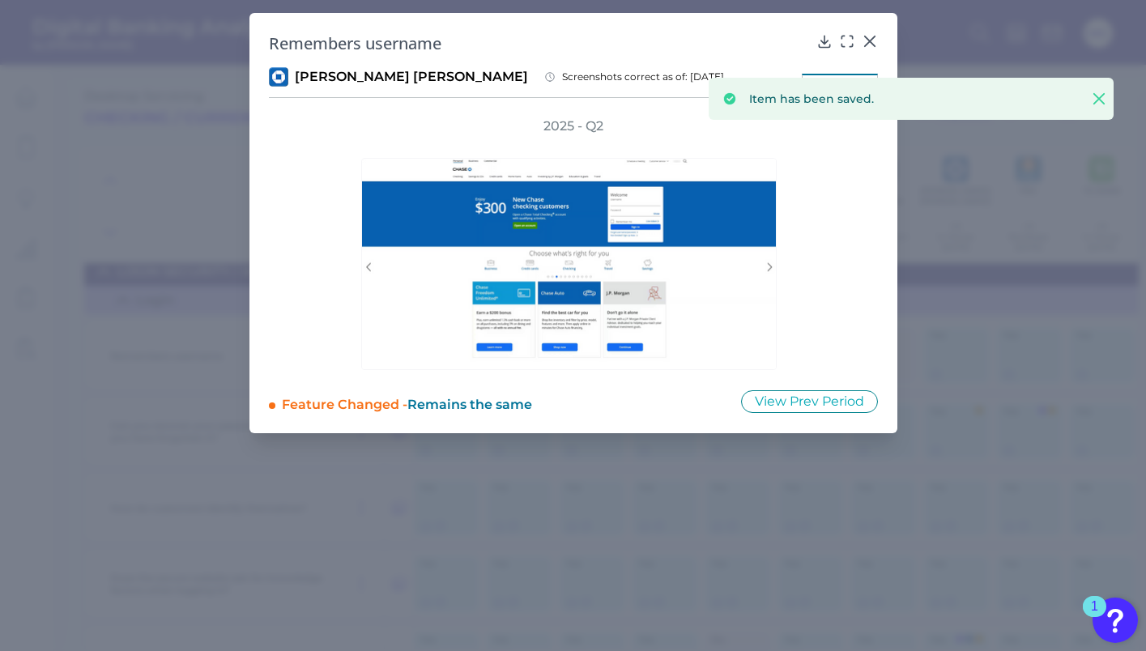
click at [879, 45] on div "Remembers username [PERSON_NAME] [PERSON_NAME] Screenshots correct as of: [DATE…" at bounding box center [573, 223] width 648 height 420
click at [865, 45] on div at bounding box center [869, 53] width 16 height 16
click at [871, 36] on icon at bounding box center [869, 41] width 16 height 16
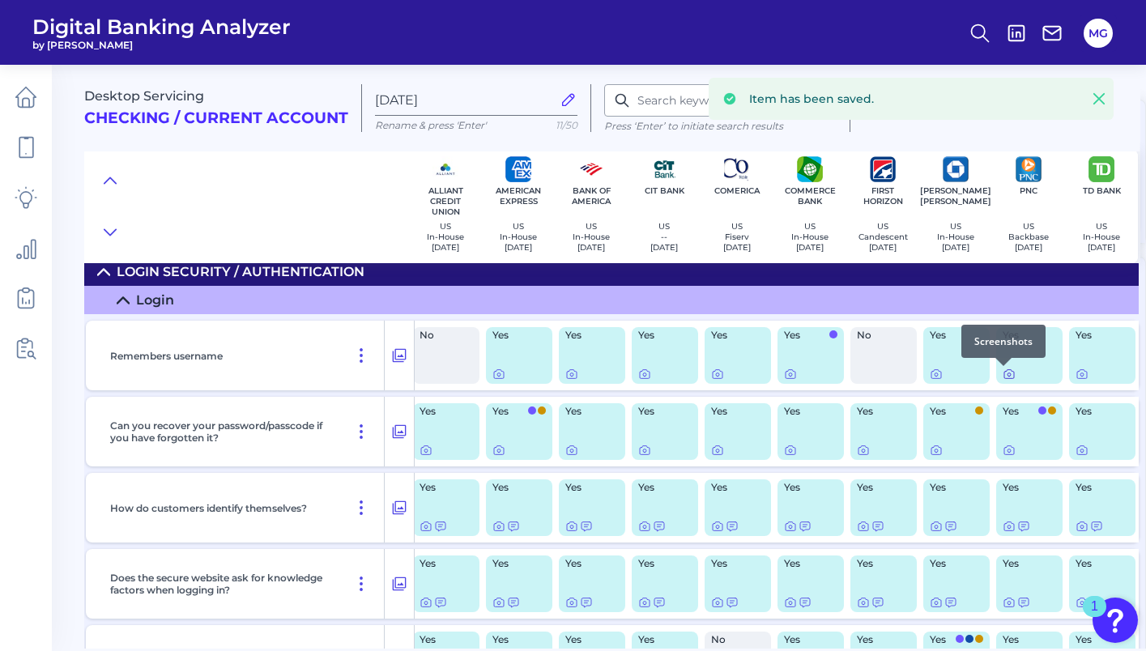
click at [1002, 380] on icon at bounding box center [1008, 374] width 13 height 13
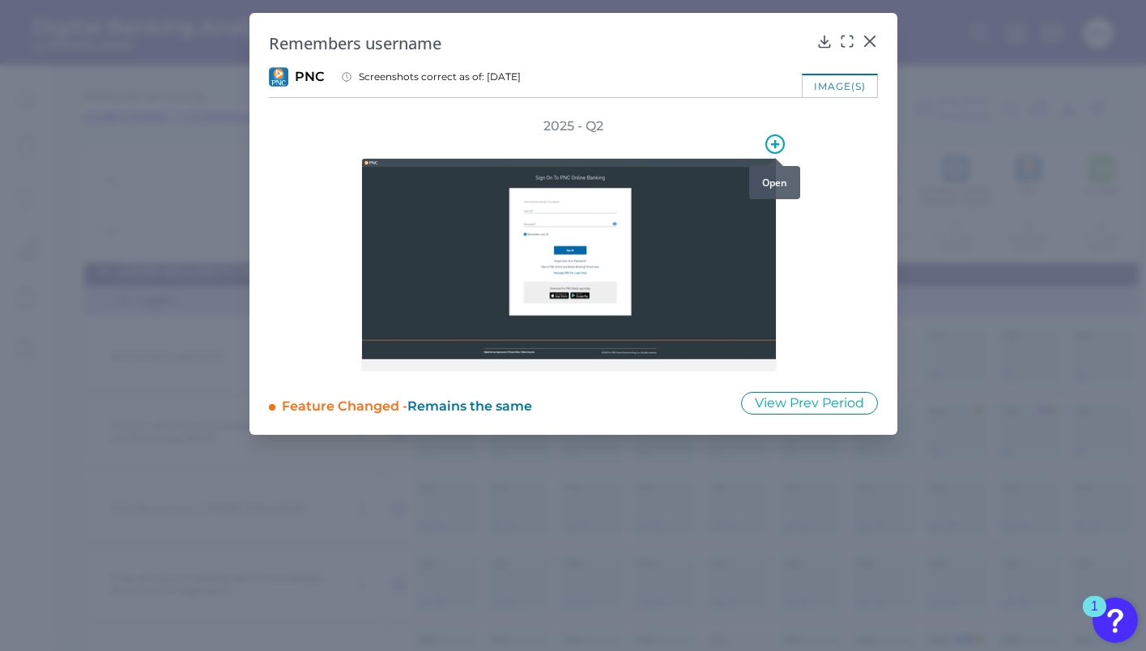
click at [772, 147] on icon at bounding box center [774, 143] width 19 height 19
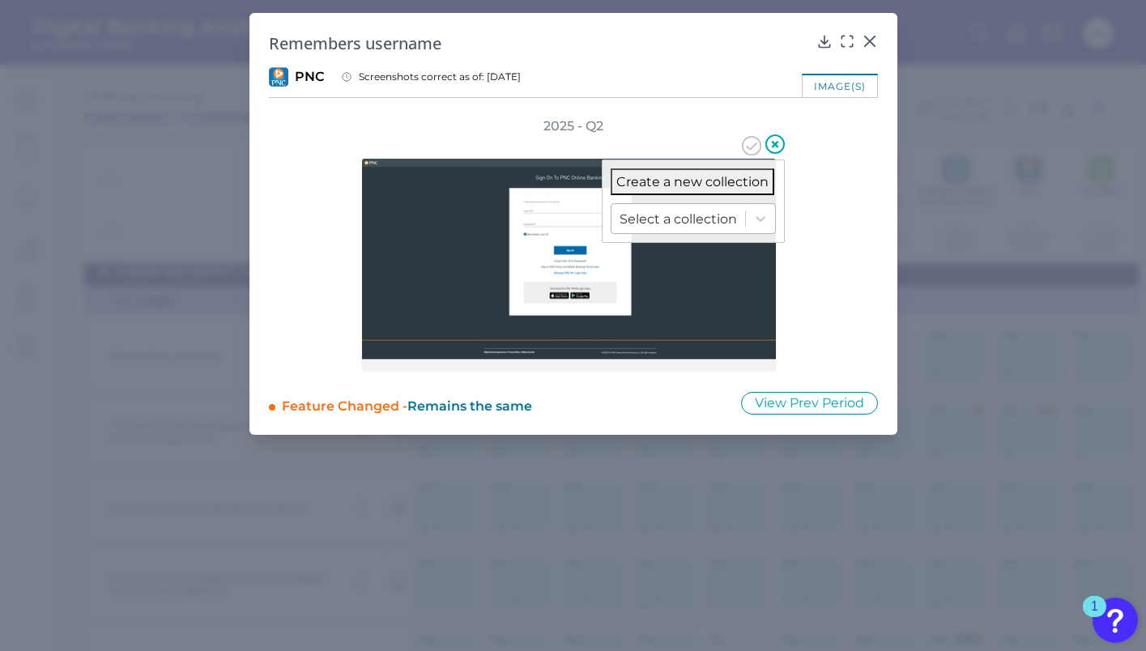
click at [684, 219] on div at bounding box center [677, 219] width 117 height 19
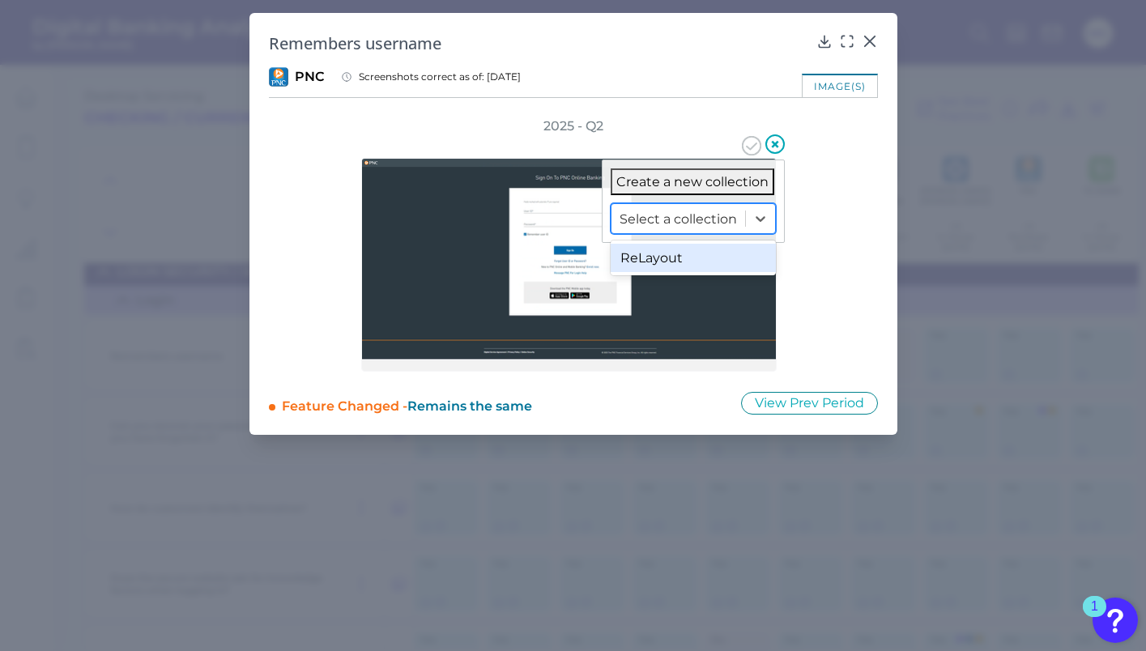
click at [649, 266] on div "ReLayout" at bounding box center [692, 258] width 165 height 28
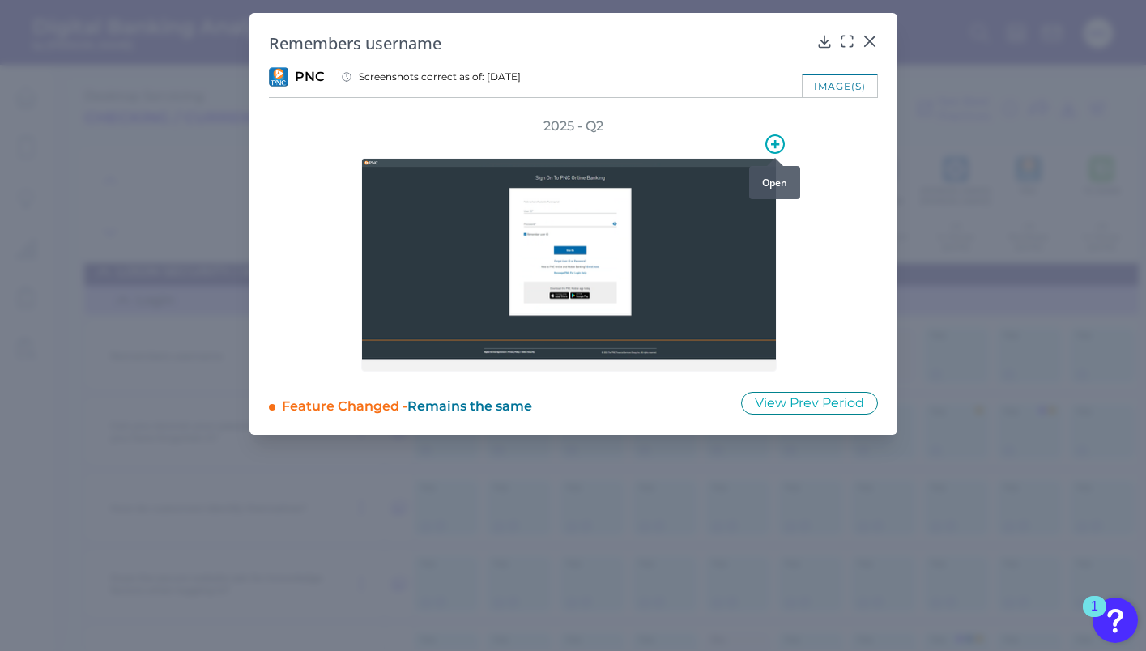
click at [776, 142] on icon at bounding box center [774, 143] width 19 height 19
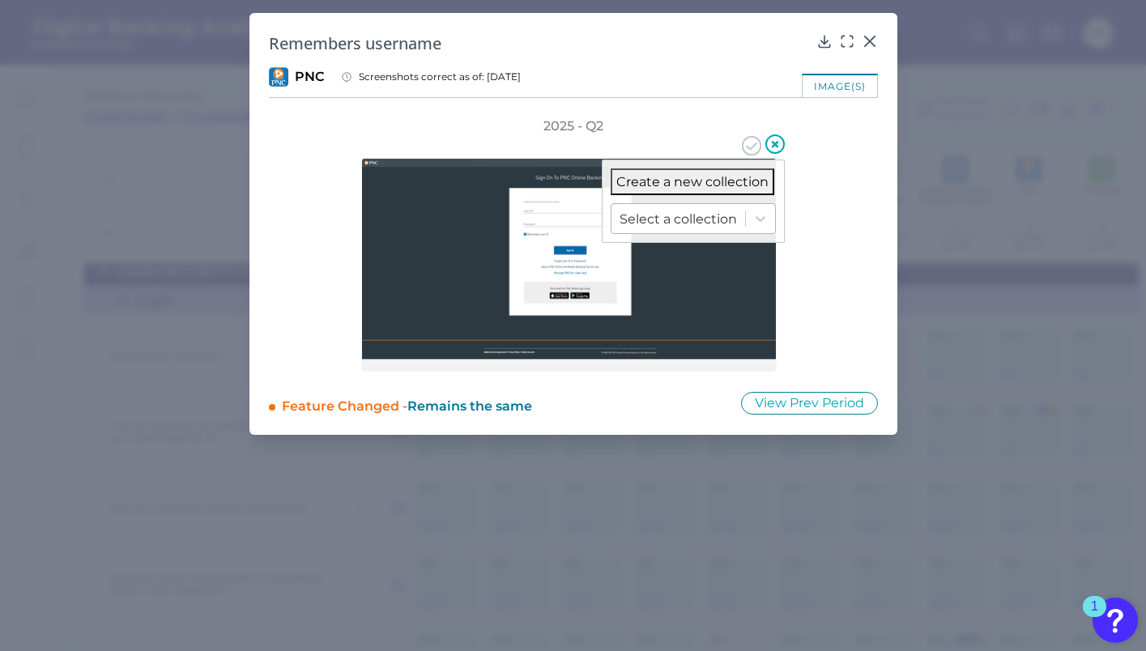
click at [698, 215] on div at bounding box center [677, 219] width 117 height 19
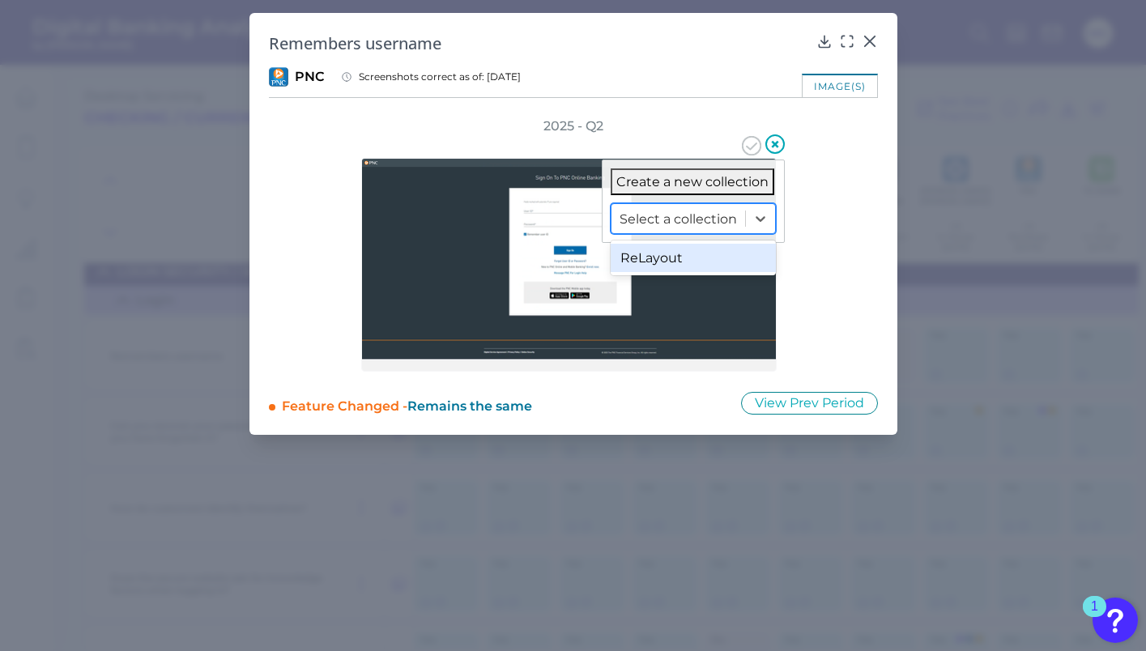
click at [657, 251] on div "ReLayout" at bounding box center [692, 258] width 165 height 28
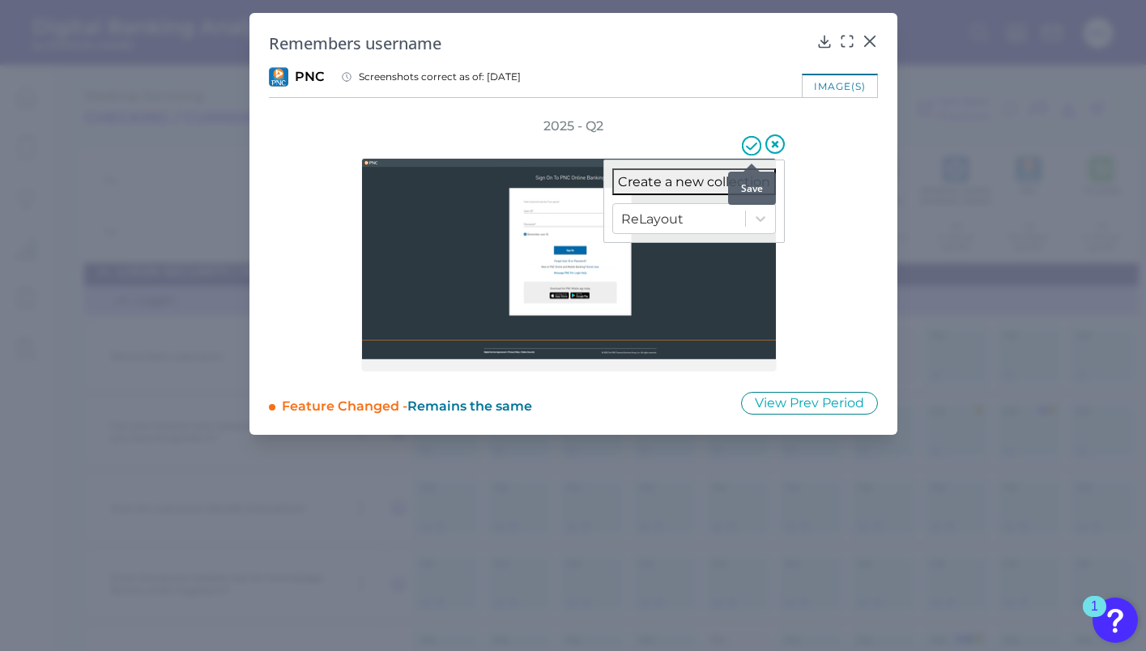
click at [751, 145] on icon at bounding box center [751, 145] width 19 height 19
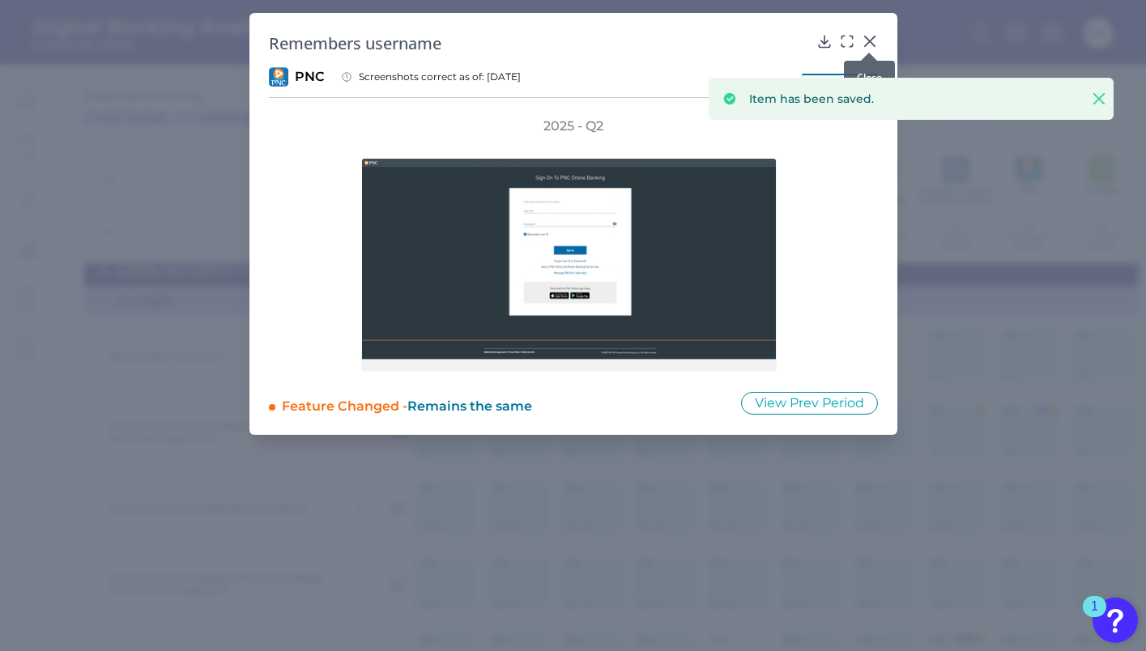
click at [870, 39] on icon at bounding box center [869, 41] width 10 height 10
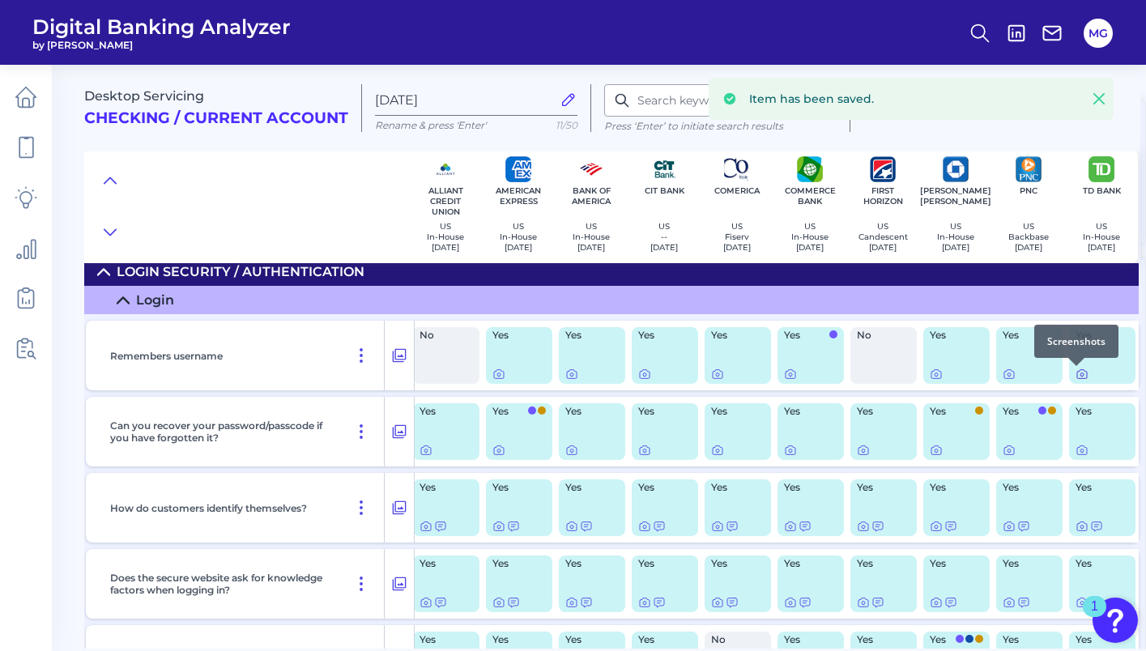
click at [1075, 376] on icon at bounding box center [1081, 374] width 13 height 13
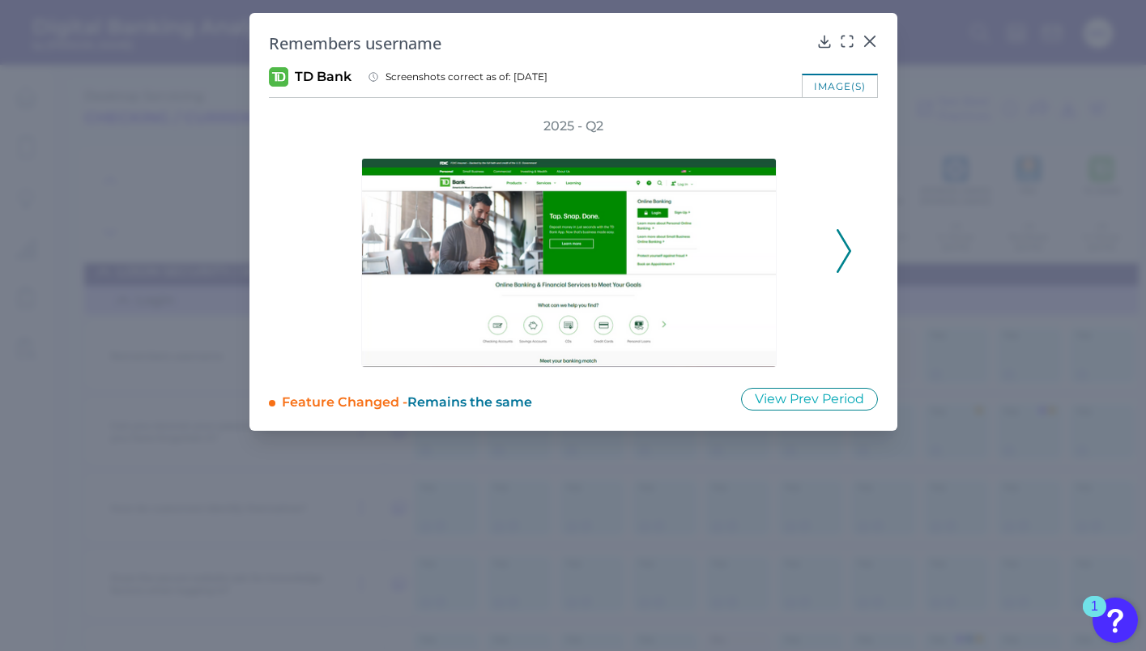
click at [859, 253] on div "2025 - Q2" at bounding box center [573, 242] width 609 height 250
click at [844, 253] on icon at bounding box center [843, 251] width 15 height 44
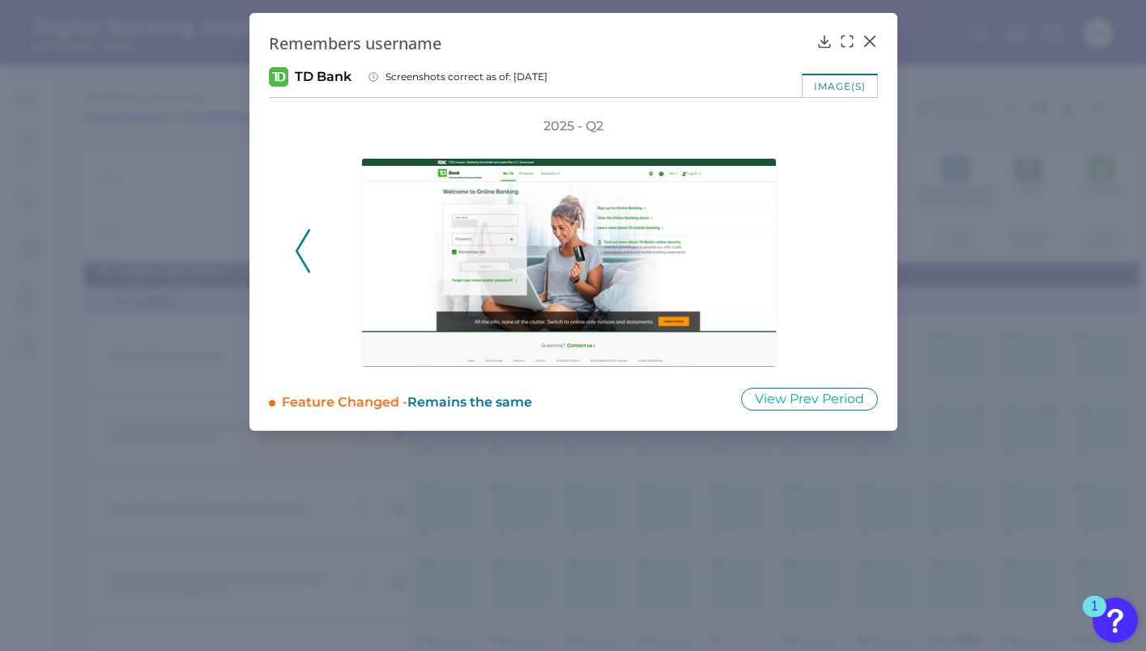
click at [844, 253] on div "2025 - Q2" at bounding box center [573, 242] width 557 height 250
click at [770, 138] on icon at bounding box center [774, 143] width 19 height 19
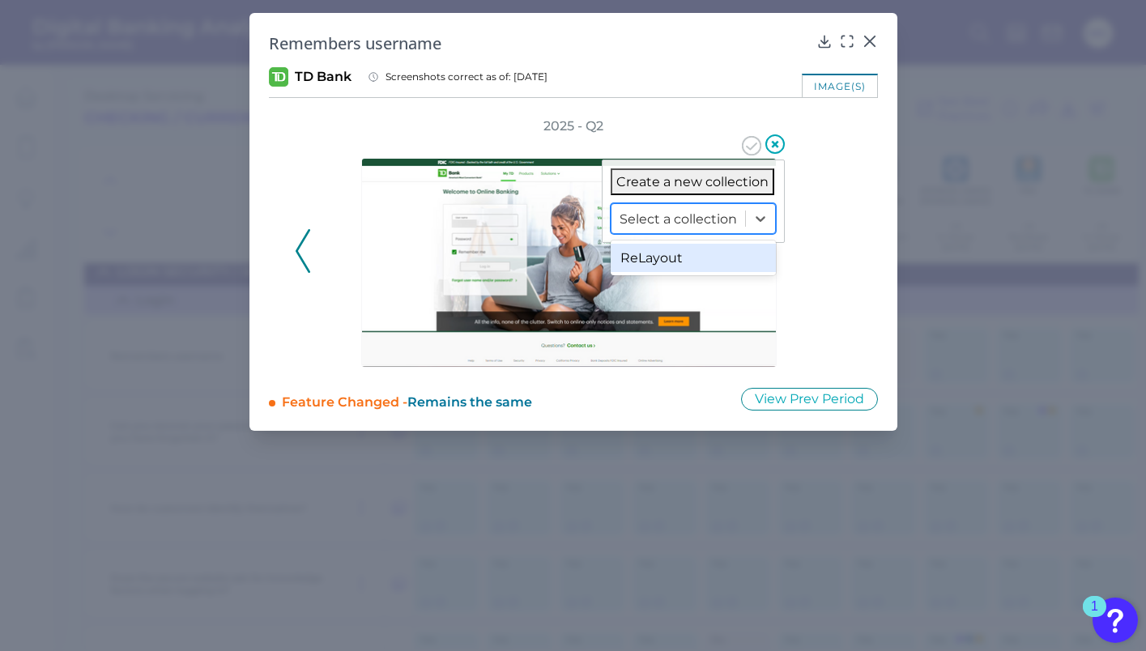
click at [692, 216] on div at bounding box center [677, 219] width 117 height 19
click at [668, 266] on div "ReLayout" at bounding box center [692, 258] width 165 height 28
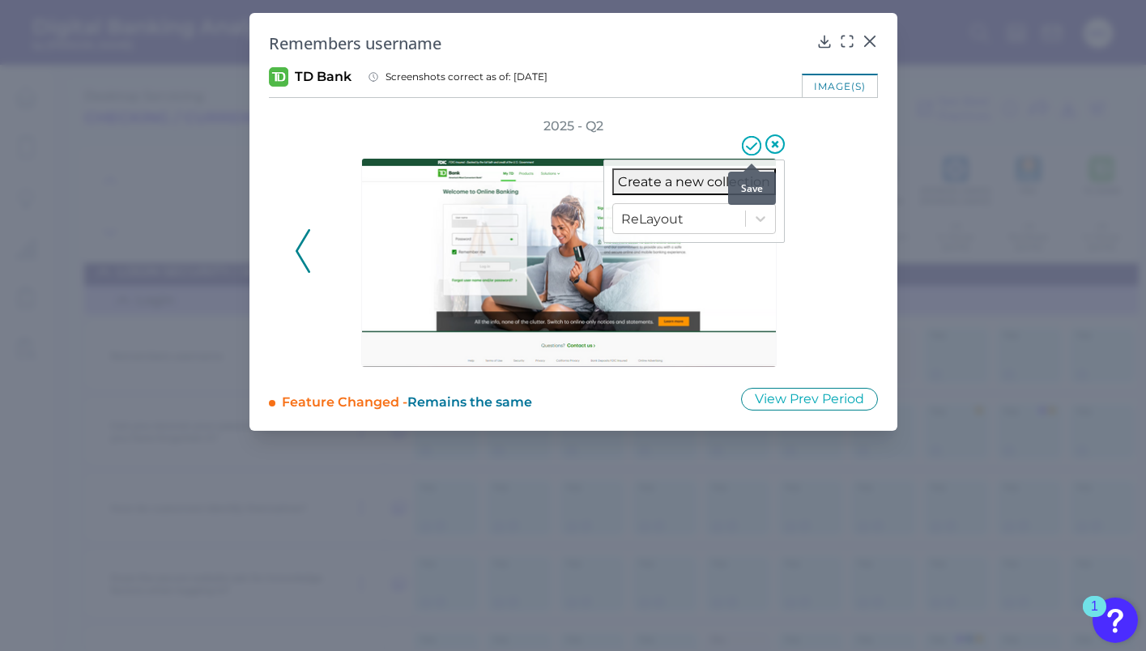
click at [749, 151] on icon at bounding box center [751, 145] width 19 height 19
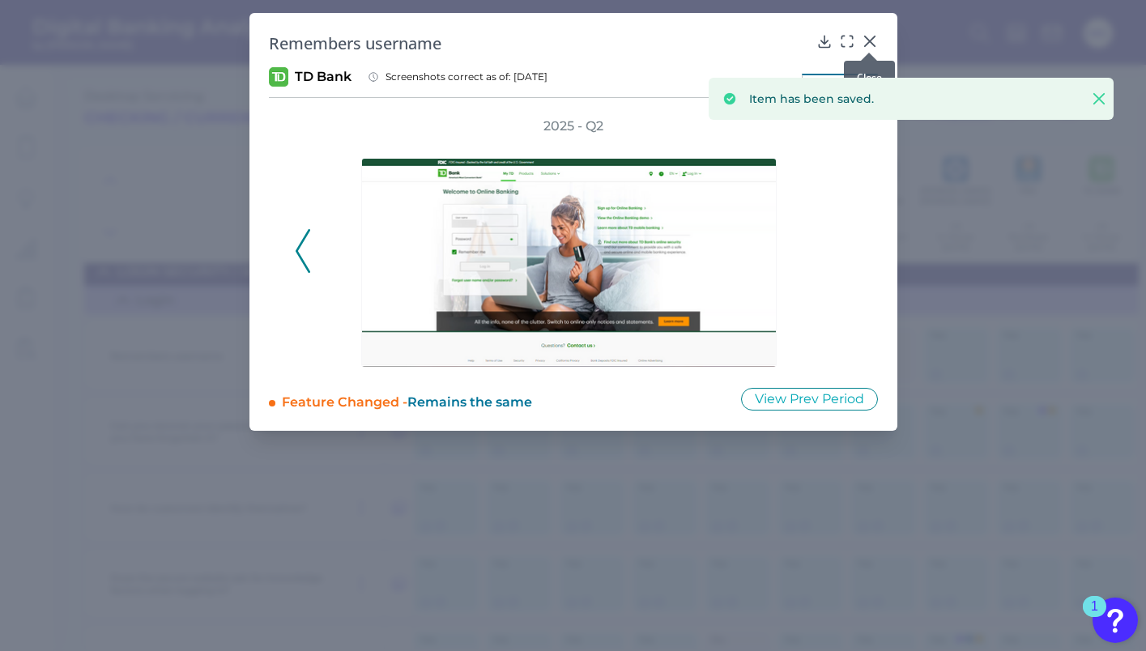
click at [868, 46] on div at bounding box center [869, 53] width 16 height 16
click at [868, 41] on icon at bounding box center [869, 41] width 10 height 10
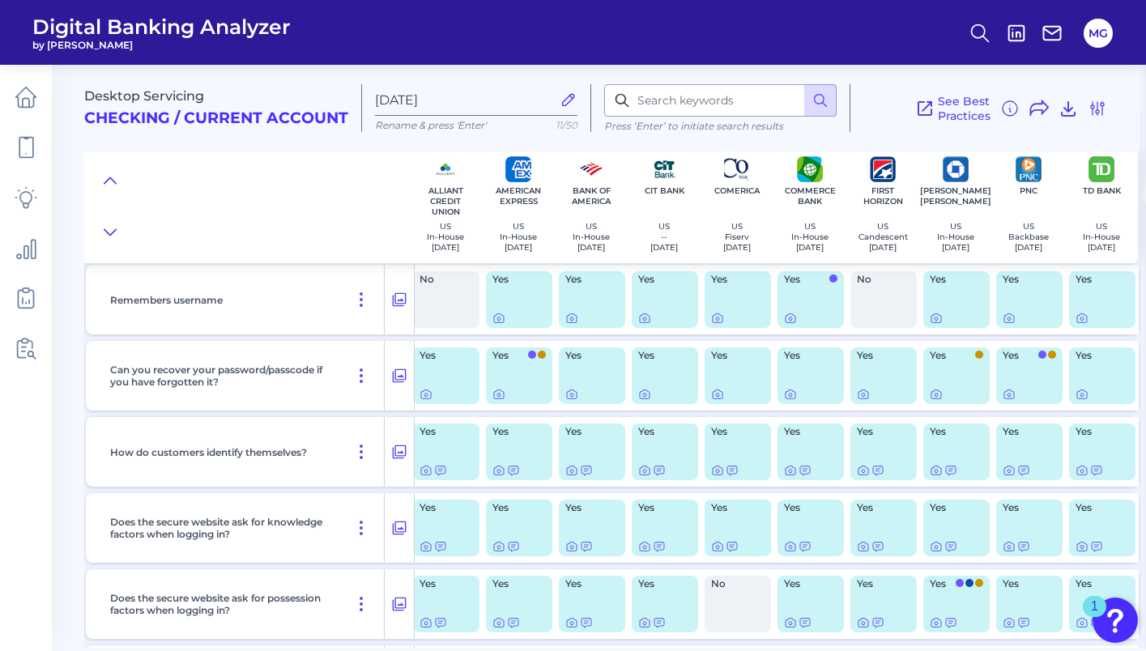
scroll to position [232, 0]
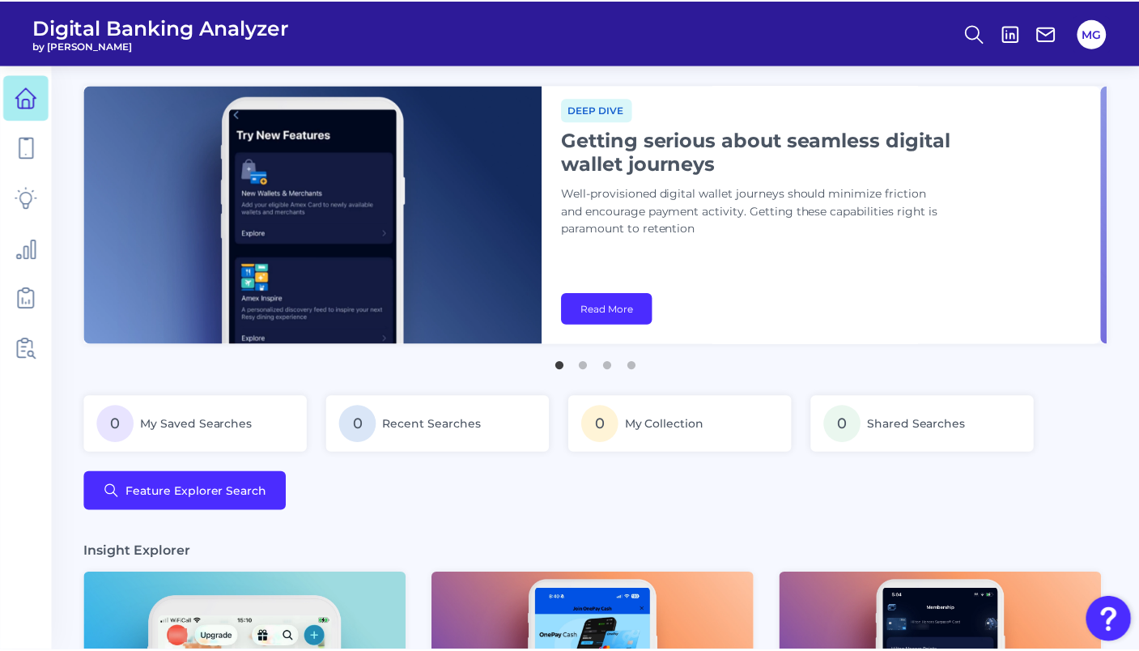
scroll to position [8, 0]
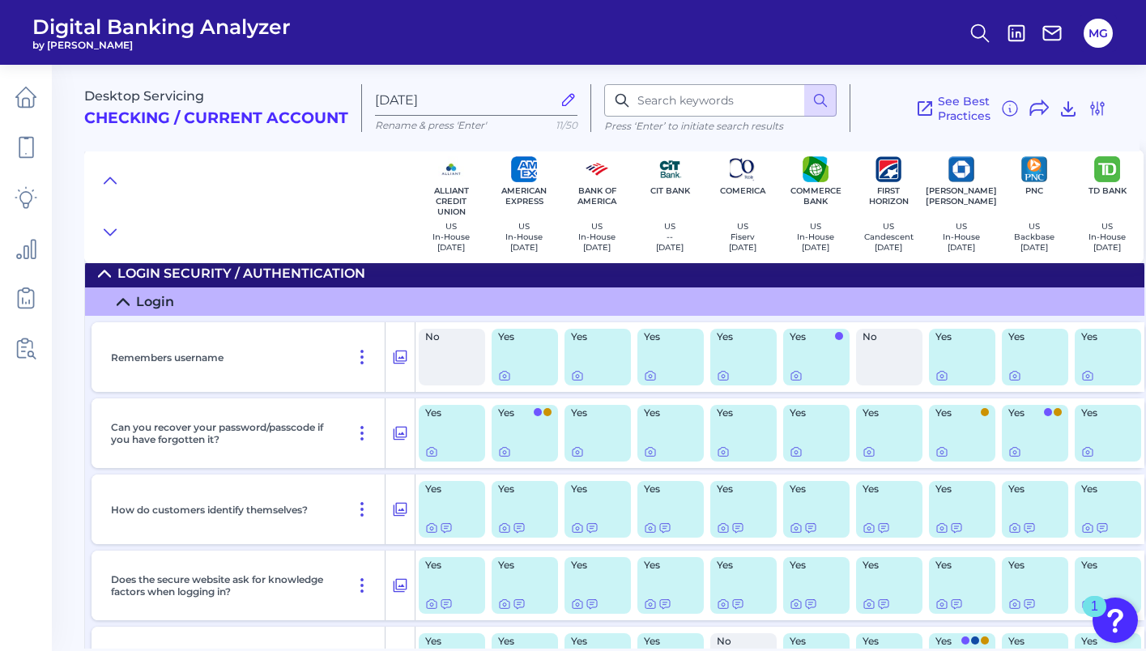
scroll to position [185, 0]
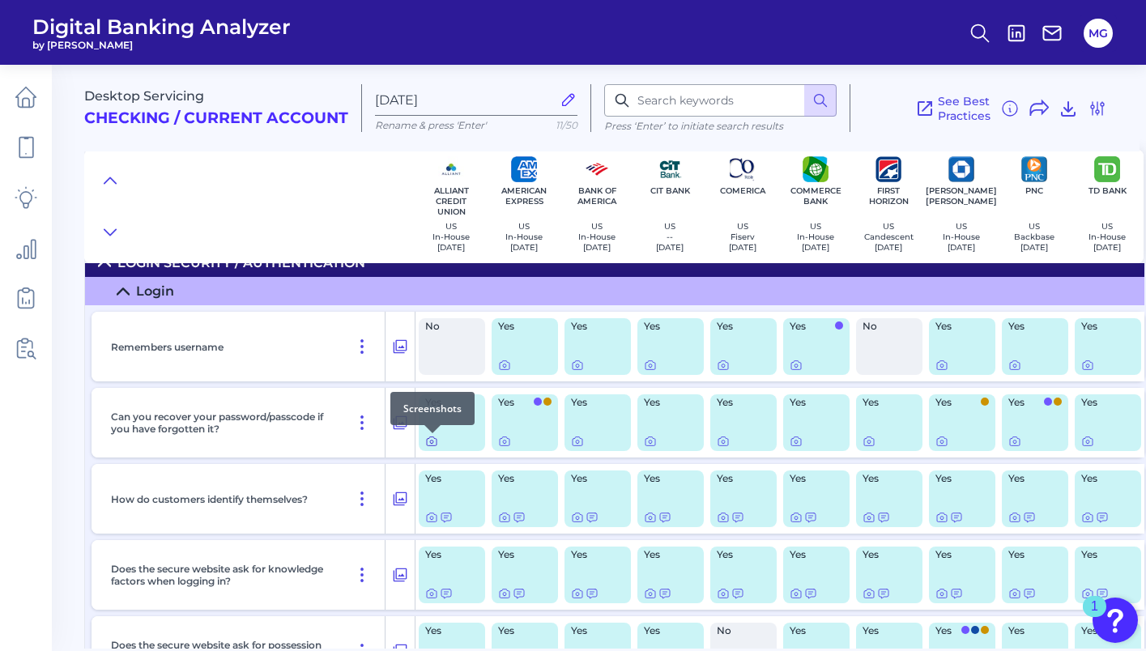
click at [431, 444] on icon at bounding box center [431, 441] width 3 height 3
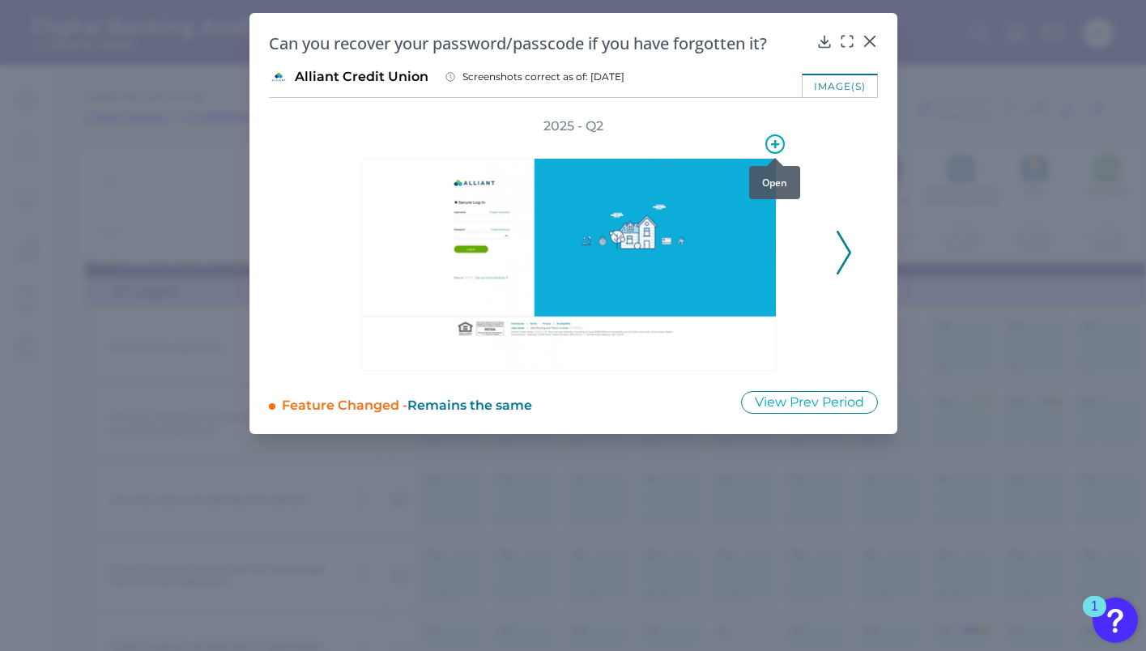
click at [771, 138] on icon at bounding box center [774, 143] width 19 height 19
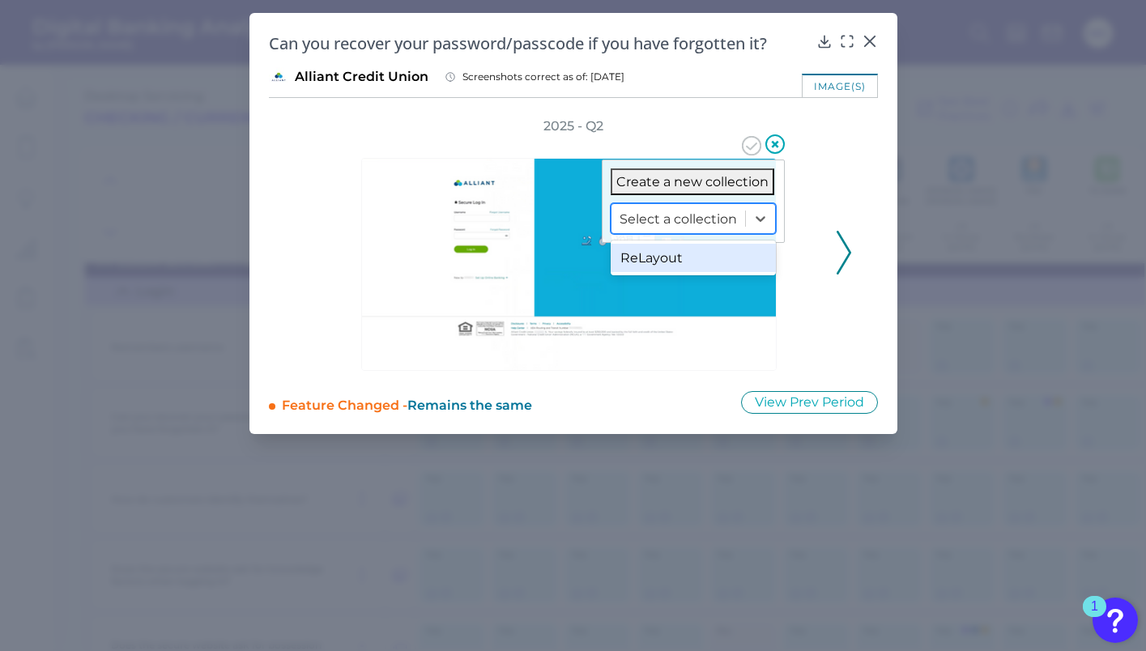
click at [718, 213] on div at bounding box center [677, 219] width 117 height 19
click at [682, 253] on div "ReLayout" at bounding box center [692, 258] width 165 height 28
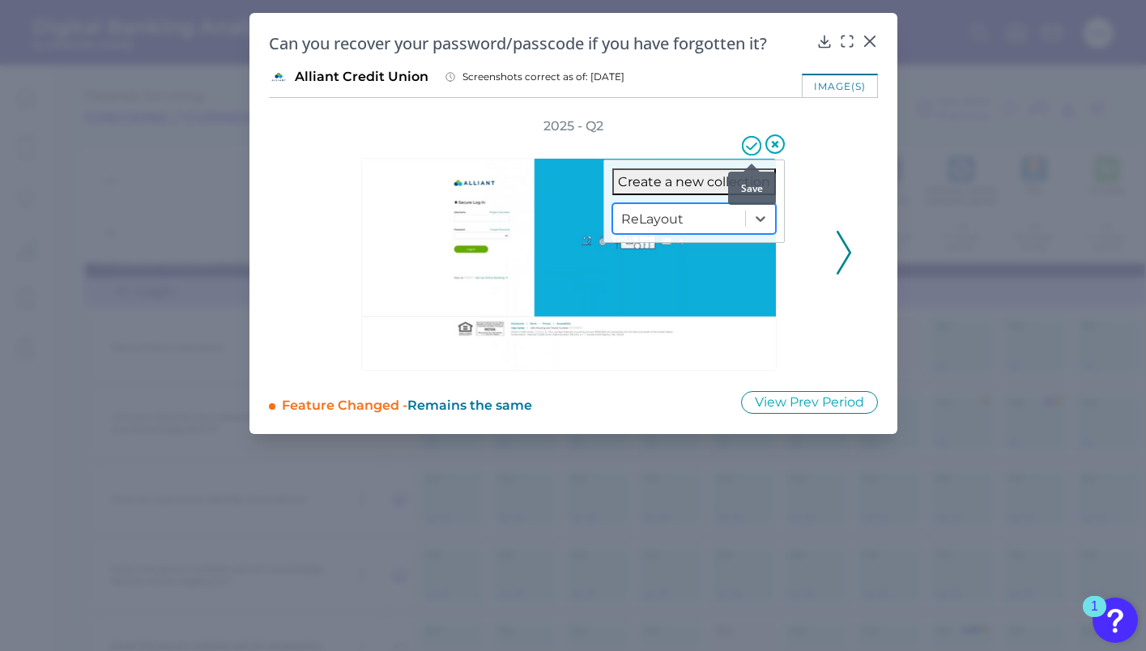
click at [752, 144] on icon at bounding box center [751, 145] width 19 height 19
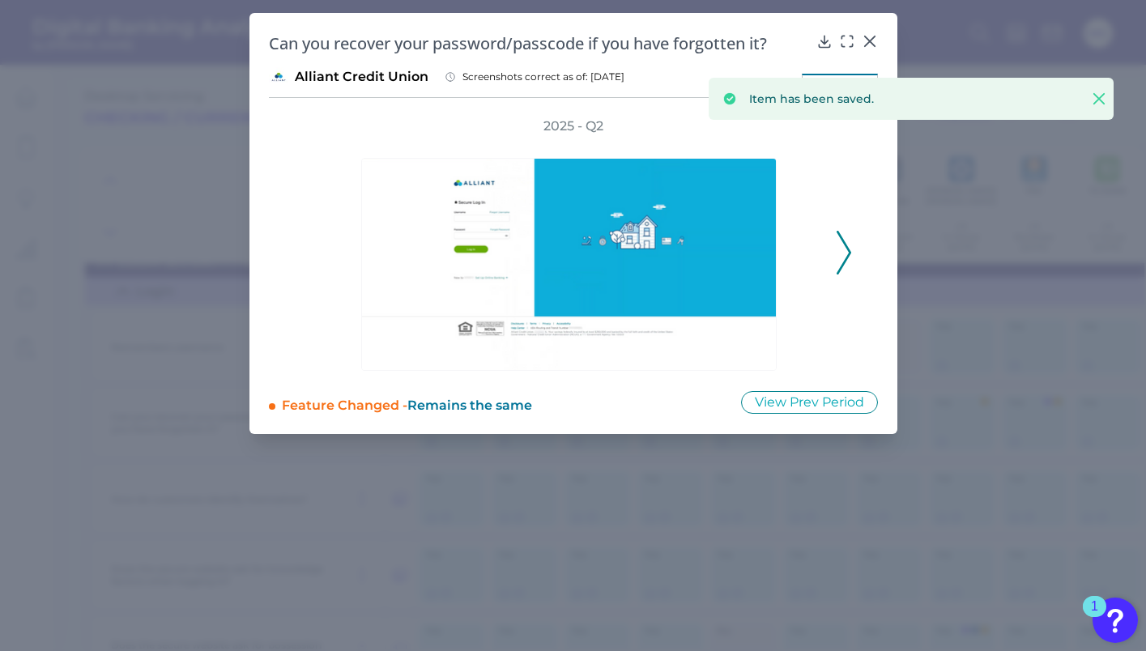
click at [846, 247] on polyline at bounding box center [843, 252] width 12 height 41
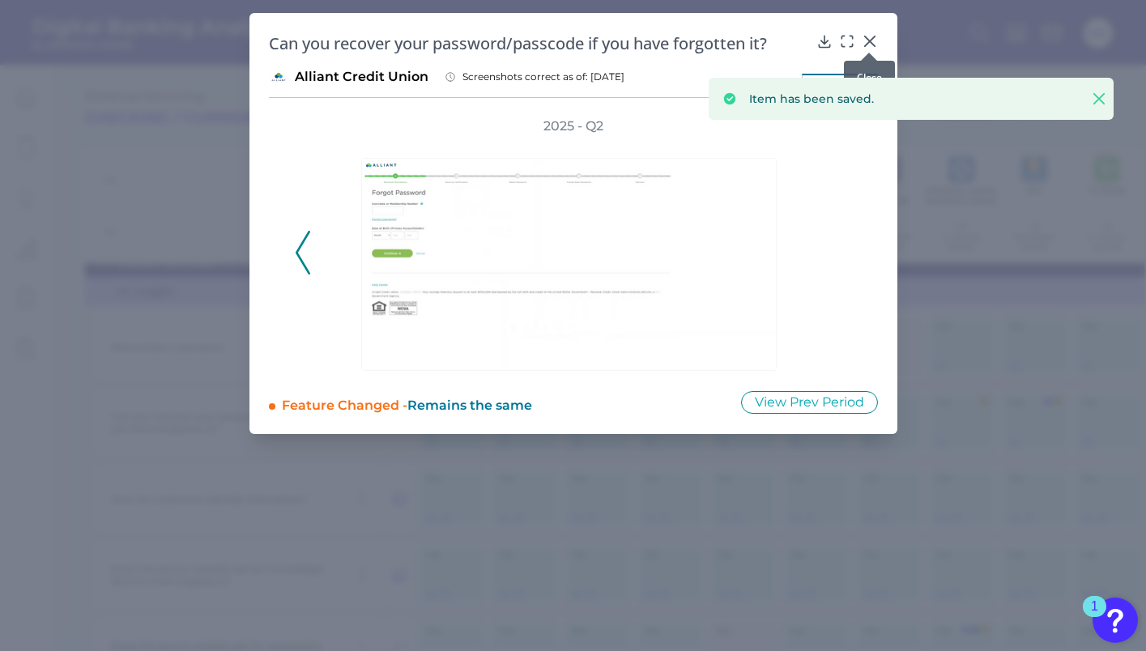
click at [870, 36] on icon at bounding box center [869, 41] width 16 height 16
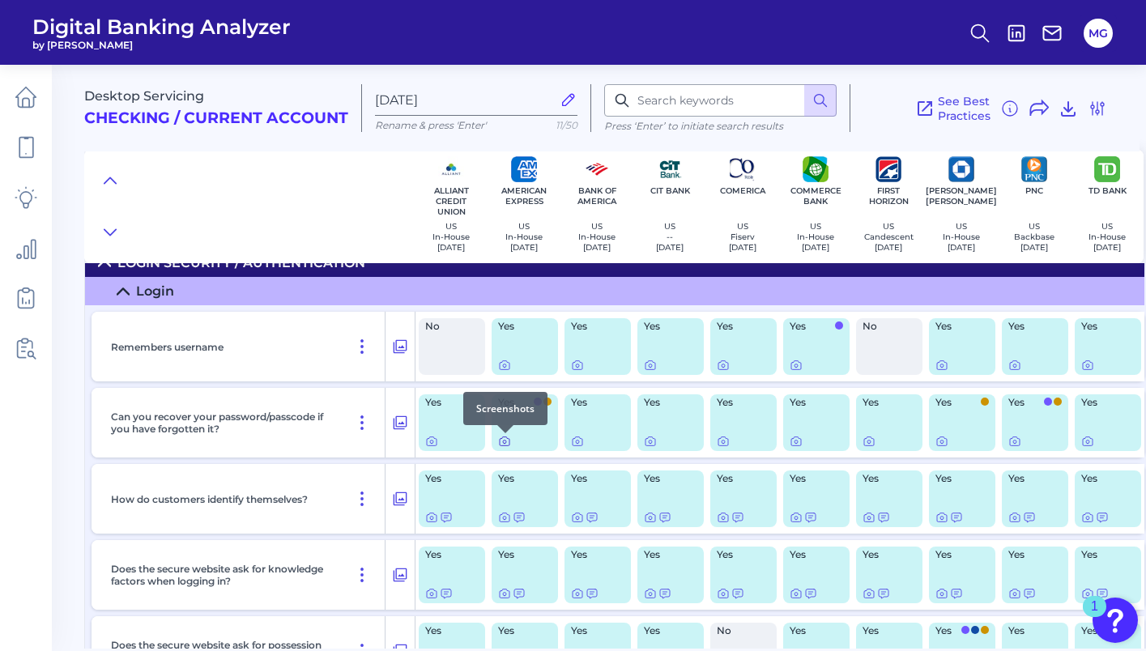
click at [502, 440] on icon at bounding box center [504, 441] width 13 height 13
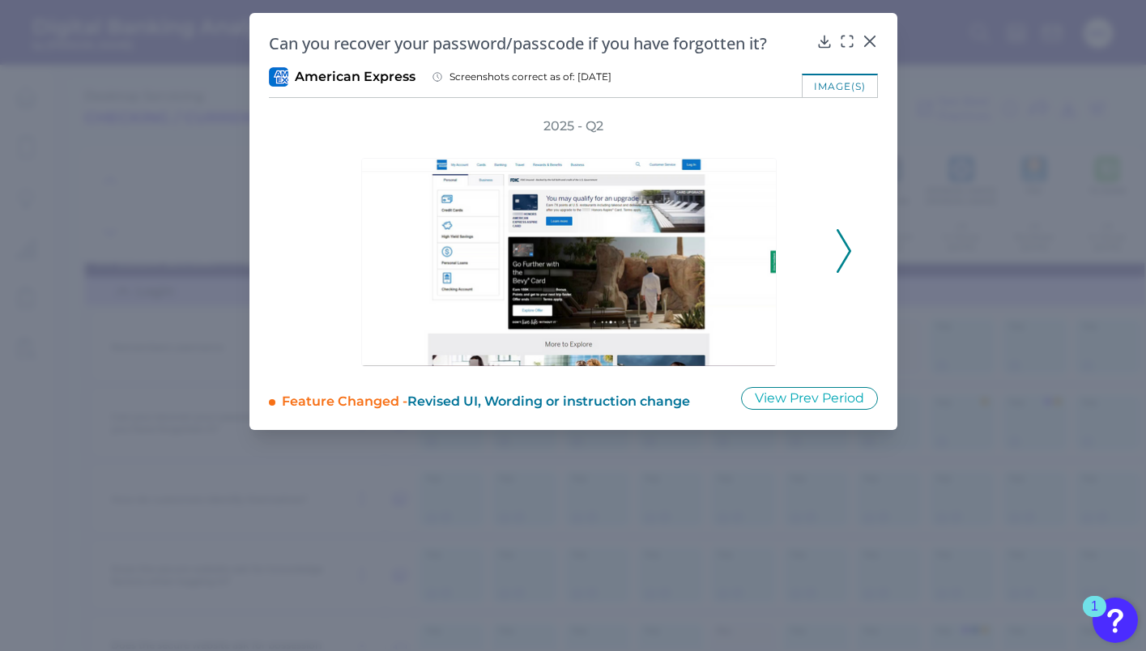
click at [844, 257] on polyline at bounding box center [843, 250] width 12 height 41
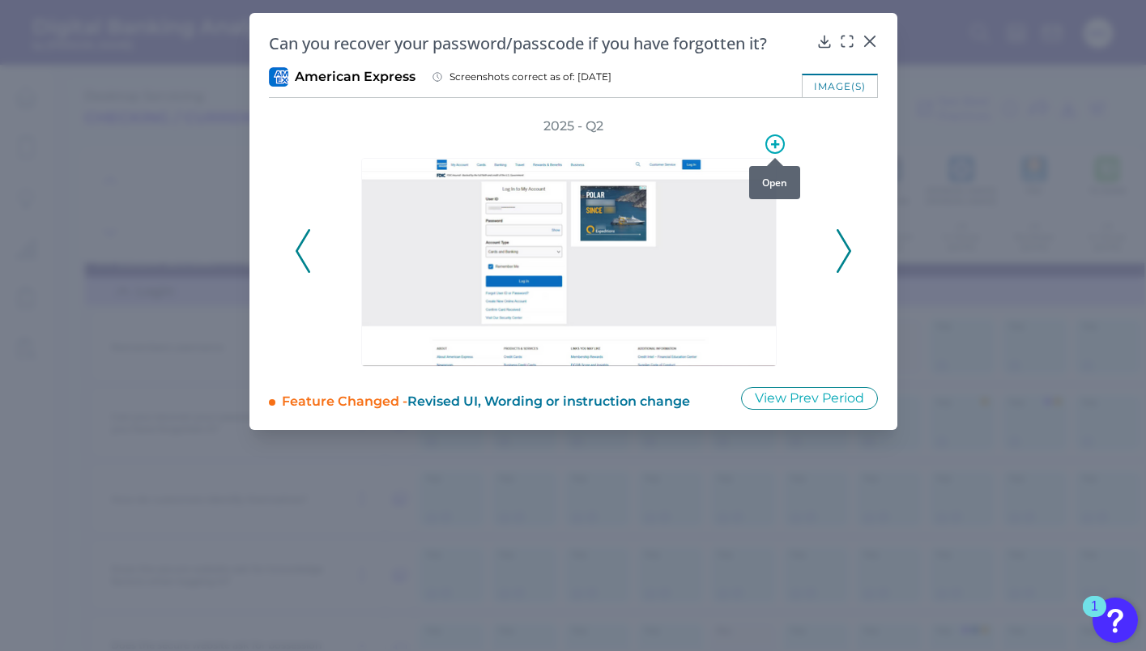
click at [775, 142] on icon at bounding box center [775, 144] width 8 height 8
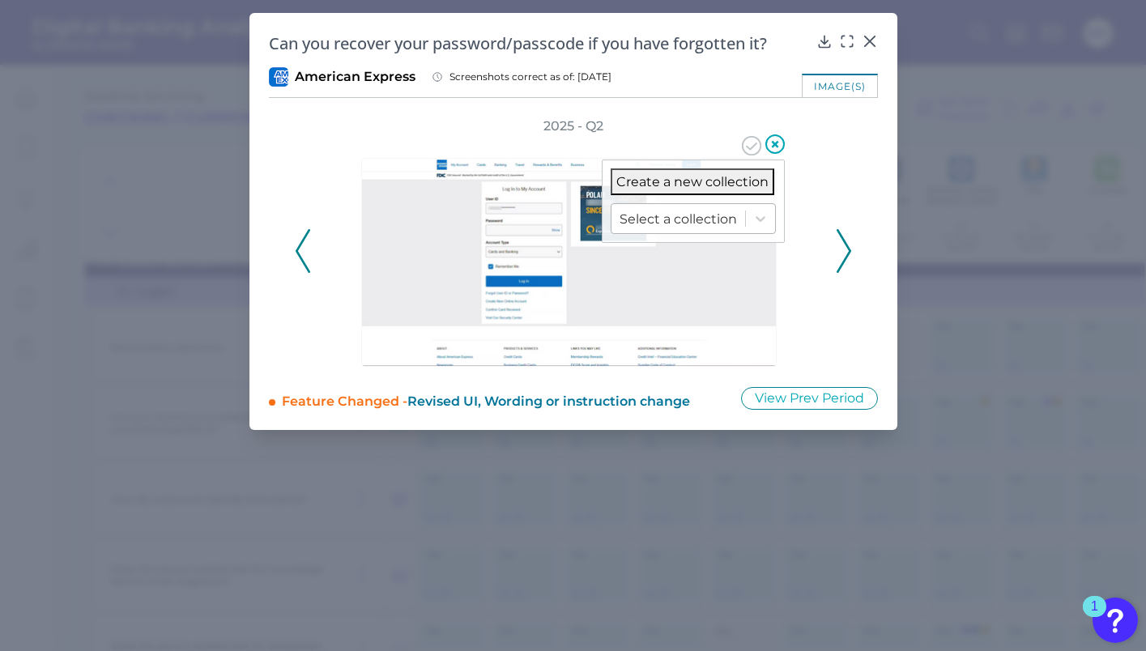
click at [682, 226] on div at bounding box center [677, 219] width 117 height 19
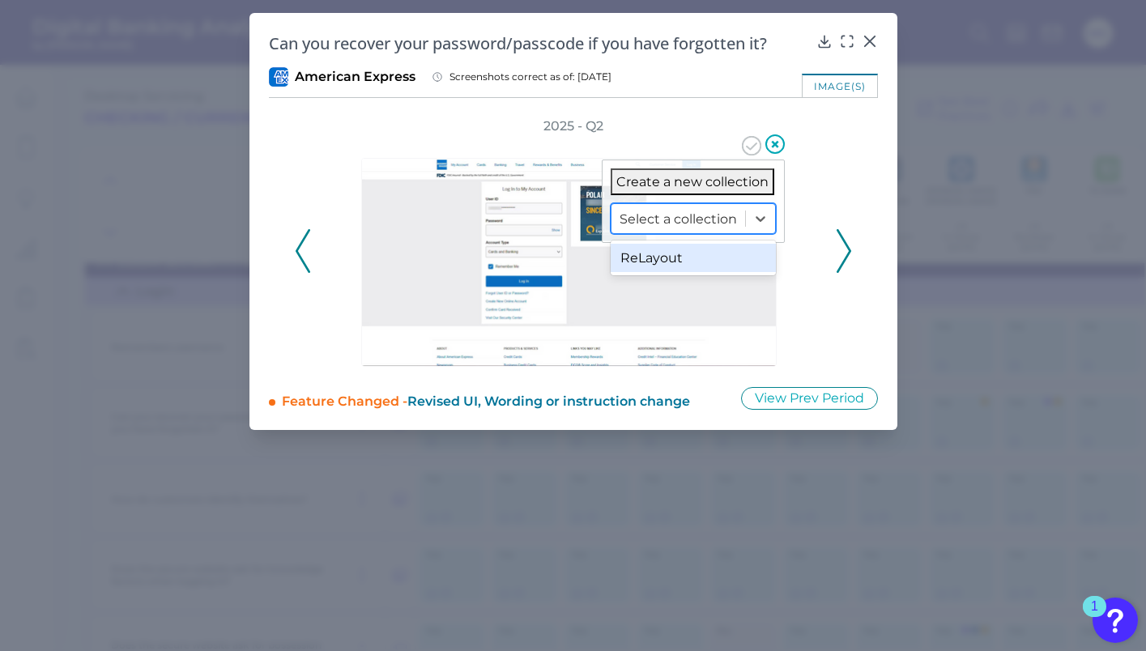
click at [665, 262] on div "ReLayout" at bounding box center [692, 258] width 165 height 28
click at [755, 151] on icon at bounding box center [751, 145] width 19 height 19
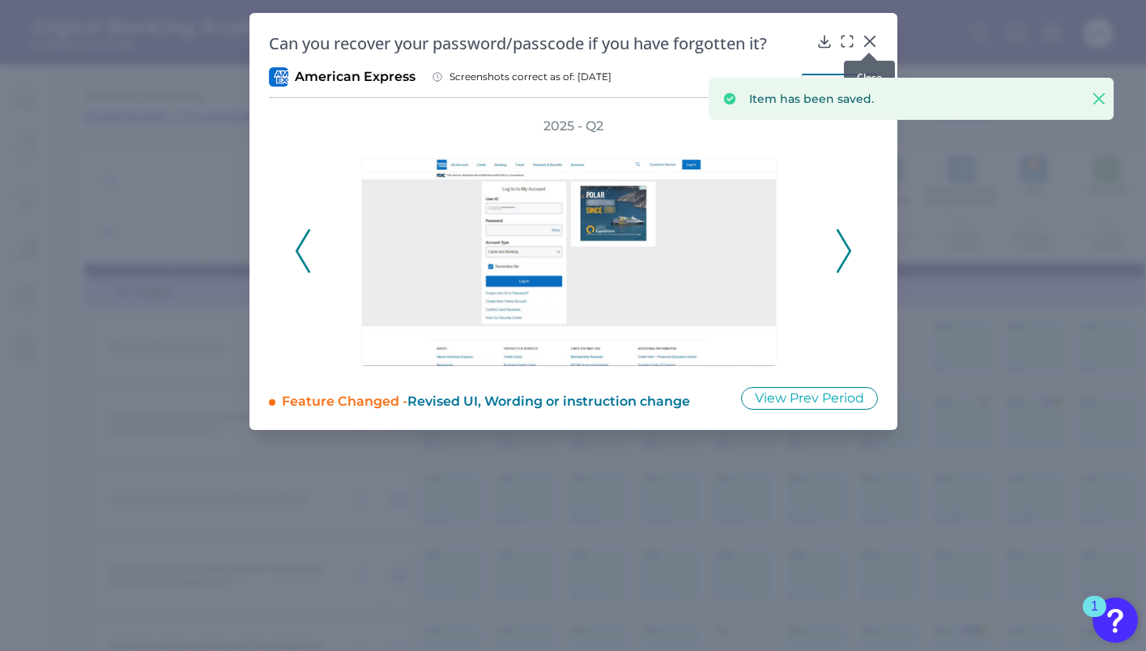
click at [871, 38] on icon at bounding box center [869, 41] width 10 height 10
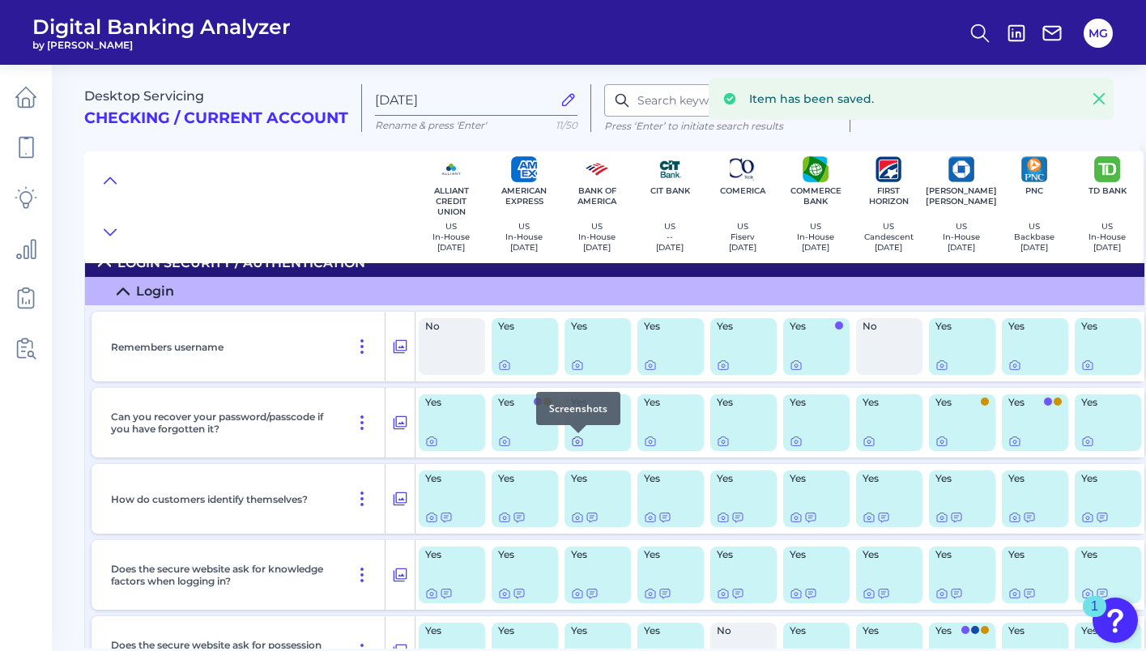
click at [577, 444] on icon at bounding box center [577, 441] width 3 height 3
